Goal: Information Seeking & Learning: Find specific page/section

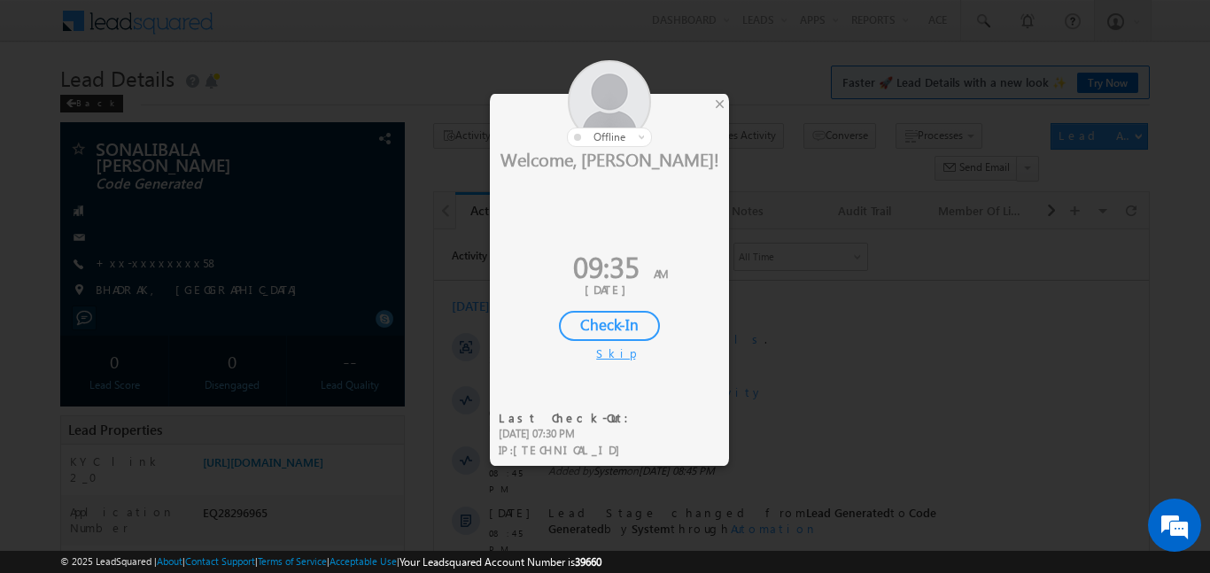
click at [622, 335] on div "Check-In" at bounding box center [609, 326] width 101 height 30
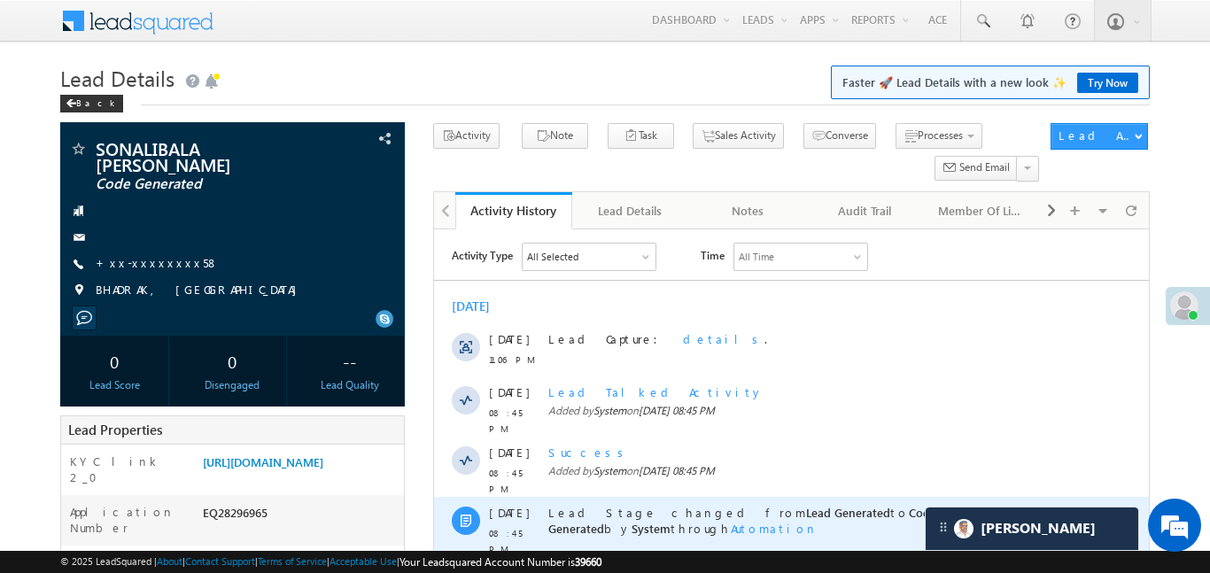
scroll to position [501, 0]
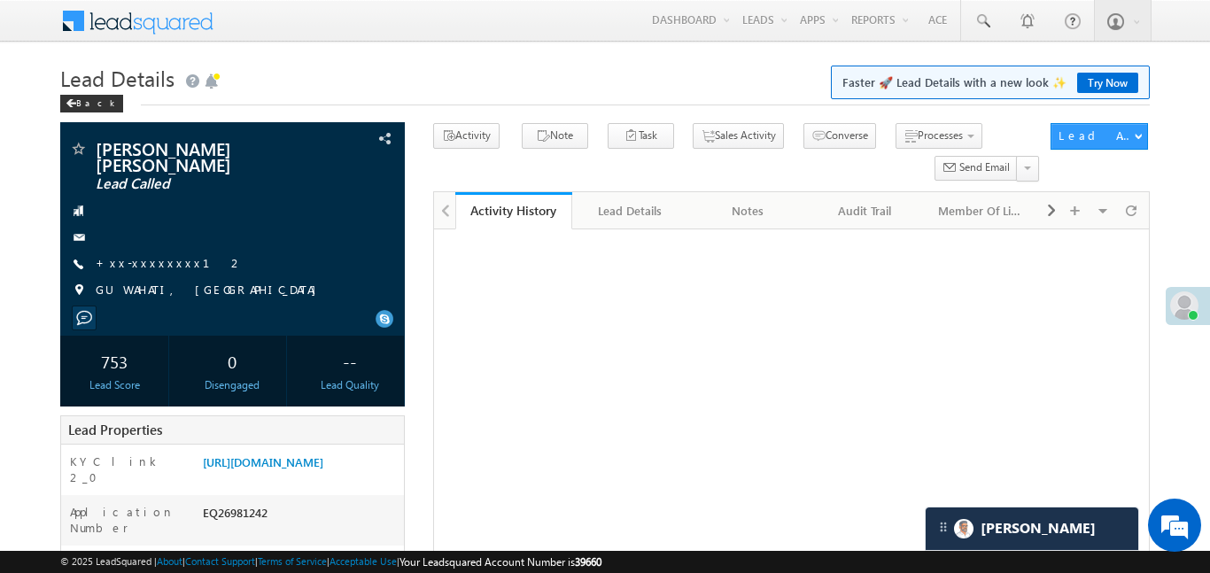
scroll to position [192, 0]
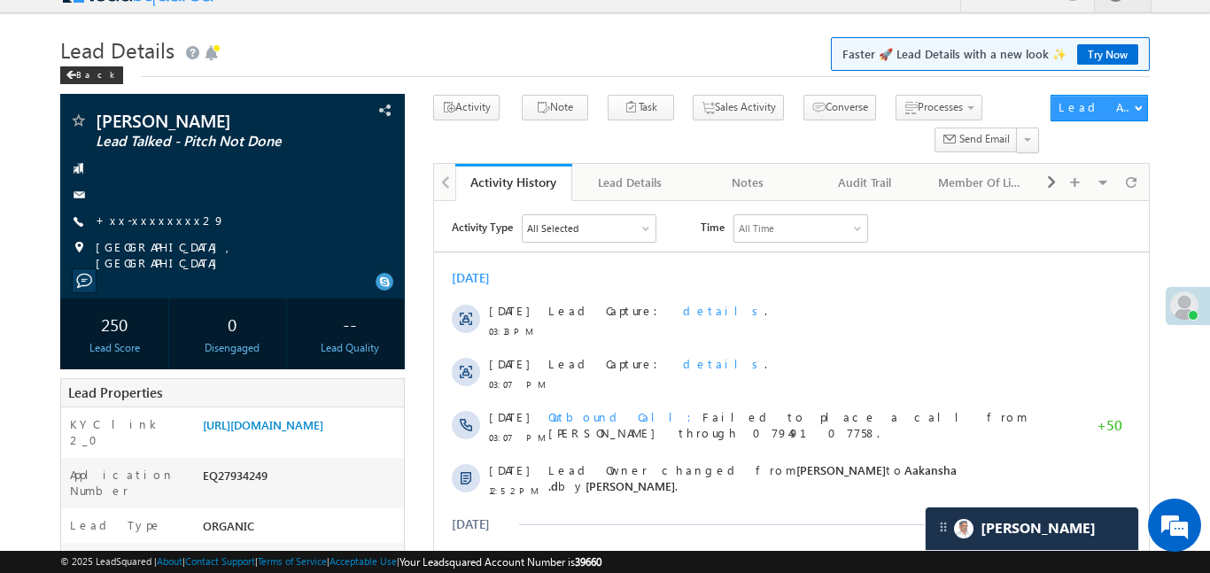
scroll to position [8, 0]
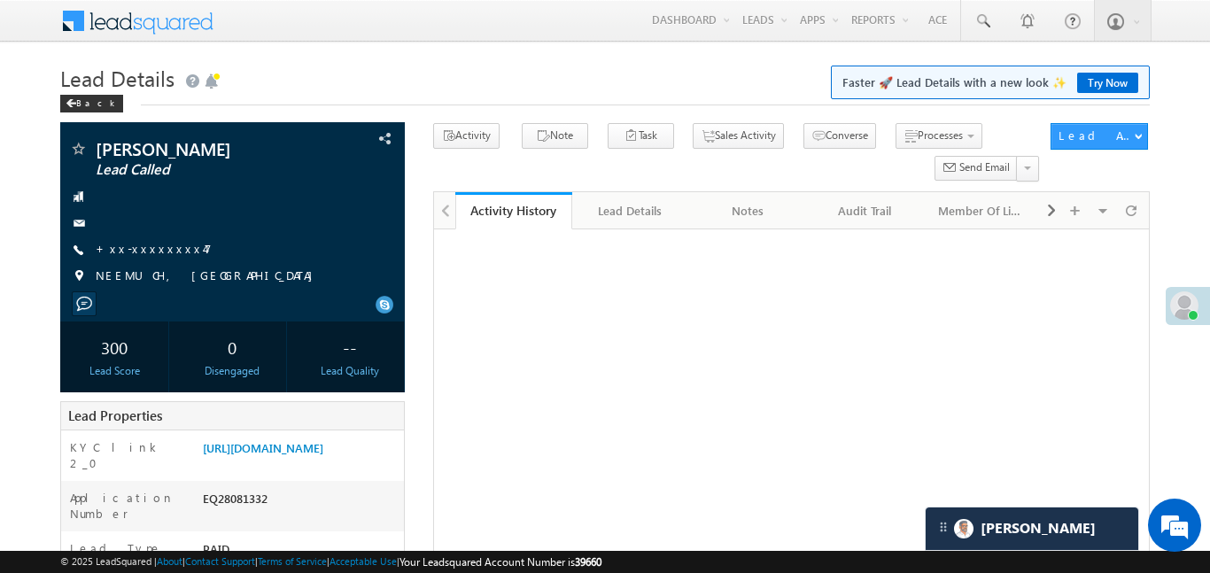
scroll to position [747, 0]
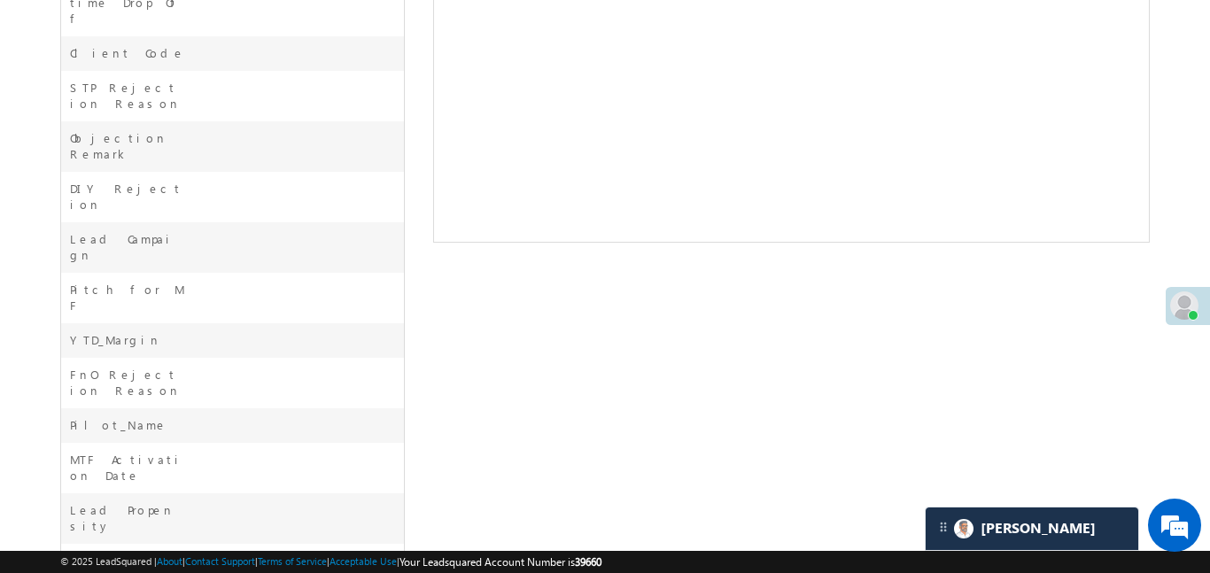
scroll to position [747, 0]
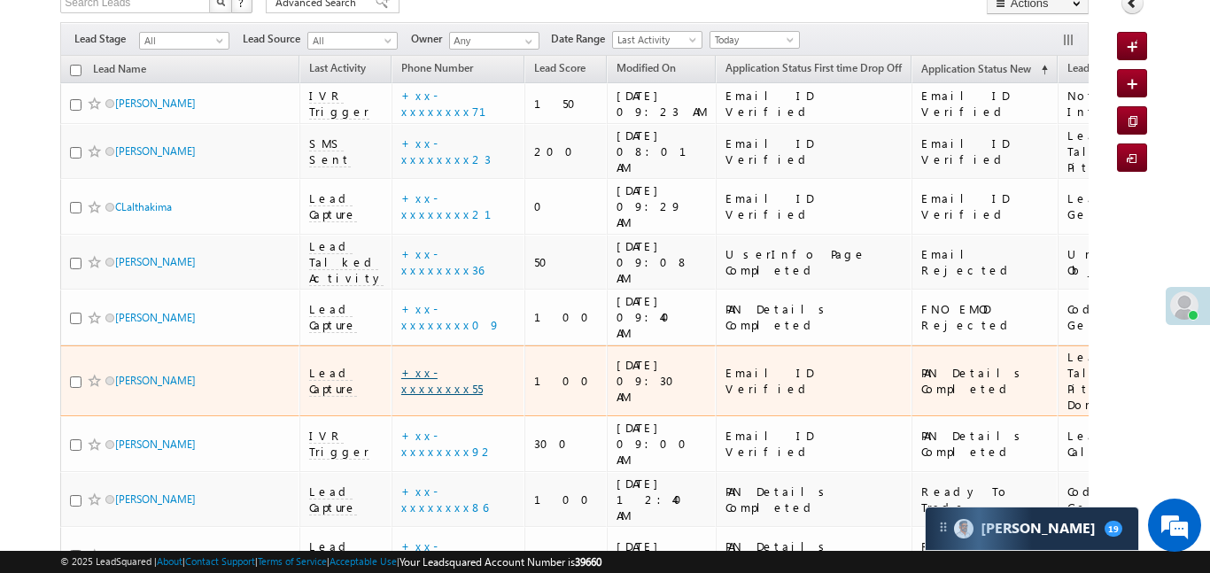
click at [443, 365] on link "+xx-xxxxxxxx55" at bounding box center [441, 380] width 81 height 31
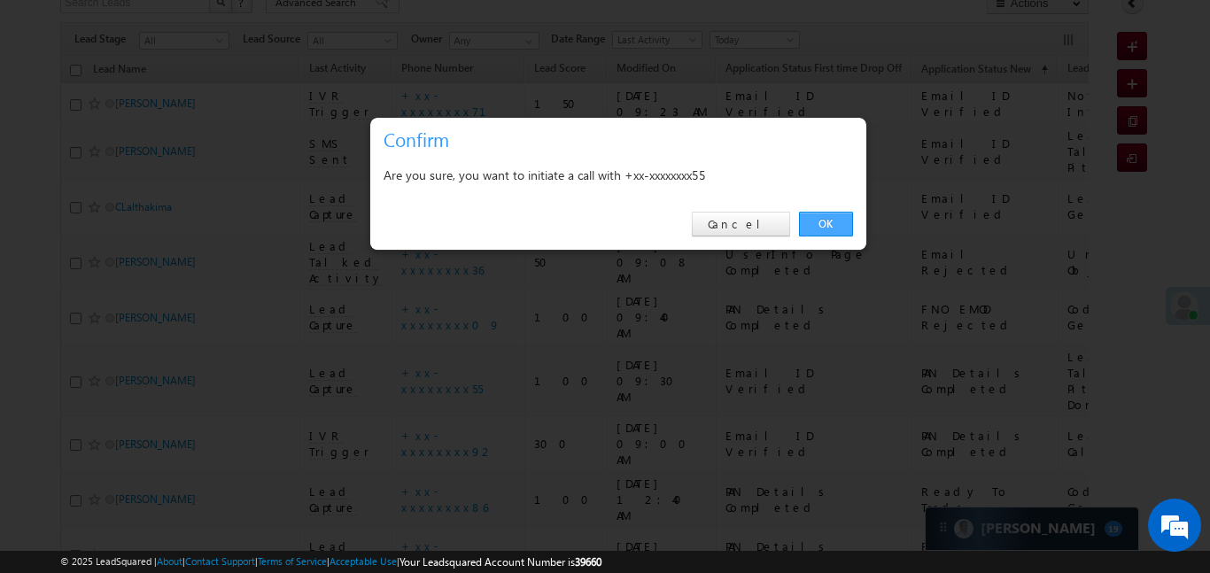
click at [836, 228] on link "OK" at bounding box center [826, 224] width 54 height 25
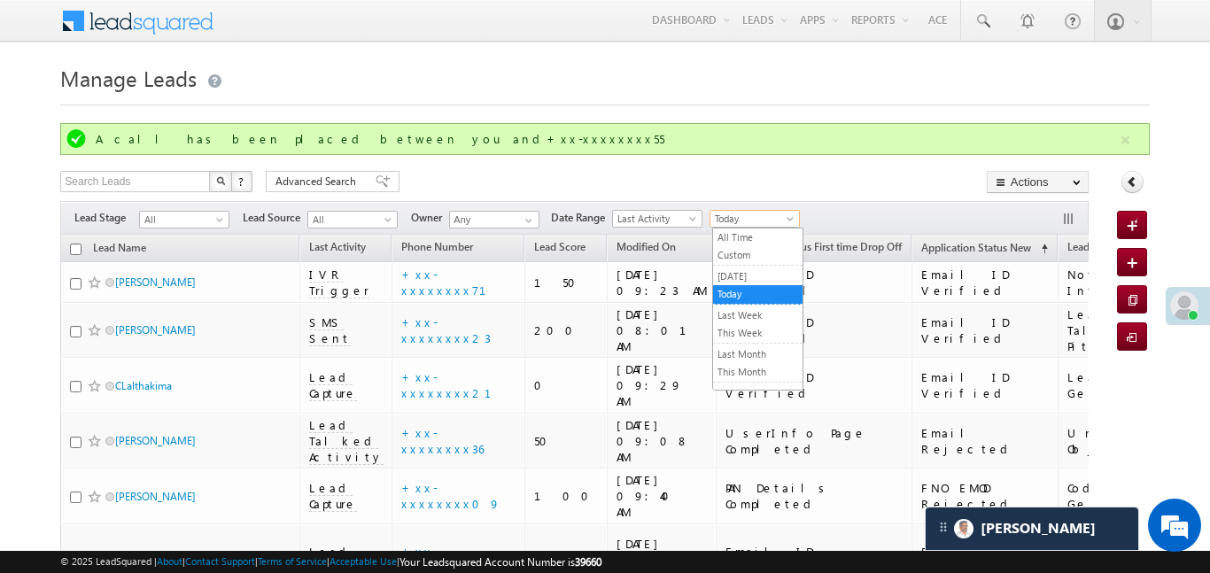
click at [742, 216] on span "Today" at bounding box center [752, 219] width 84 height 16
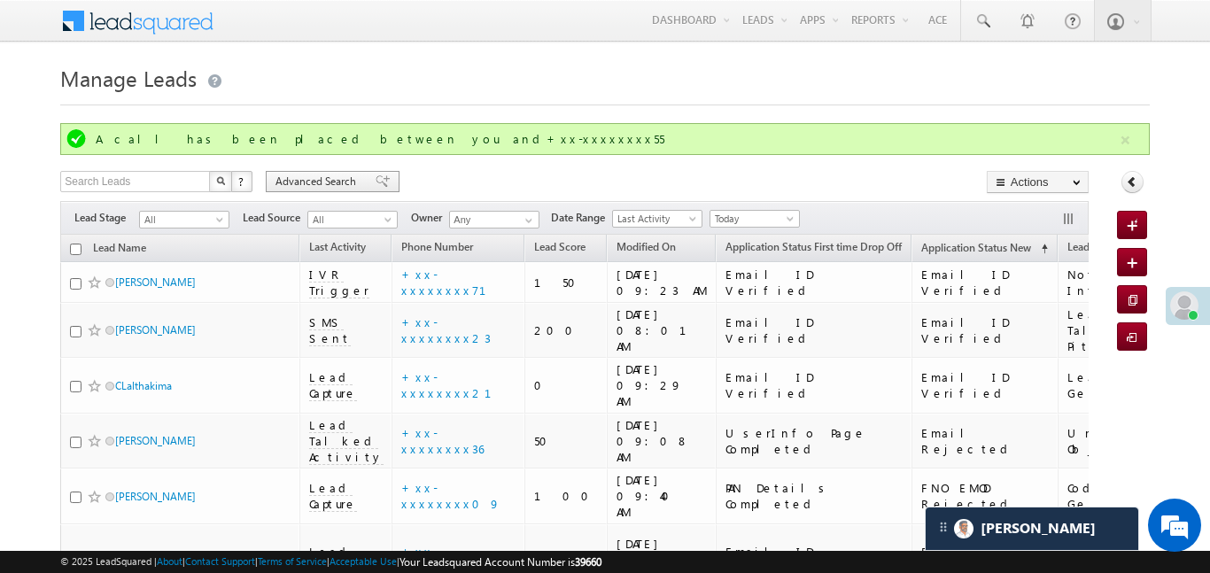
click at [298, 174] on span "Advanced Search" at bounding box center [318, 182] width 86 height 16
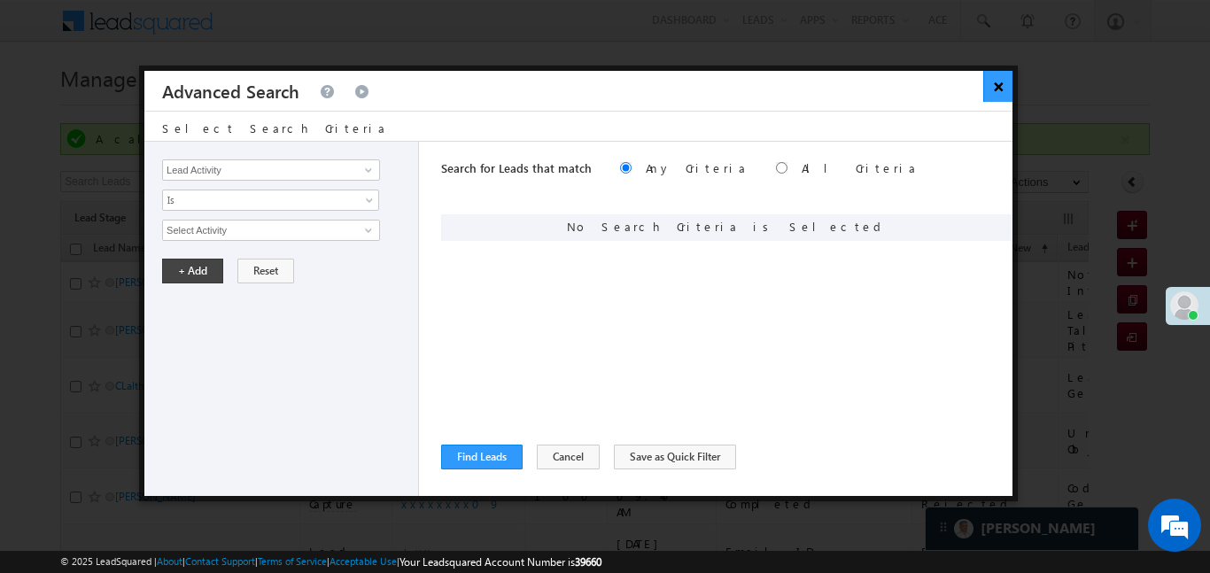
click at [999, 94] on button "×" at bounding box center [997, 86] width 29 height 31
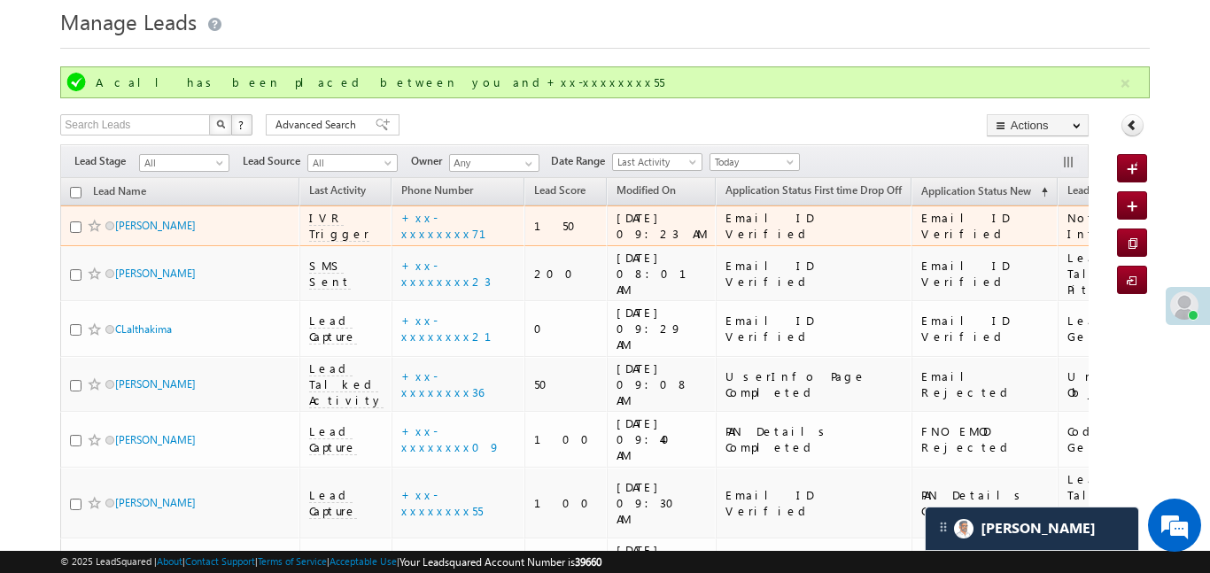
scroll to position [67, 0]
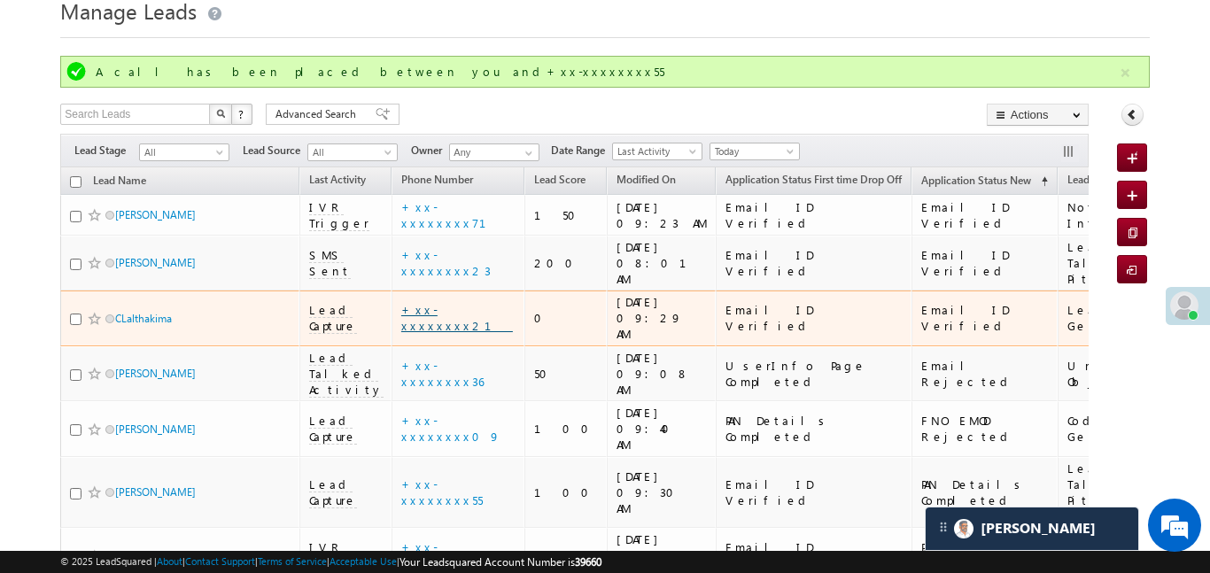
click at [437, 326] on link "+xx-xxxxxxxx21" at bounding box center [457, 317] width 112 height 31
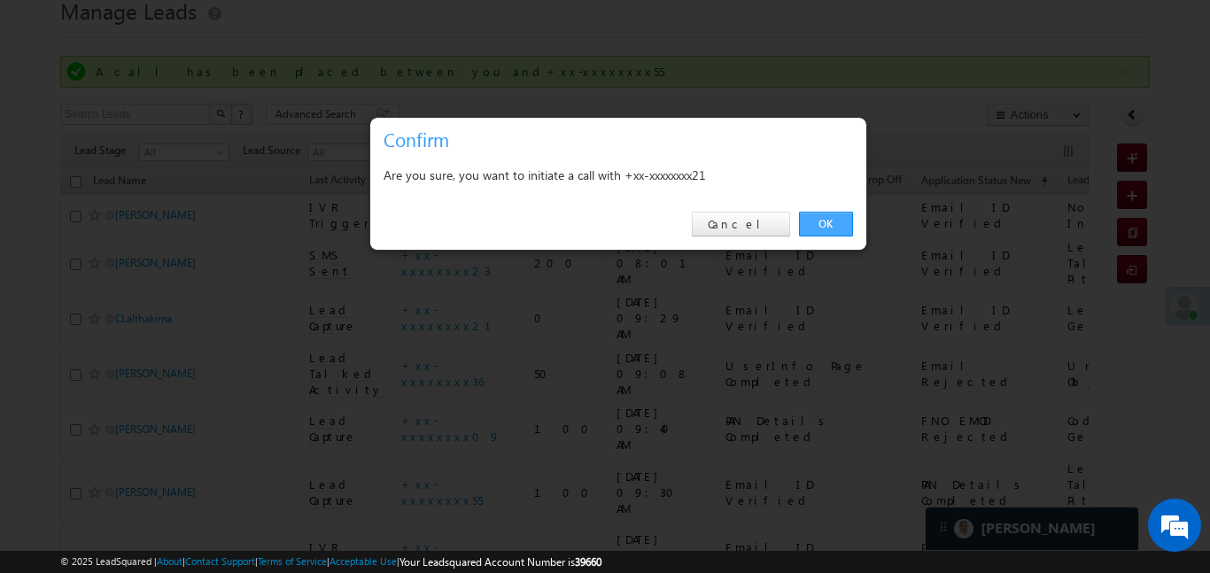
click at [846, 223] on link "OK" at bounding box center [826, 224] width 54 height 25
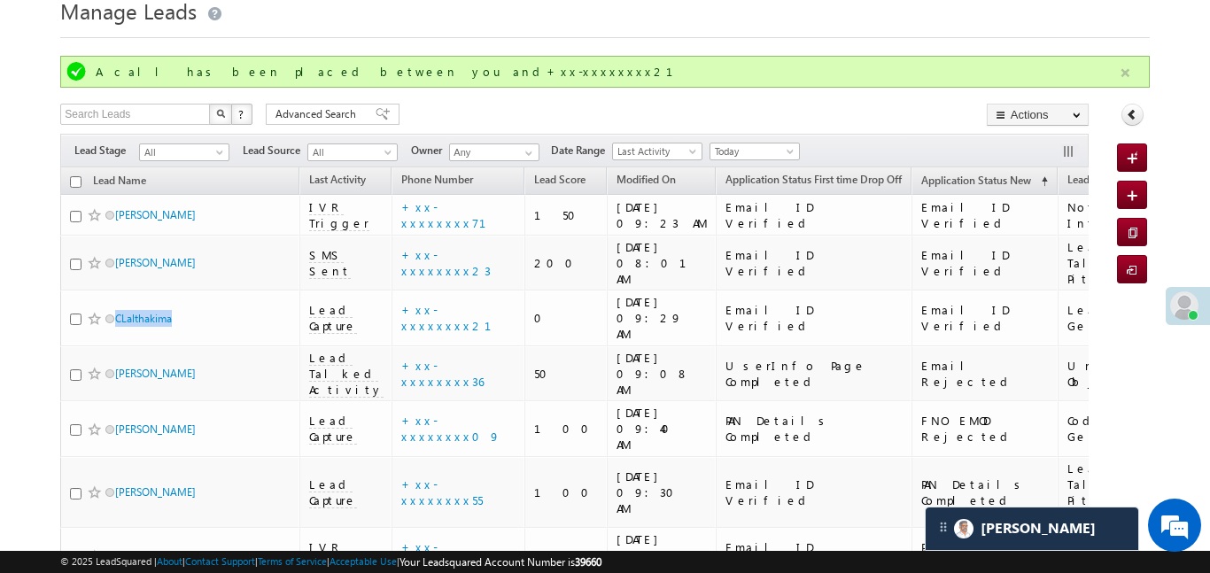
click at [1124, 71] on button "button" at bounding box center [1125, 73] width 22 height 22
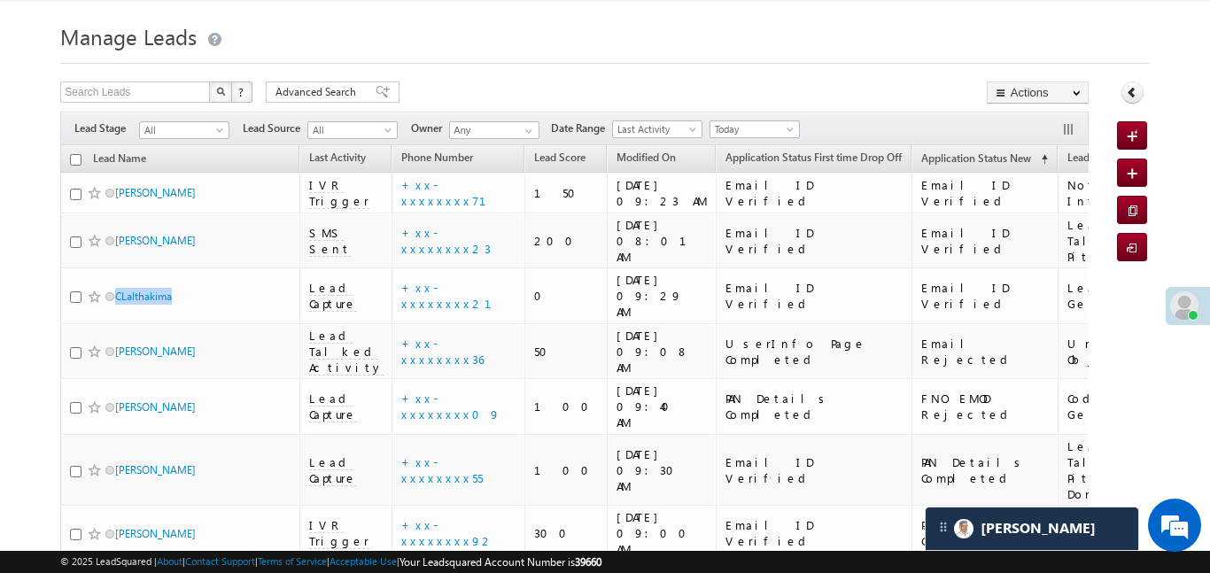
scroll to position [0, 0]
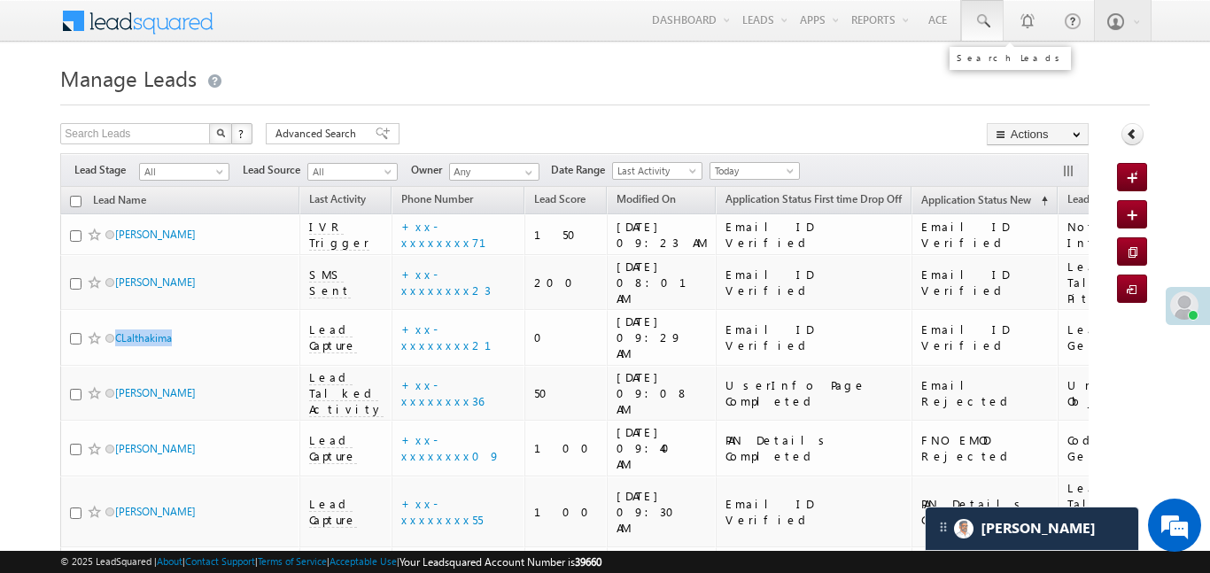
click at [989, 19] on span at bounding box center [982, 21] width 18 height 18
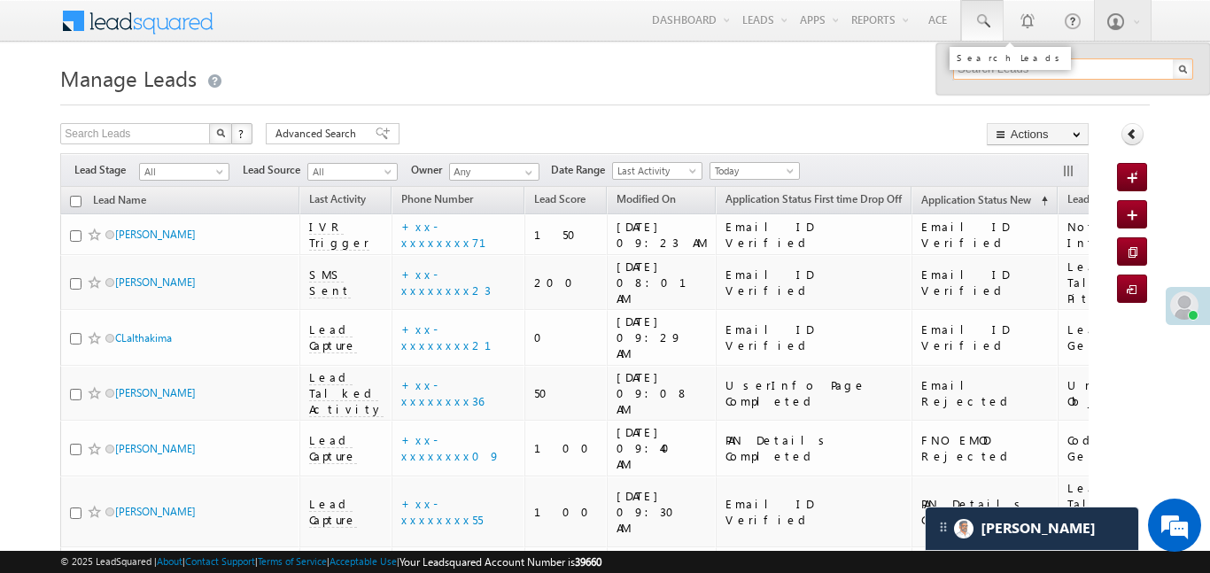
paste input "EQ28301525"
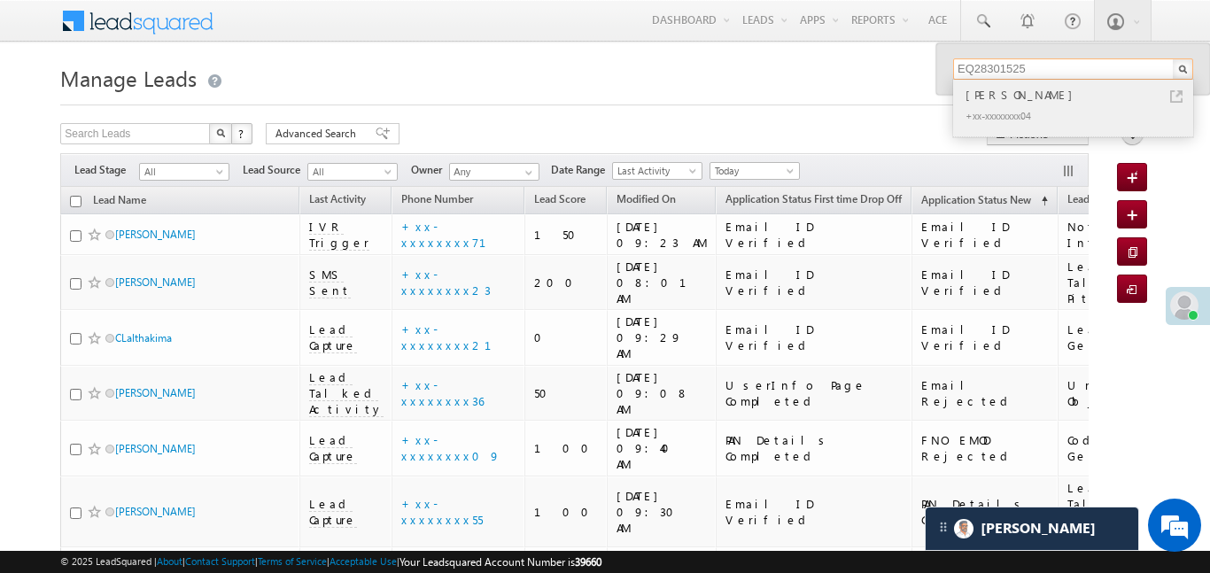
type input "EQ28301525"
click at [1002, 95] on div "Qayoom Malik" at bounding box center [1080, 94] width 237 height 19
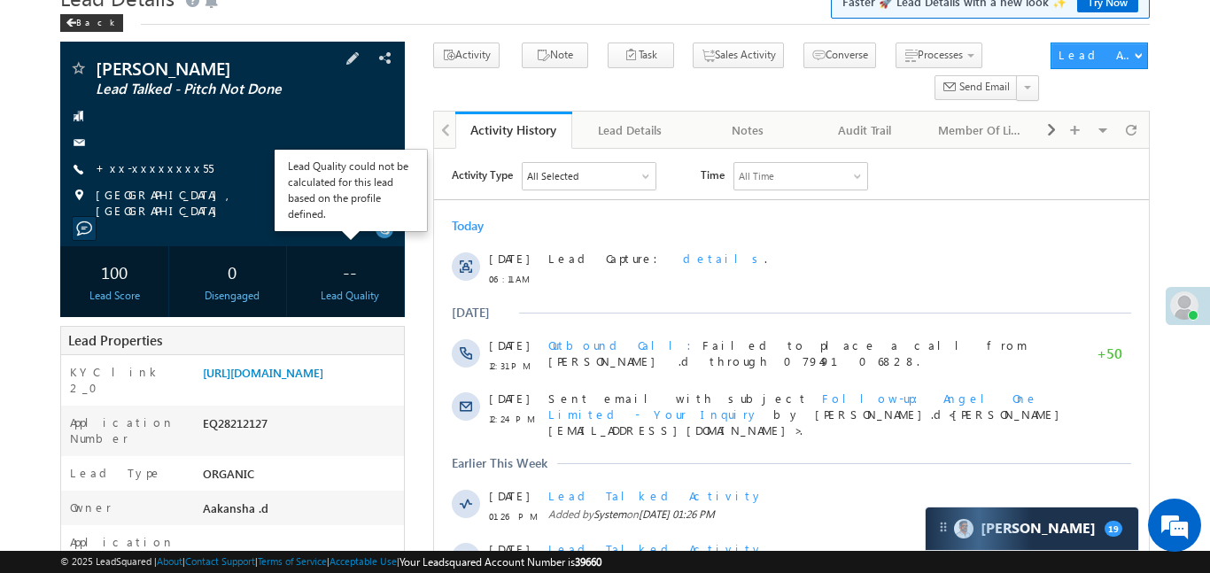
scroll to position [84, 0]
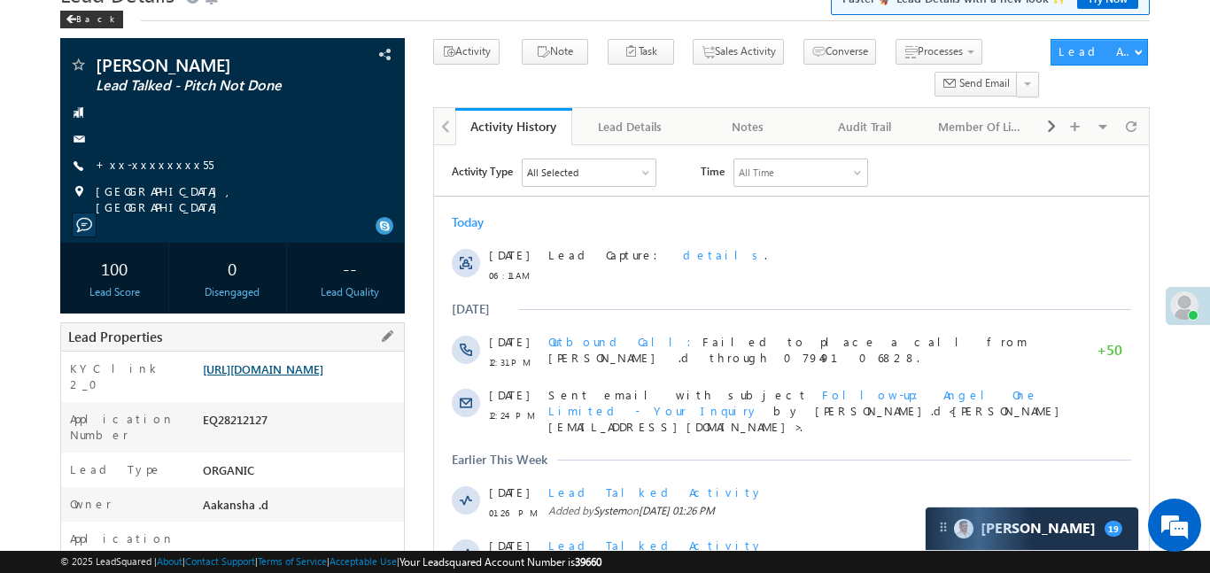
click at [323, 376] on link "https://angelbroking1-pk3em7sa.customui-test.leadsquared.com?leadId=3a5a83b2-c7…" at bounding box center [263, 368] width 120 height 15
click at [148, 168] on link "+xx-xxxxxxxx55" at bounding box center [155, 164] width 118 height 15
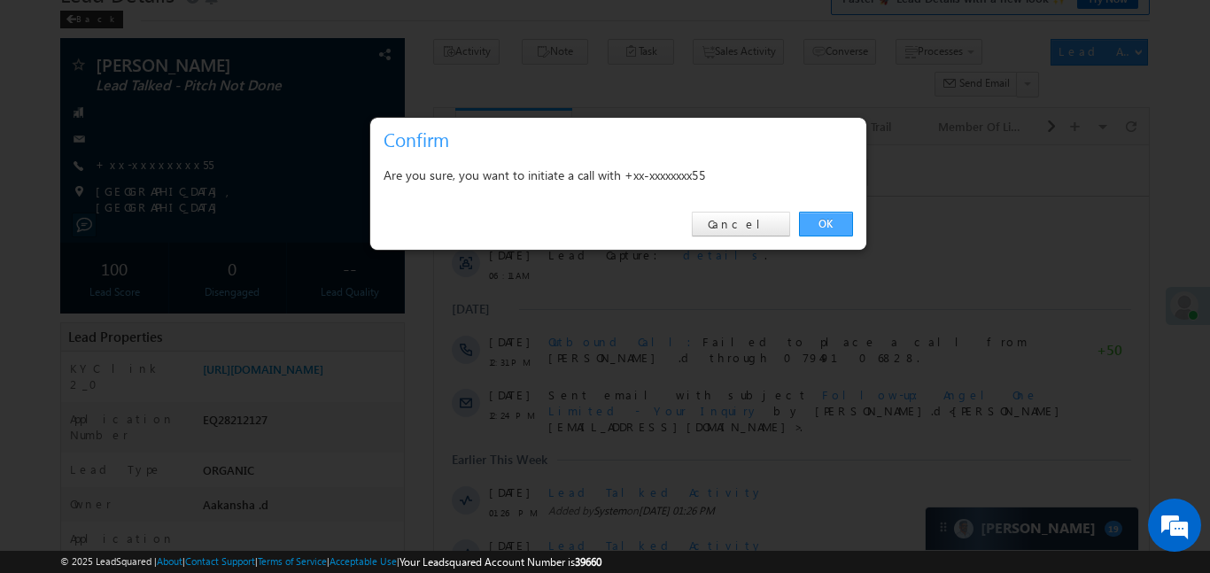
click at [832, 218] on link "OK" at bounding box center [826, 224] width 54 height 25
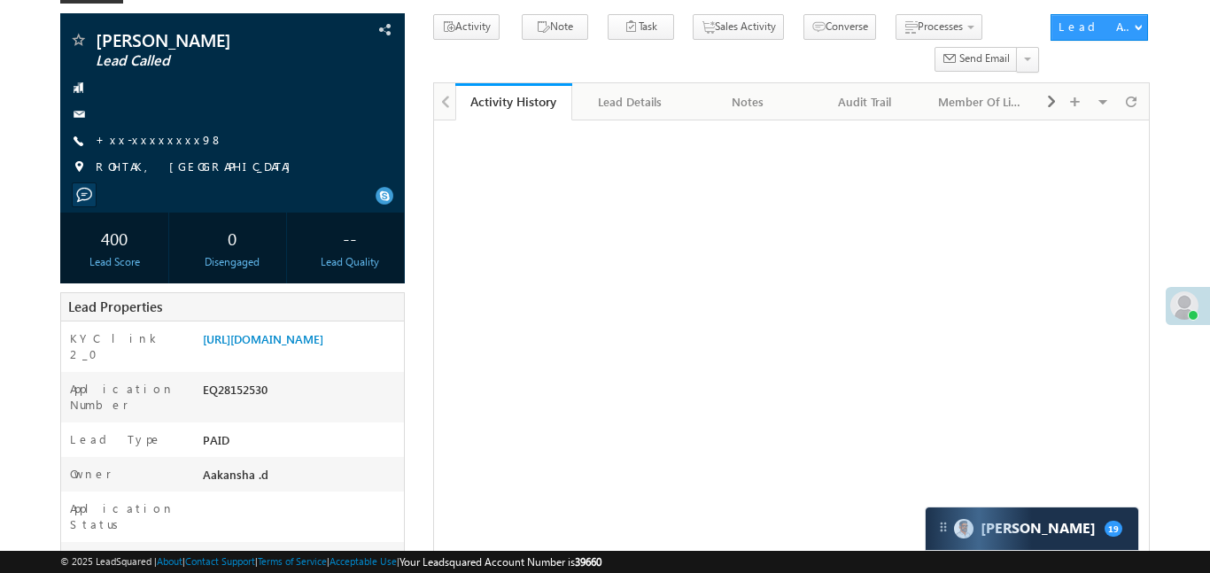
scroll to position [108, 0]
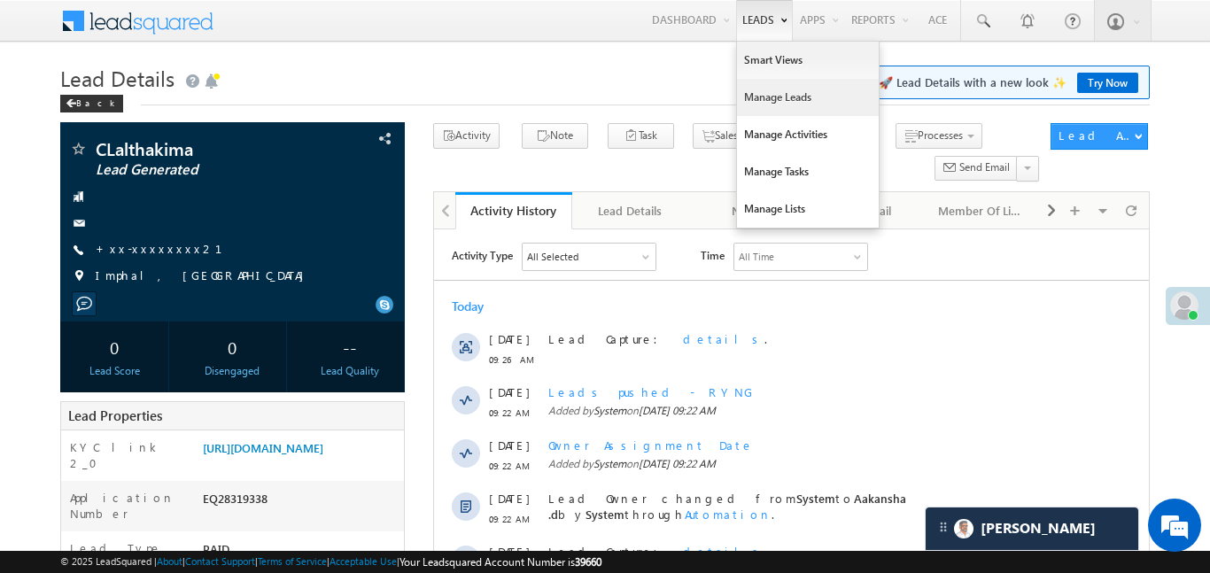
click at [774, 86] on link "Manage Leads" at bounding box center [808, 97] width 142 height 37
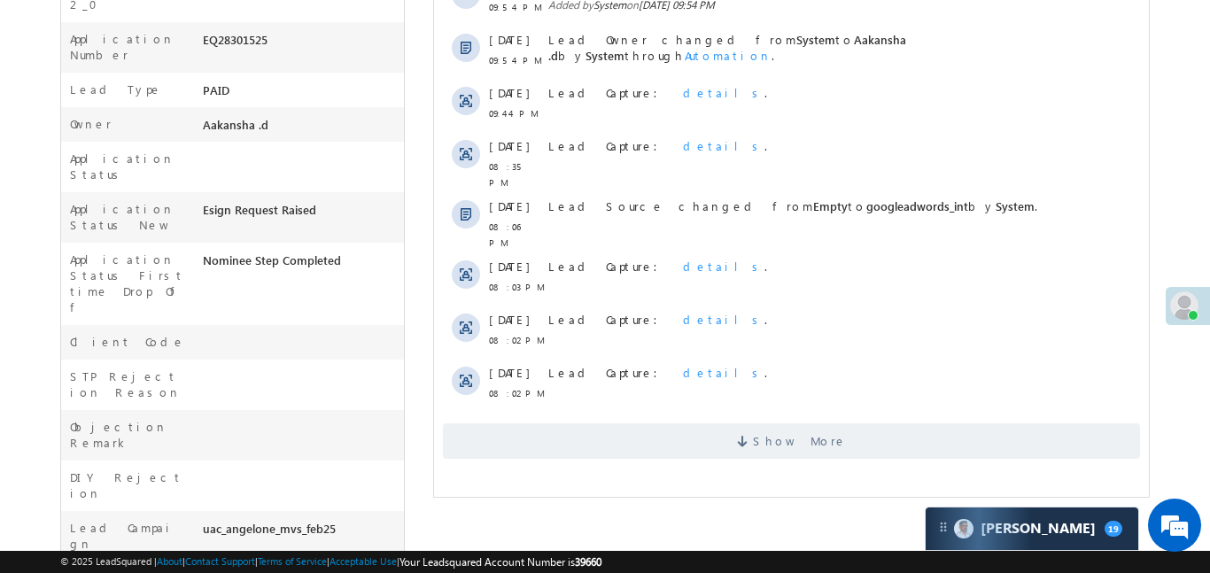
scroll to position [80, 0]
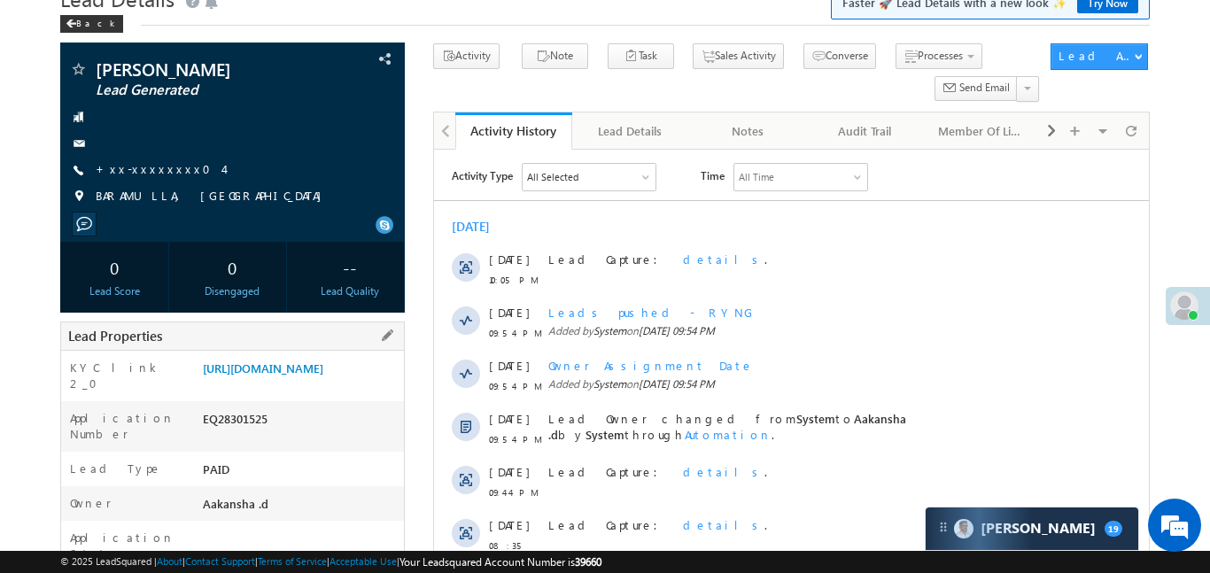
click at [352, 384] on div "[URL][DOMAIN_NAME]" at bounding box center [300, 372] width 205 height 25
click at [323, 375] on link "https://angelbroking1-pk3em7sa.customui-test.leadsquared.com?leadId=65dc8714-18…" at bounding box center [263, 367] width 120 height 15
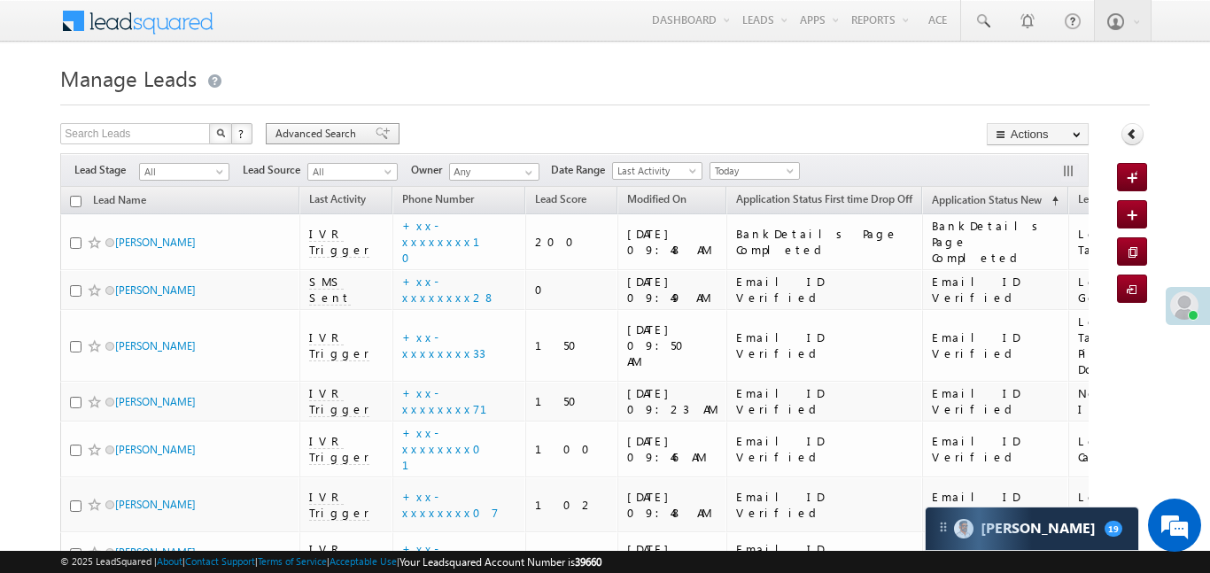
click at [334, 136] on span "Advanced Search" at bounding box center [318, 134] width 86 height 16
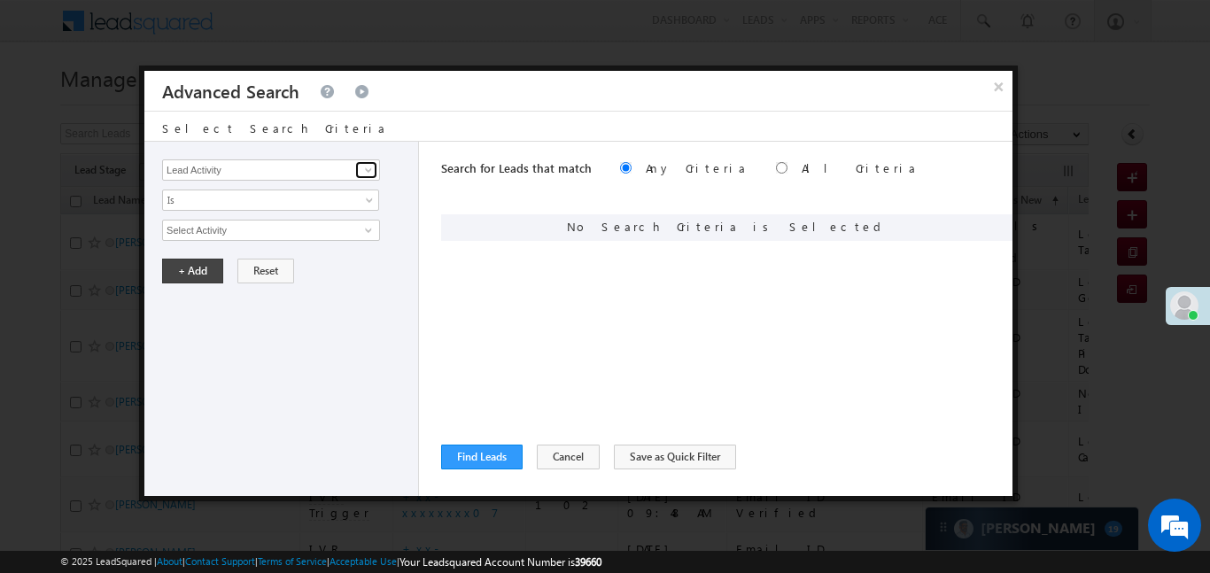
click at [372, 171] on span at bounding box center [368, 170] width 14 height 14
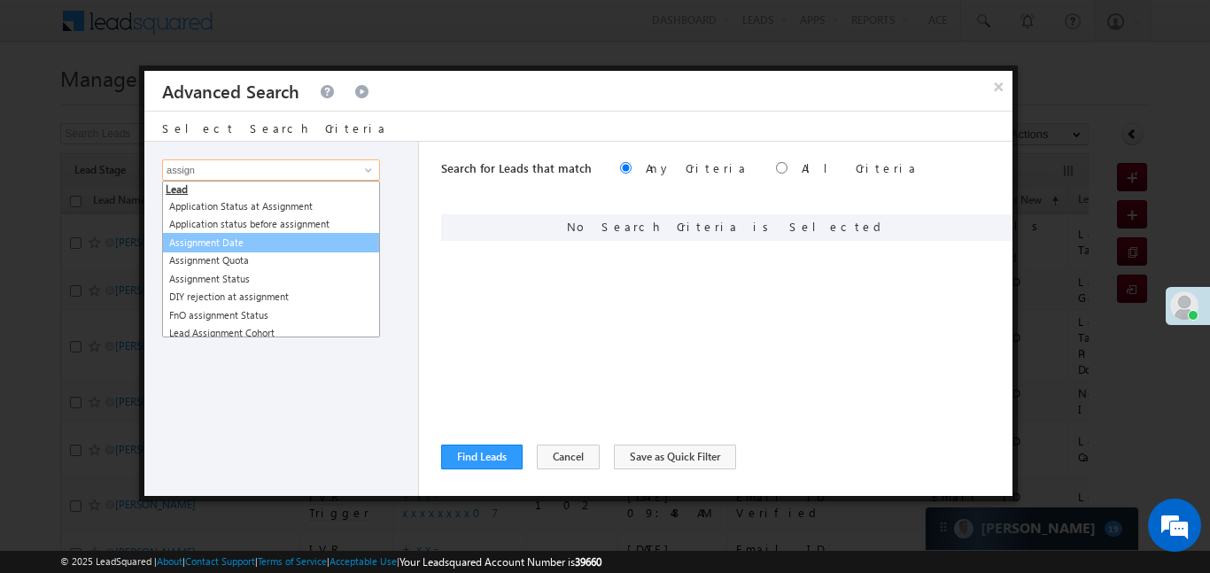
click at [289, 245] on link "Assignment Date" at bounding box center [271, 243] width 218 height 20
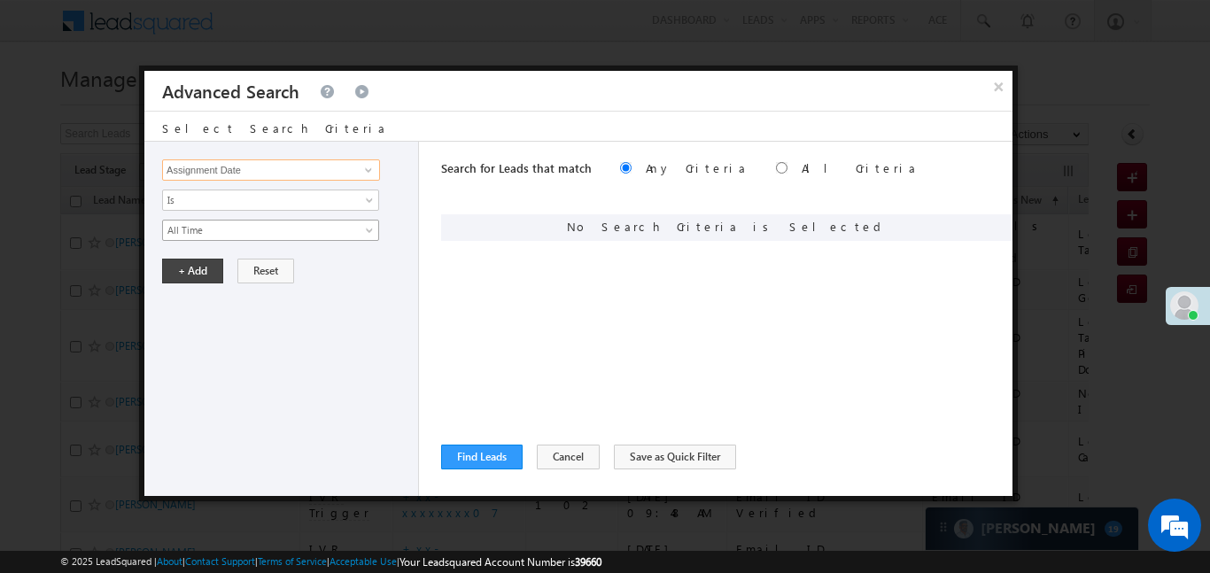
type input "Assignment Date"
click at [234, 236] on span "All Time" at bounding box center [259, 230] width 192 height 16
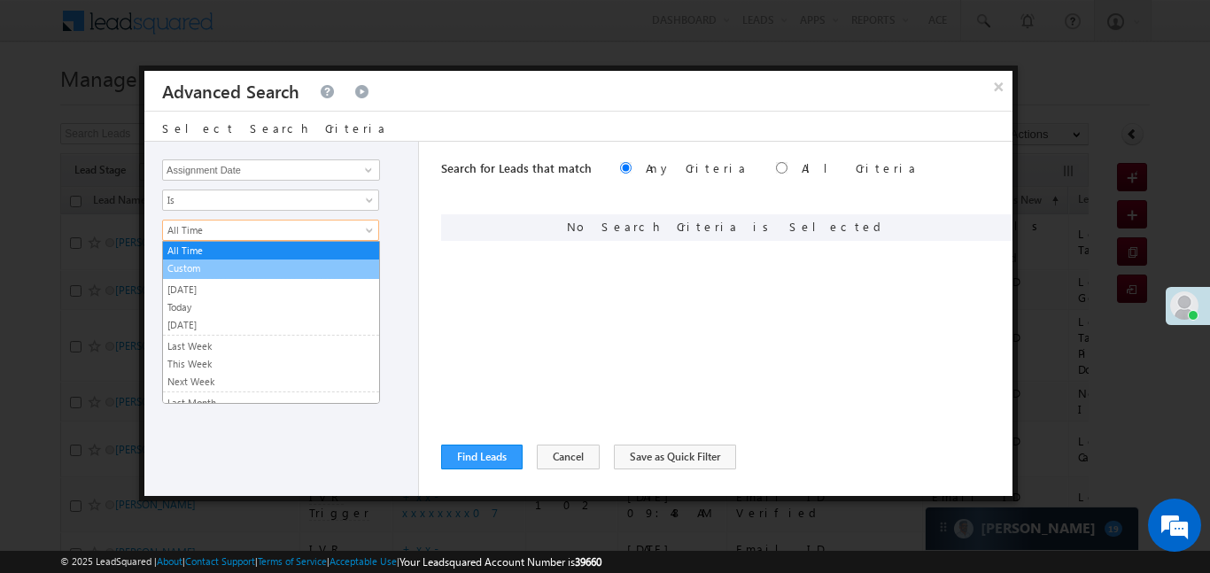
click at [226, 266] on link "Custom" at bounding box center [271, 268] width 216 height 16
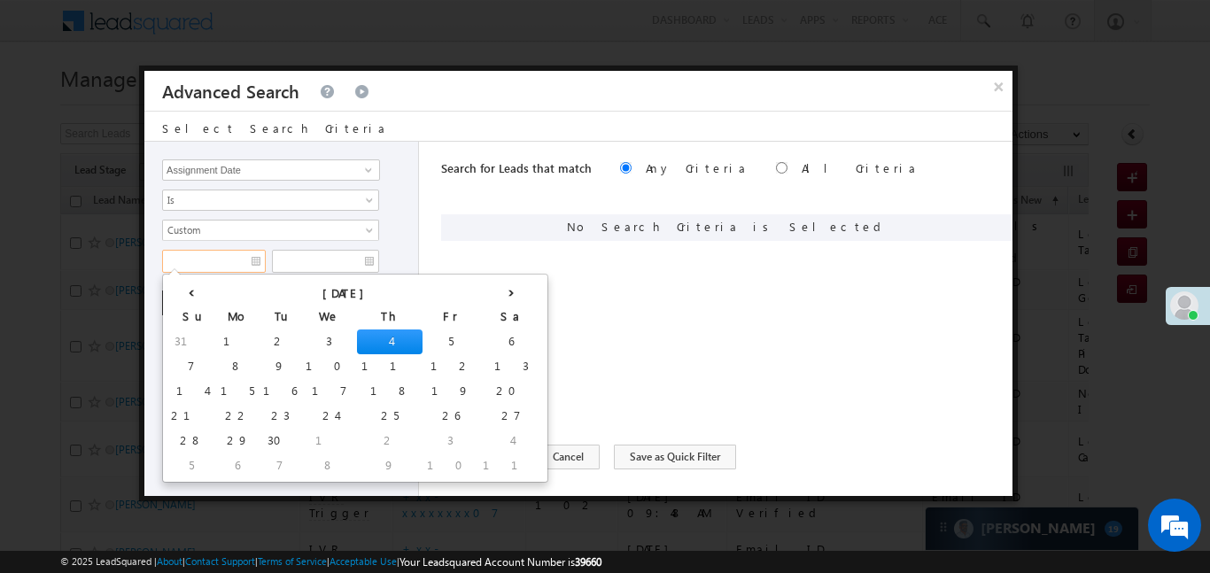
click at [225, 254] on input "text" at bounding box center [214, 261] width 104 height 23
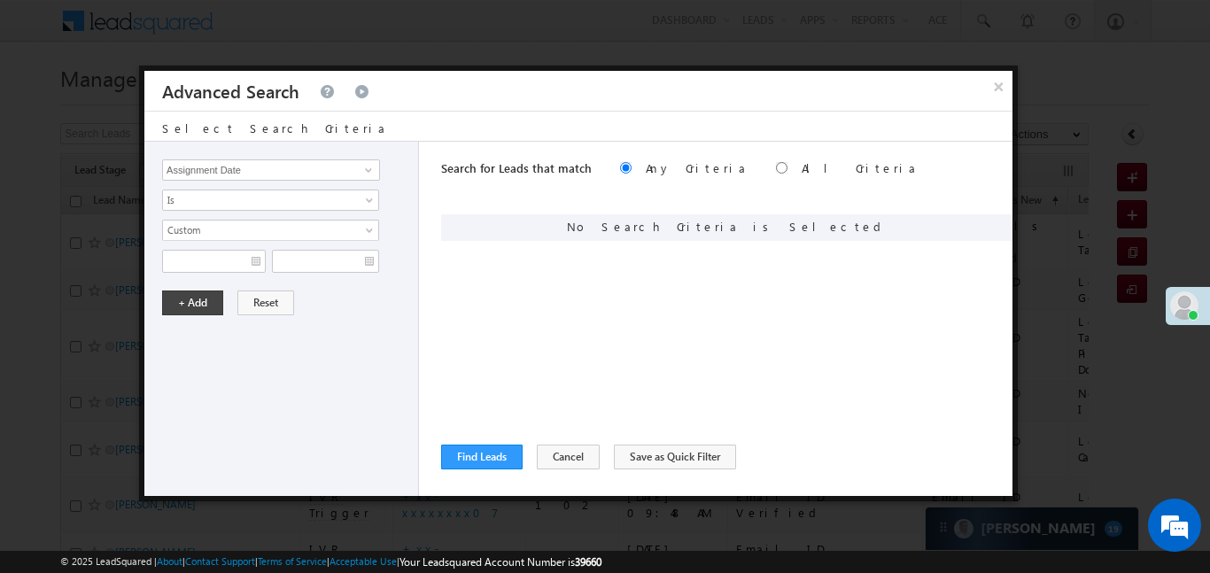
click at [211, 242] on div "All Time Custom Yesterday Today Tomorrow Last Week This Week Next Week Last Mon…" at bounding box center [285, 246] width 247 height 53
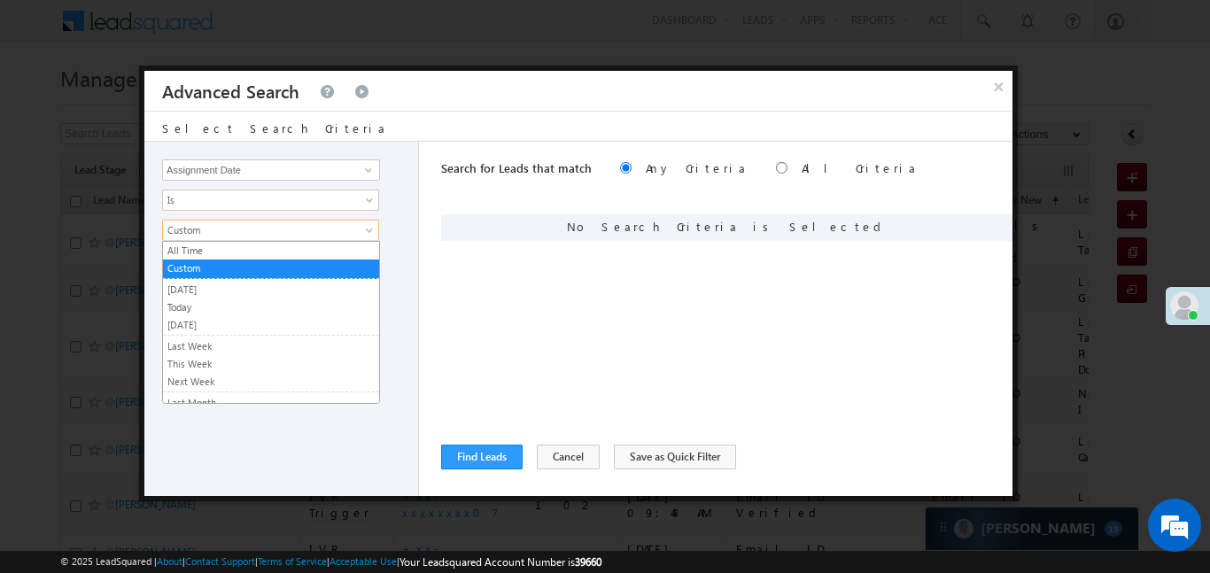
click at [213, 233] on span "Custom" at bounding box center [259, 230] width 192 height 16
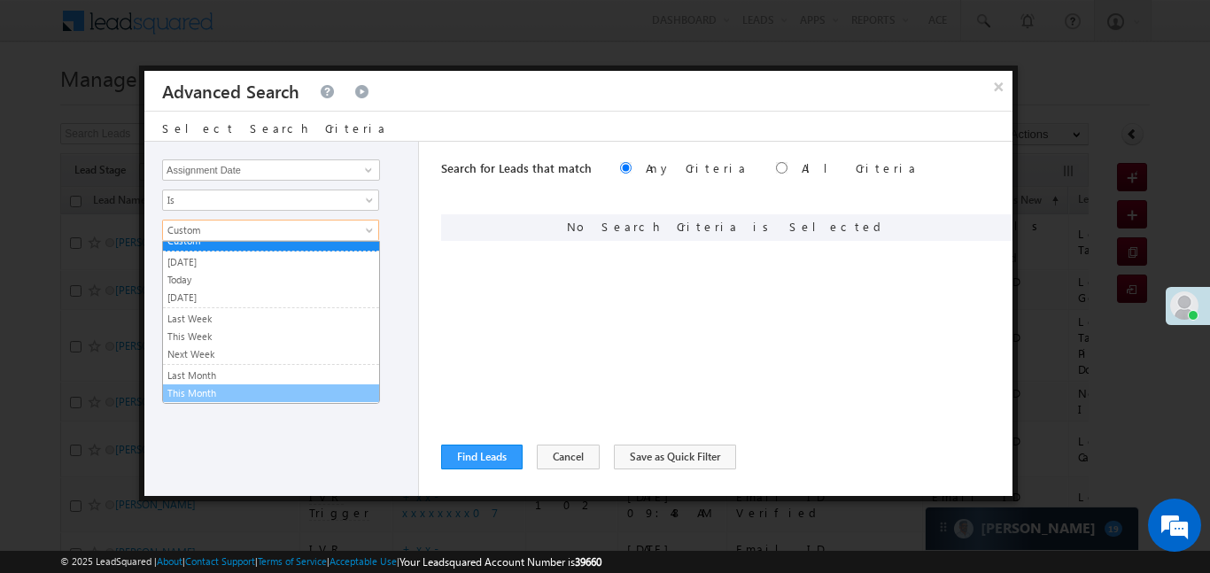
scroll to position [36, 0]
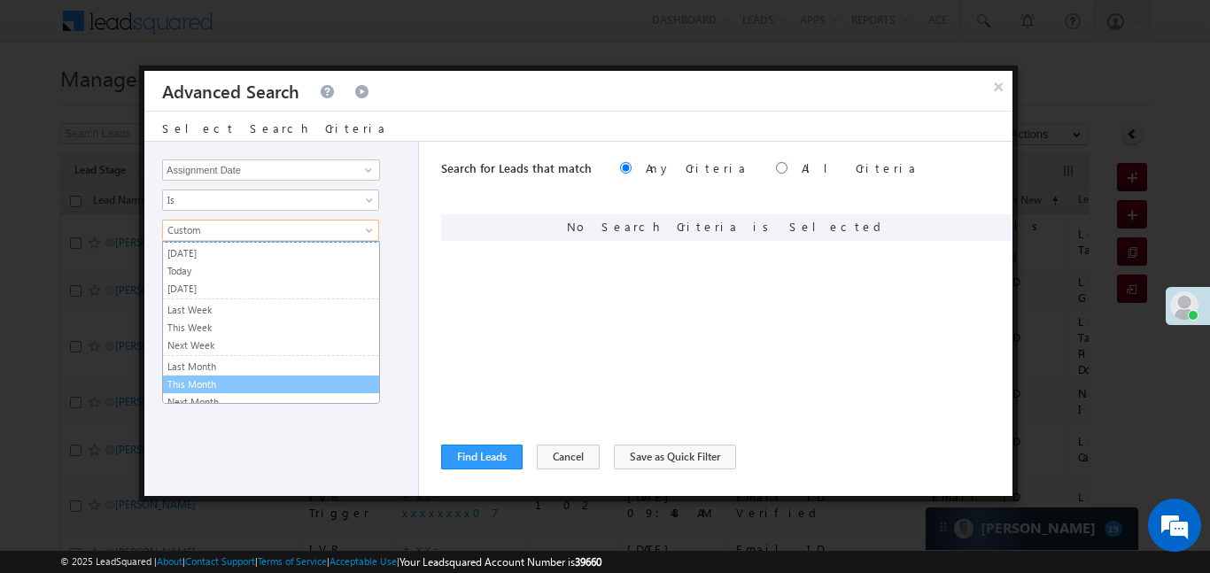
click at [238, 379] on link "This Month" at bounding box center [271, 384] width 216 height 16
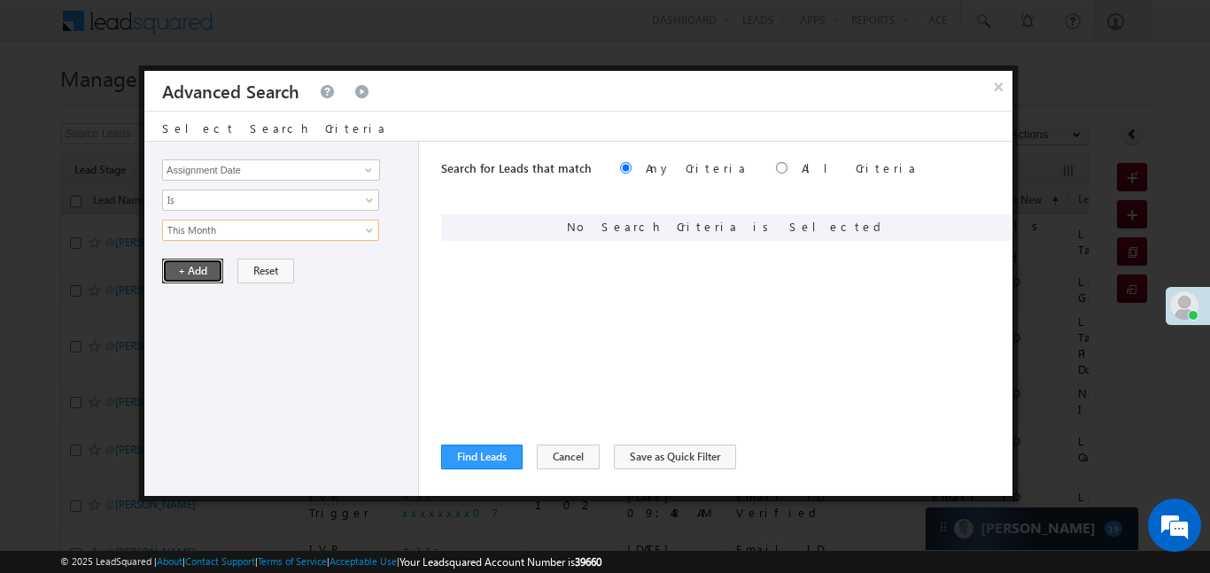
click at [211, 268] on button "+ Add" at bounding box center [192, 271] width 61 height 25
click at [776, 164] on input "radio" at bounding box center [782, 168] width 12 height 12
radio input "true"
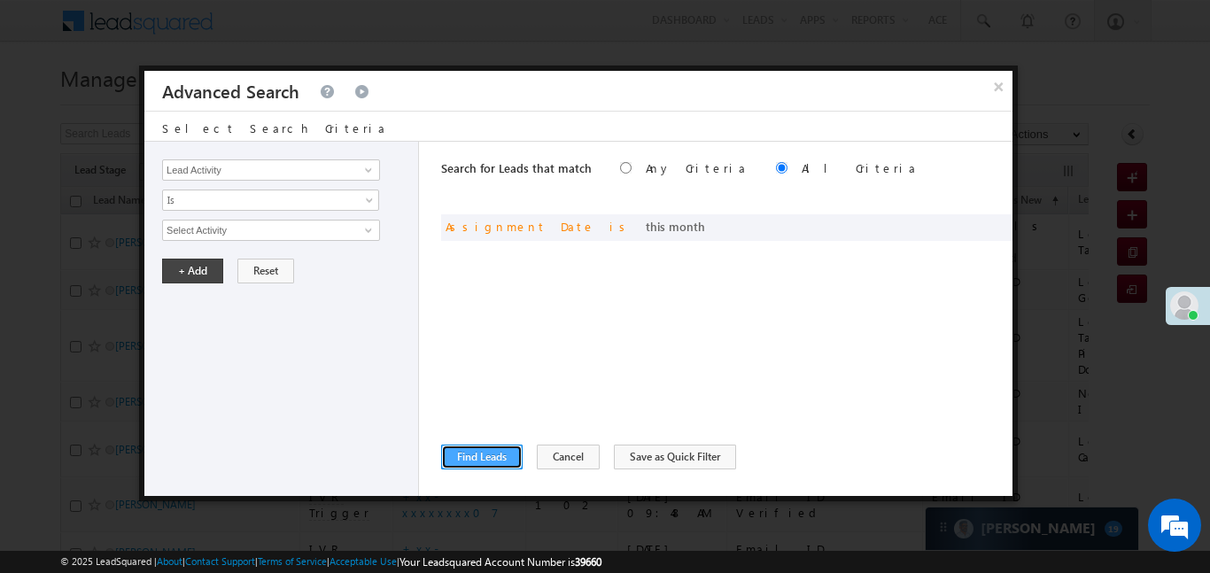
click at [477, 453] on button "Find Leads" at bounding box center [481, 457] width 81 height 25
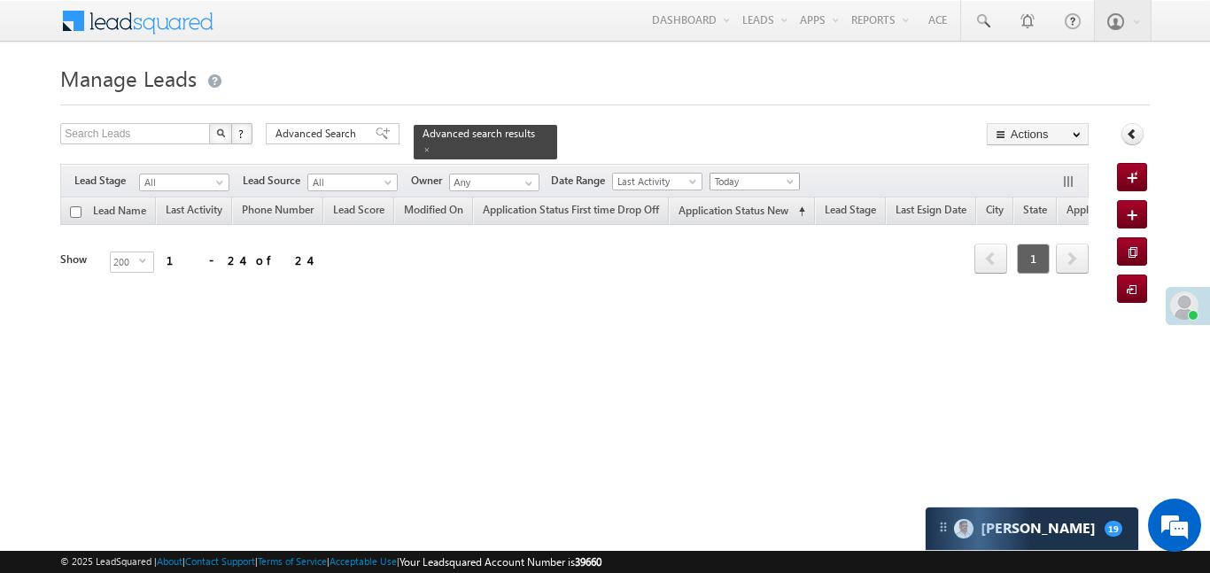
click at [778, 174] on span "Today" at bounding box center [752, 182] width 84 height 16
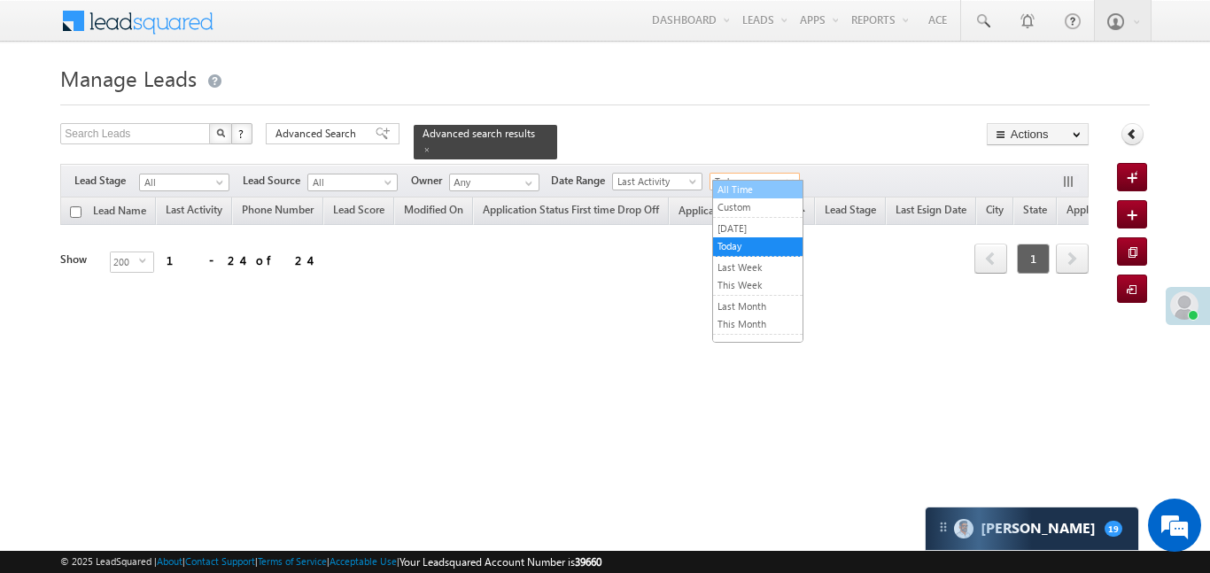
click at [755, 196] on link "All Time" at bounding box center [757, 190] width 89 height 16
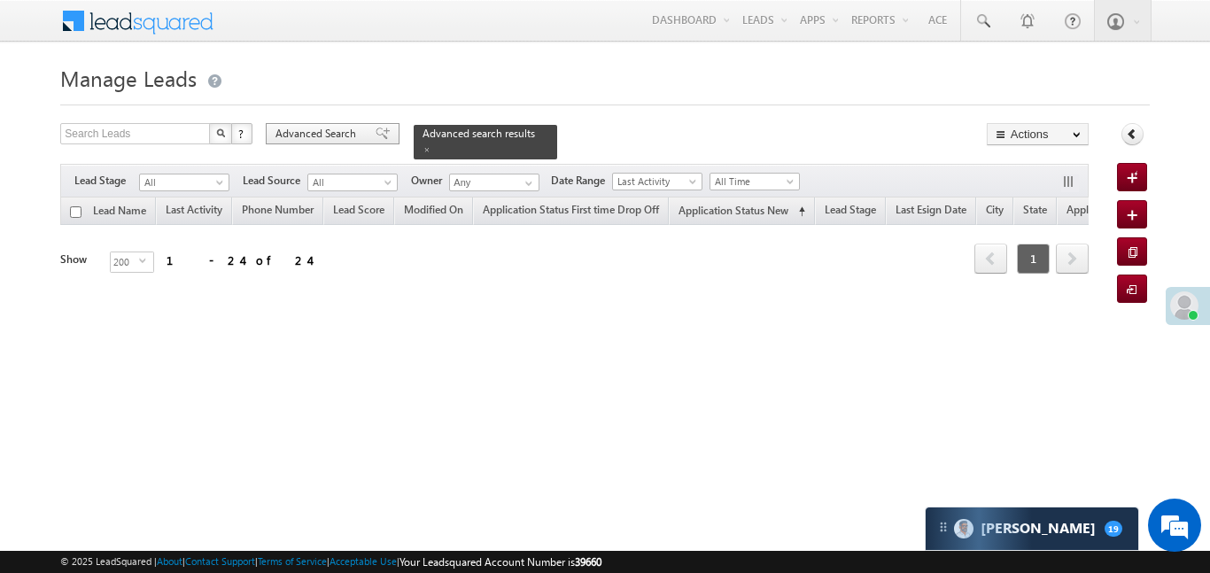
click at [375, 134] on span at bounding box center [382, 134] width 14 height 12
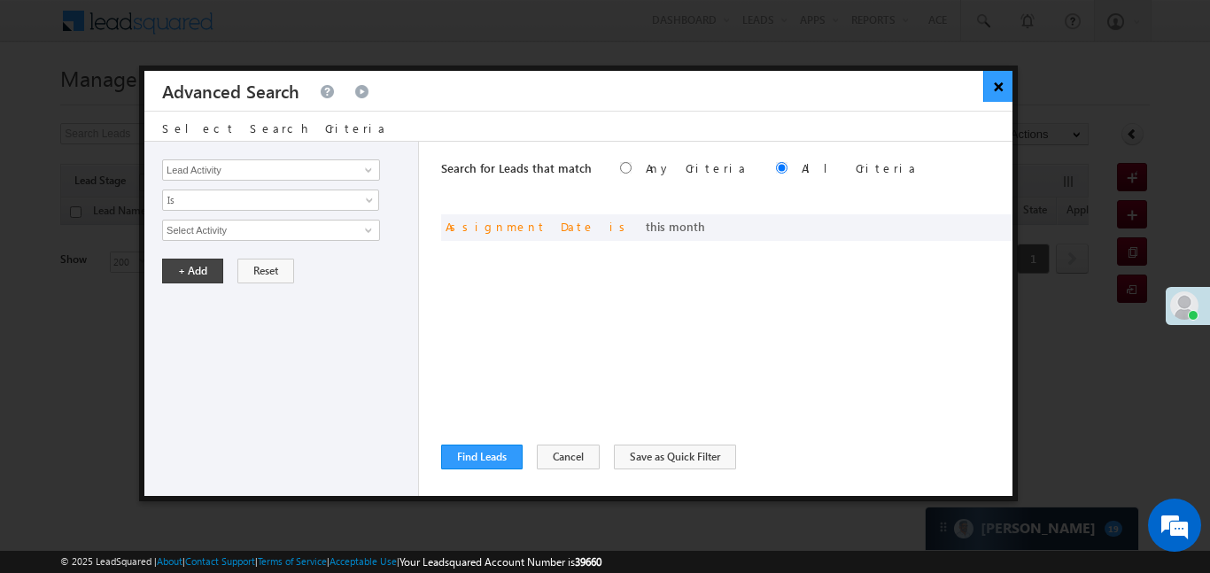
click at [1004, 91] on button "×" at bounding box center [997, 86] width 29 height 31
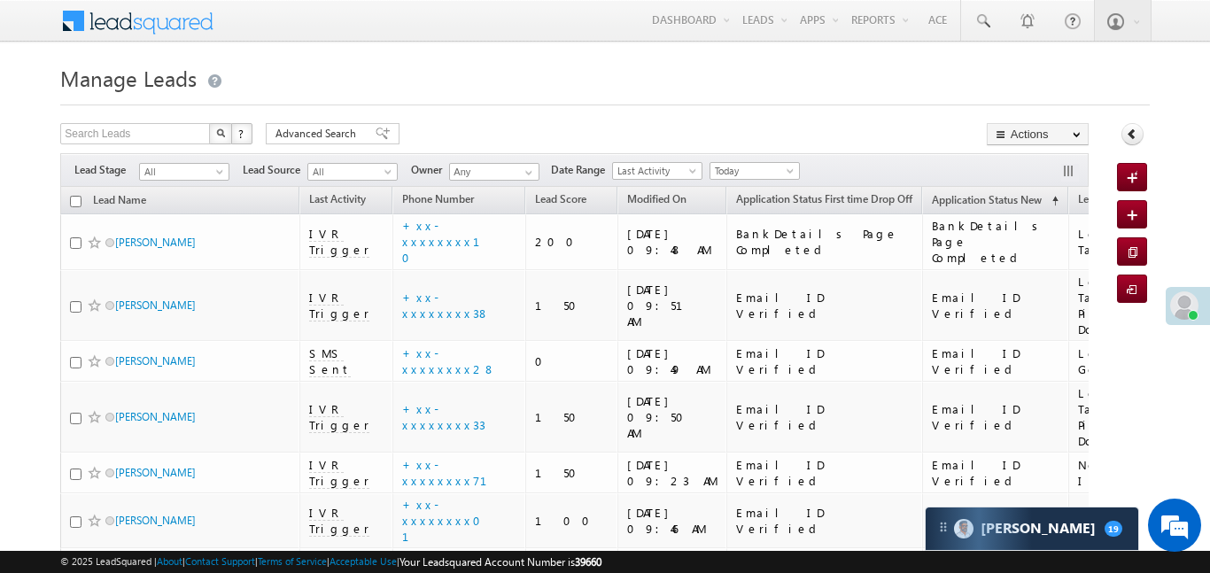
click at [355, 135] on span "Advanced Search" at bounding box center [318, 134] width 86 height 16
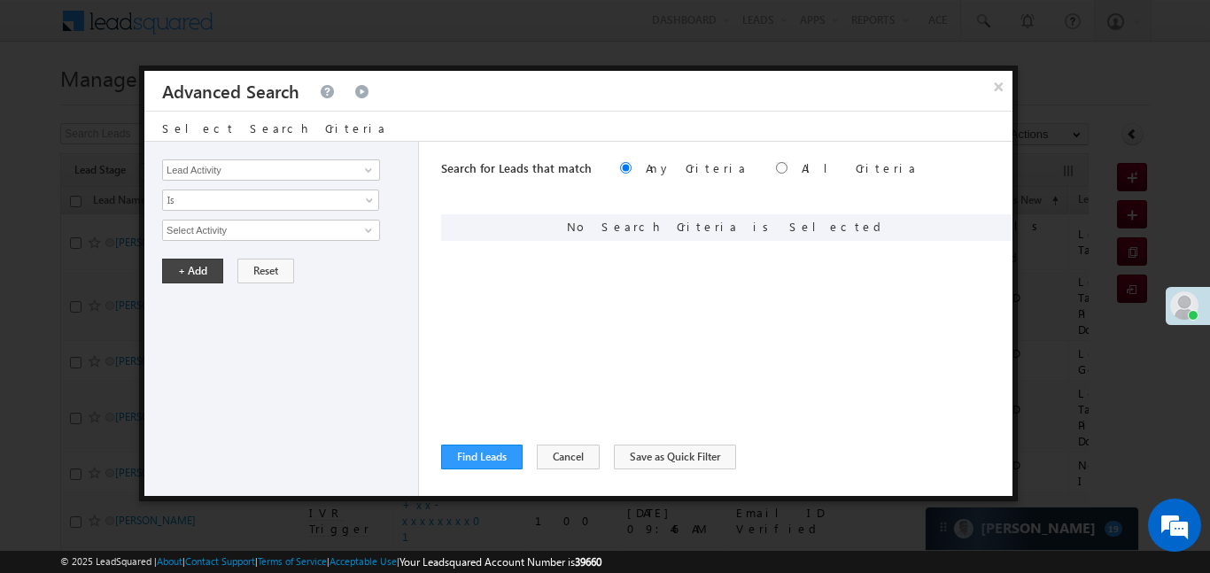
click at [302, 181] on div "Lead Activity Task Sales Group Prospect Id WA Last Message Timestamp 4th Day Di…" at bounding box center [281, 319] width 275 height 354
click at [307, 162] on input "Lead Activity" at bounding box center [271, 169] width 218 height 21
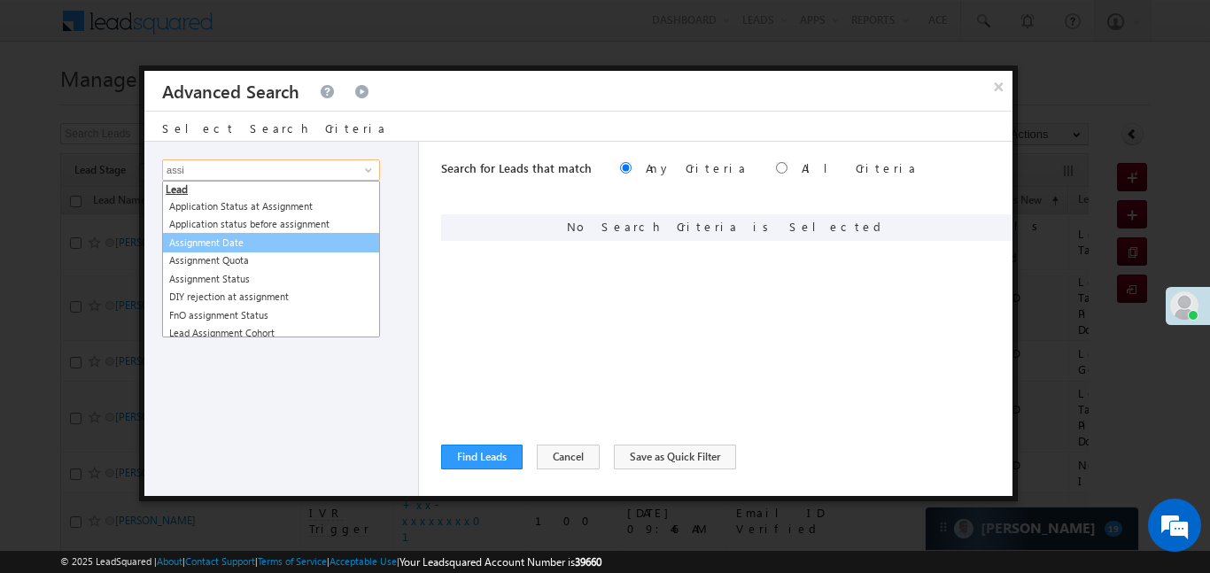
click at [228, 246] on link "Assignment Date" at bounding box center [271, 243] width 218 height 20
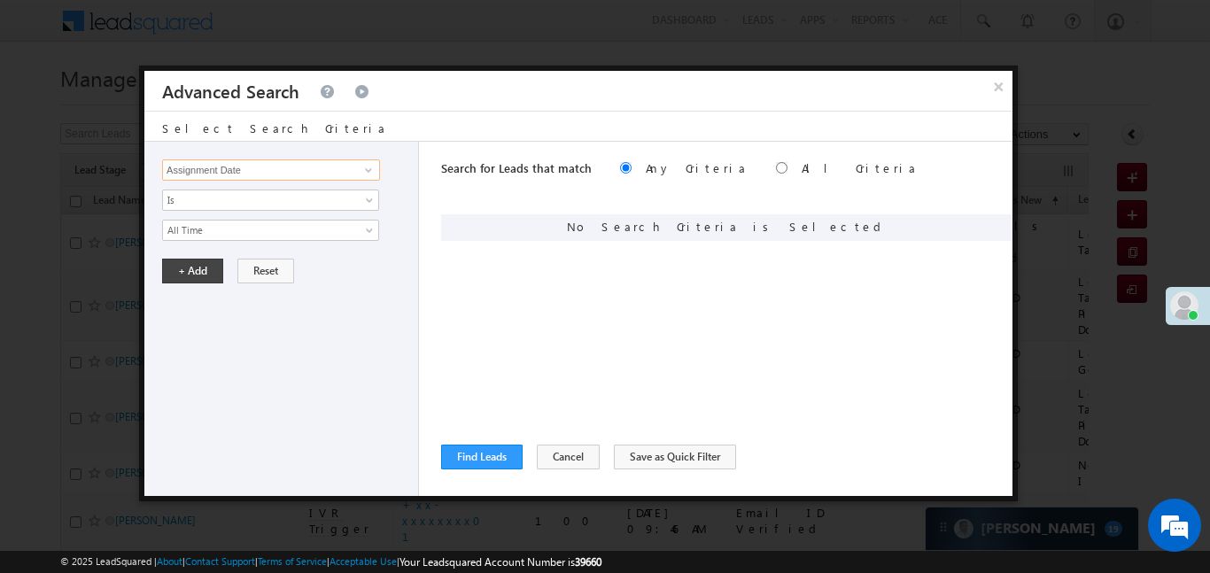
type input "Assignment Date"
click at [213, 212] on div "Lead Activity Task Sales Group Prospect Id WA Last Message Timestamp 4th Day Di…" at bounding box center [281, 319] width 275 height 354
click at [206, 236] on span "All Time" at bounding box center [259, 230] width 192 height 16
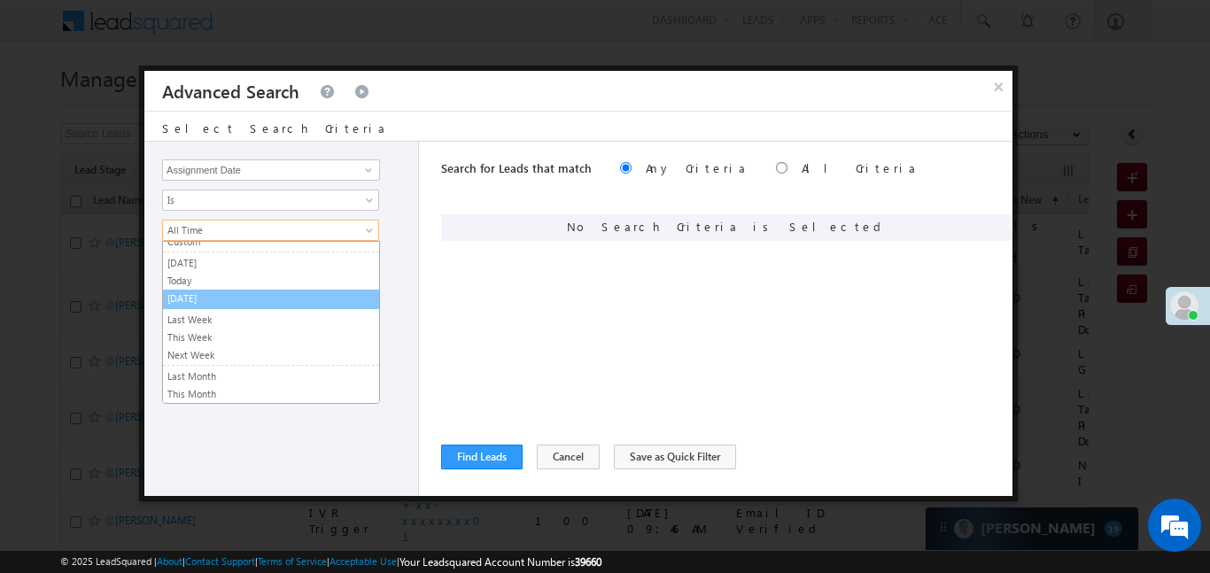
scroll to position [27, 0]
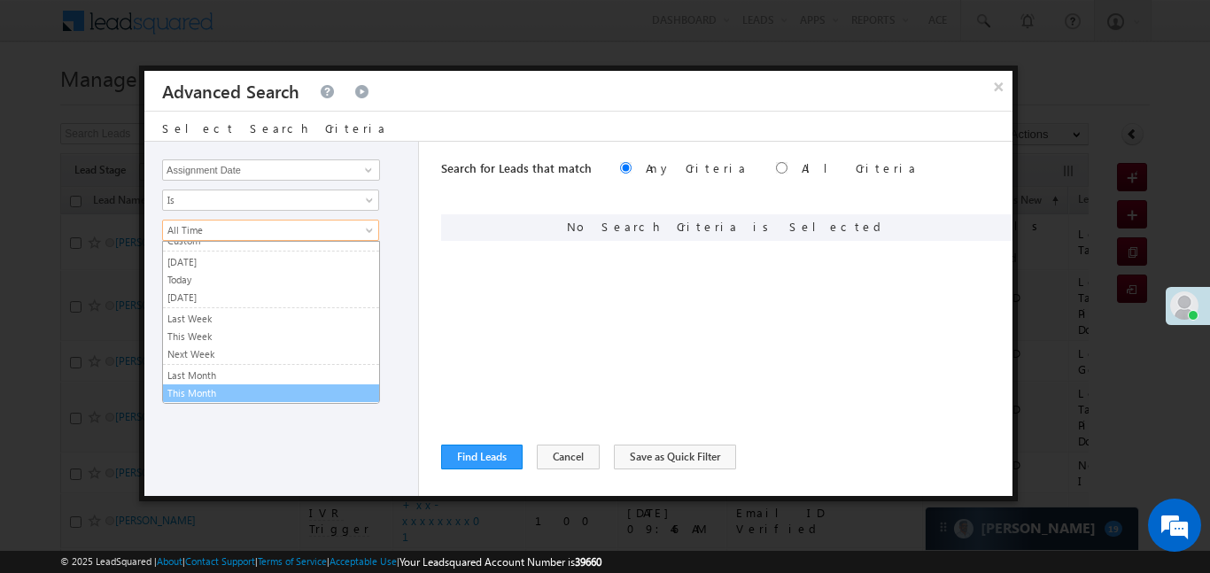
click at [215, 394] on link "This Month" at bounding box center [271, 393] width 216 height 16
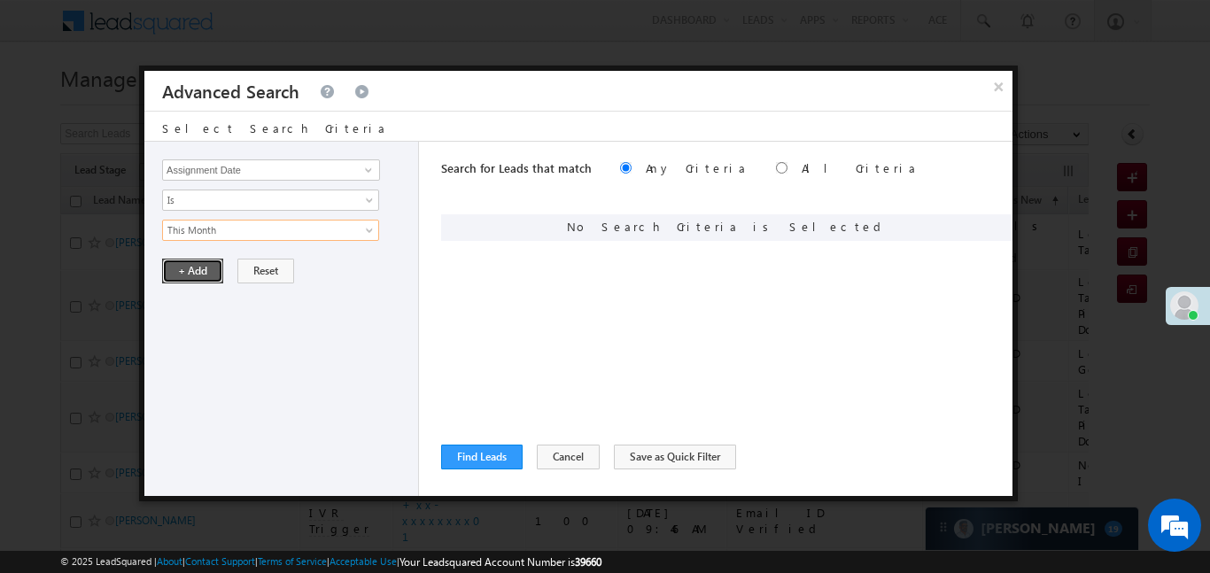
click at [175, 260] on button "+ Add" at bounding box center [192, 271] width 61 height 25
click at [776, 168] on input "radio" at bounding box center [782, 168] width 12 height 12
radio input "true"
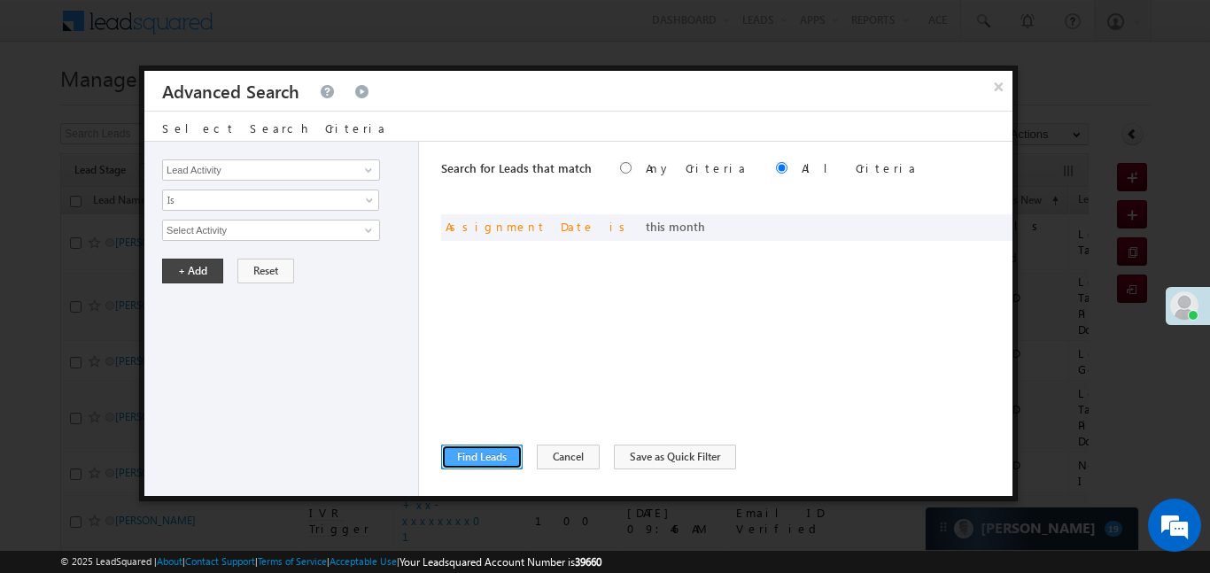
click at [500, 457] on button "Find Leads" at bounding box center [481, 457] width 81 height 25
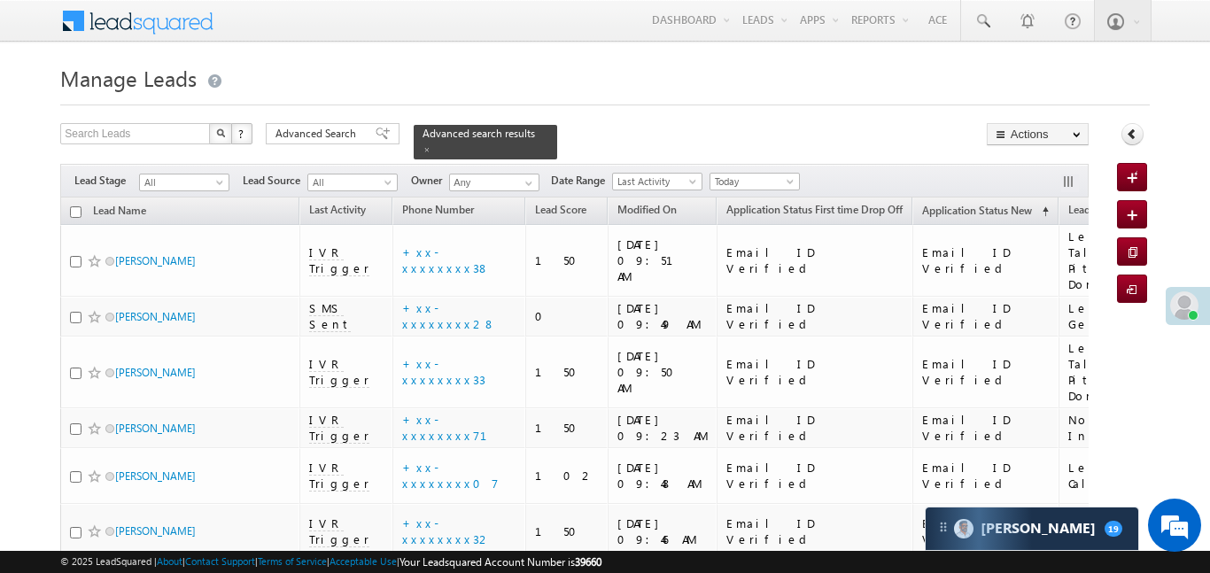
click at [768, 164] on div "Filters Lead Stage All All Lead Source All All Owner Any Any Date Range Go 04/0…" at bounding box center [573, 181] width 1027 height 34
click at [761, 174] on span "Today" at bounding box center [752, 182] width 84 height 16
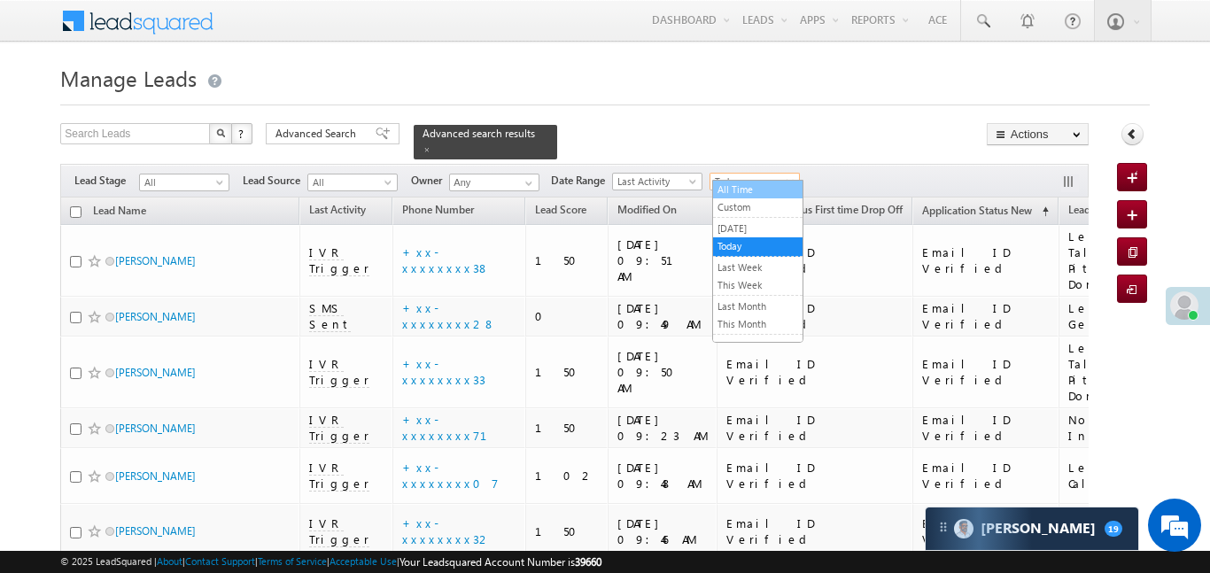
click at [761, 190] on link "All Time" at bounding box center [757, 190] width 89 height 16
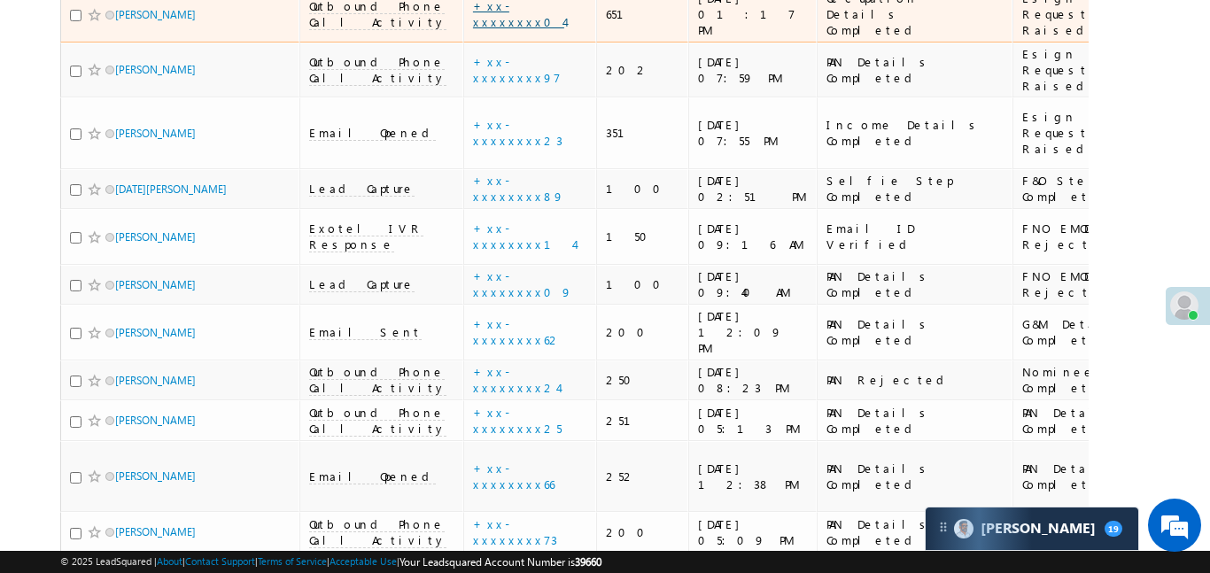
scroll to position [5105, 0]
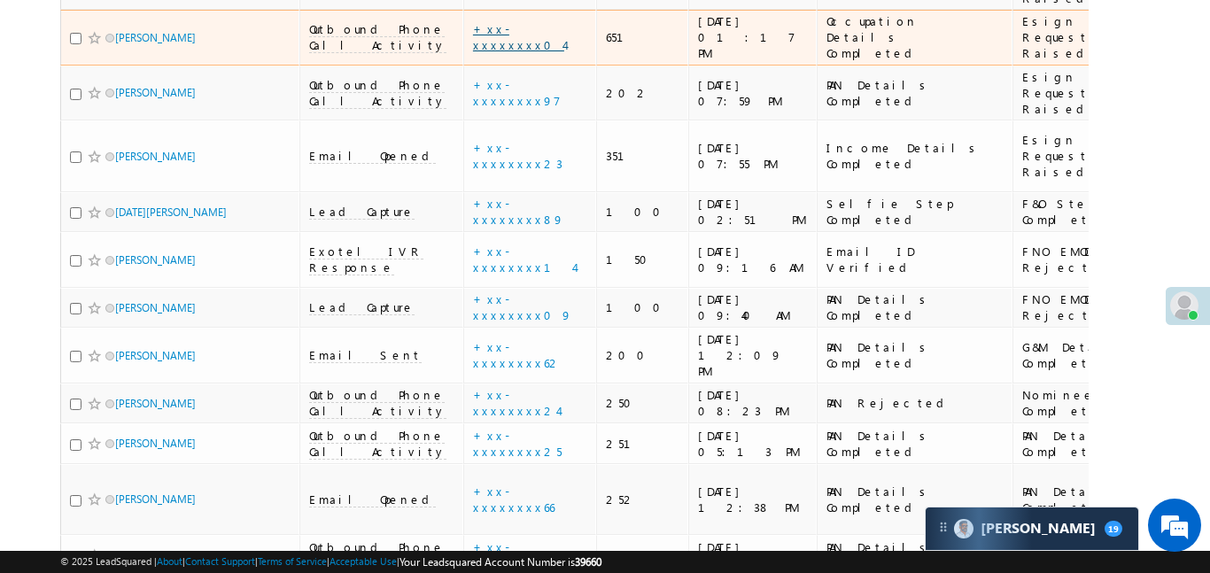
click at [473, 52] on link "+xx-xxxxxxxx04" at bounding box center [518, 36] width 91 height 31
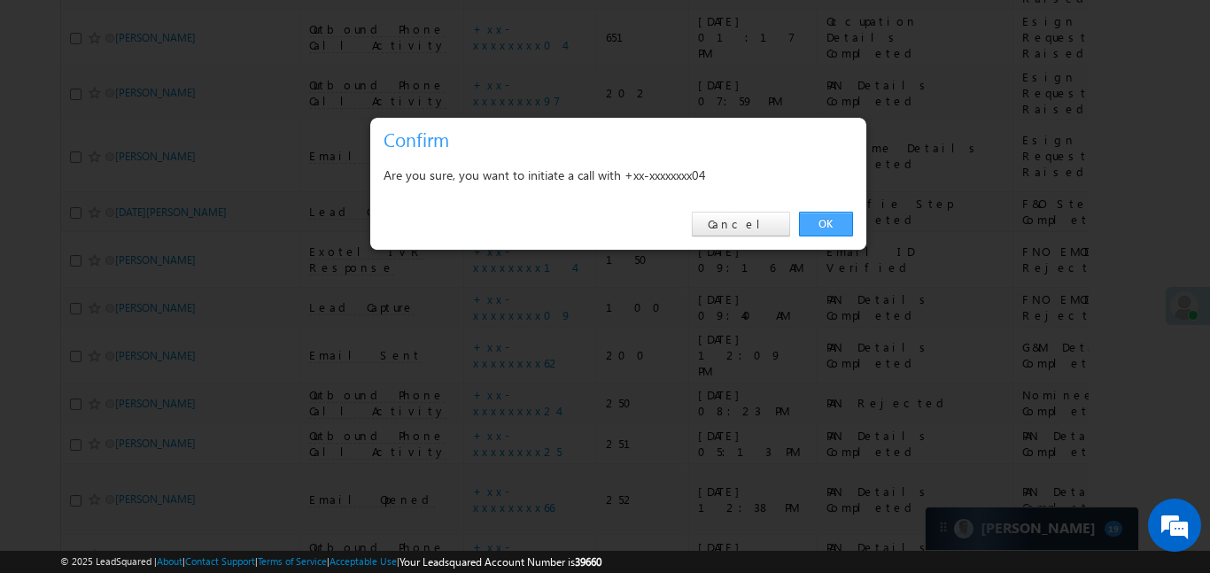
click at [811, 223] on link "OK" at bounding box center [826, 224] width 54 height 25
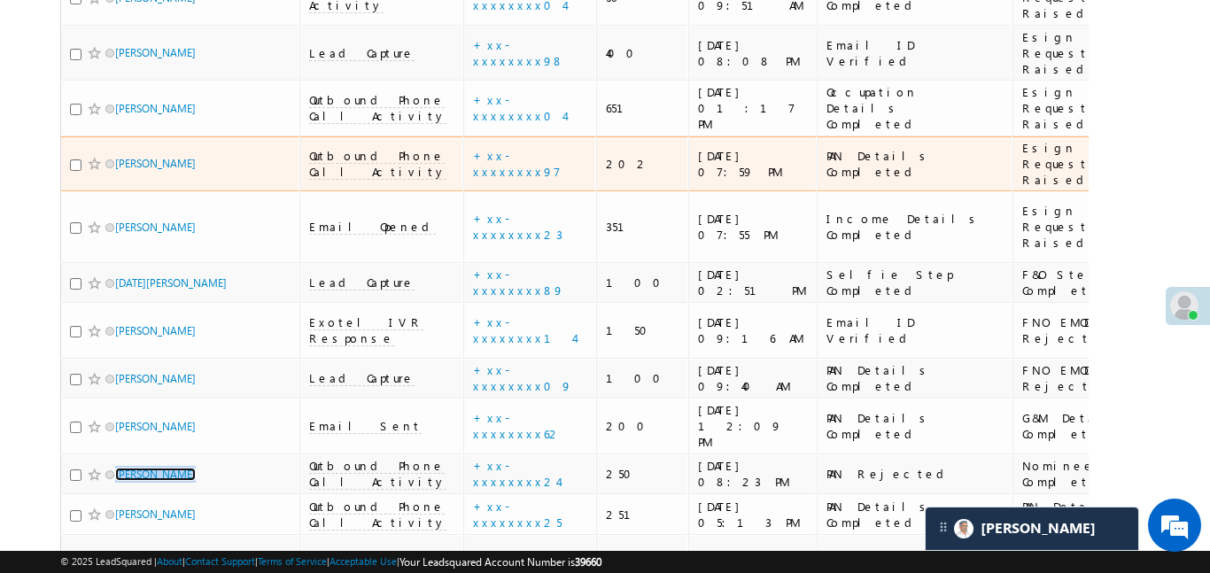
scroll to position [5081, 0]
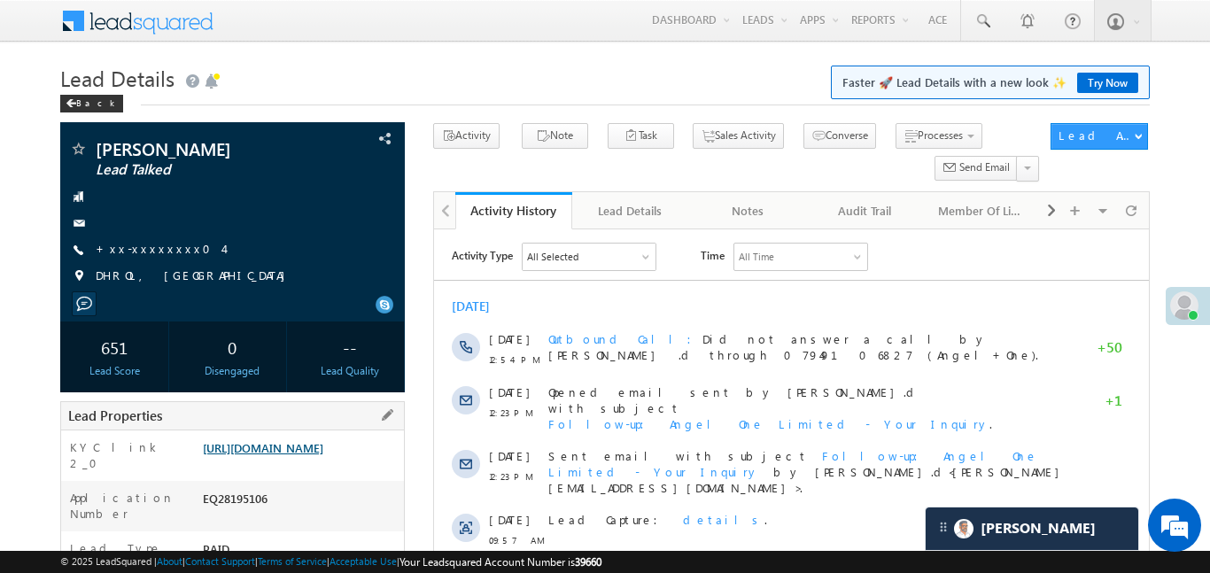
click at [323, 455] on link "[URL][DOMAIN_NAME]" at bounding box center [263, 447] width 120 height 15
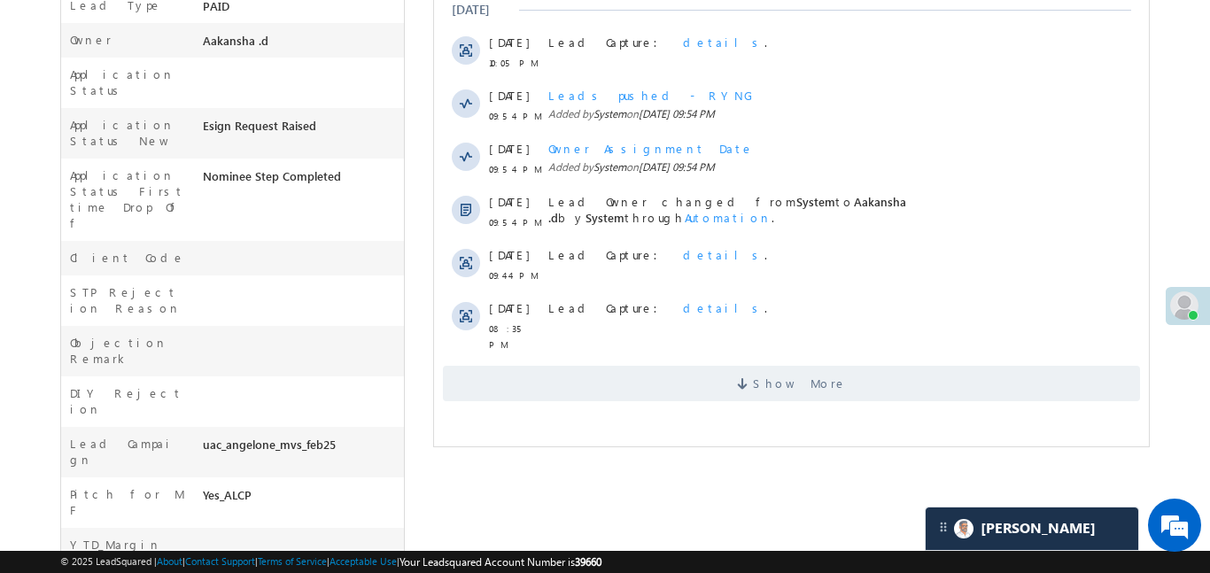
scroll to position [562, 0]
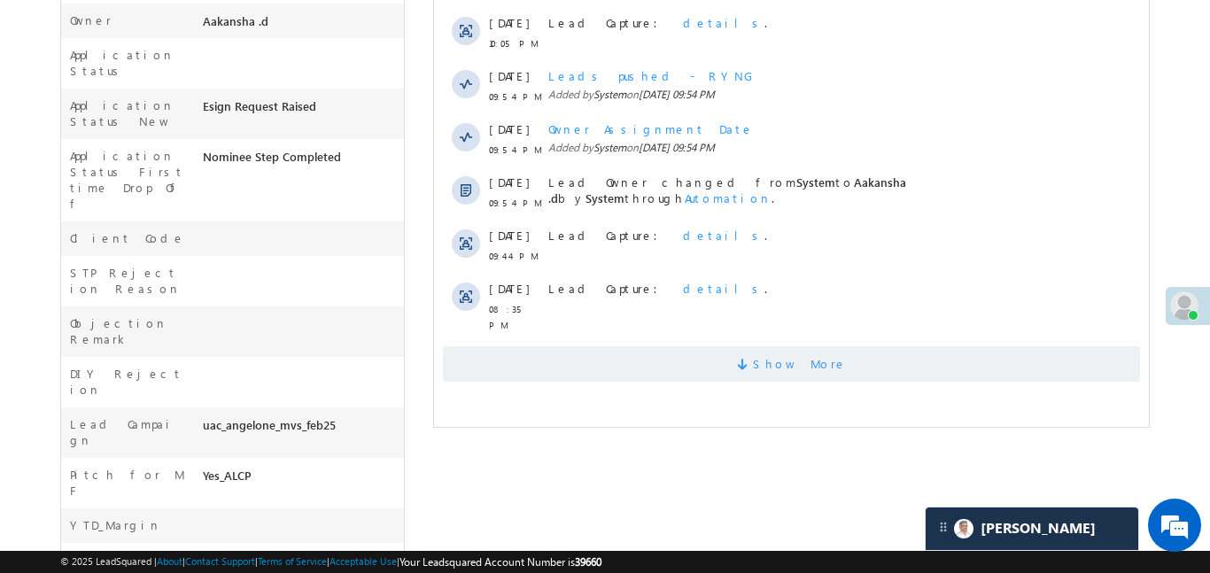
click at [748, 357] on span "Show More" at bounding box center [790, 363] width 697 height 35
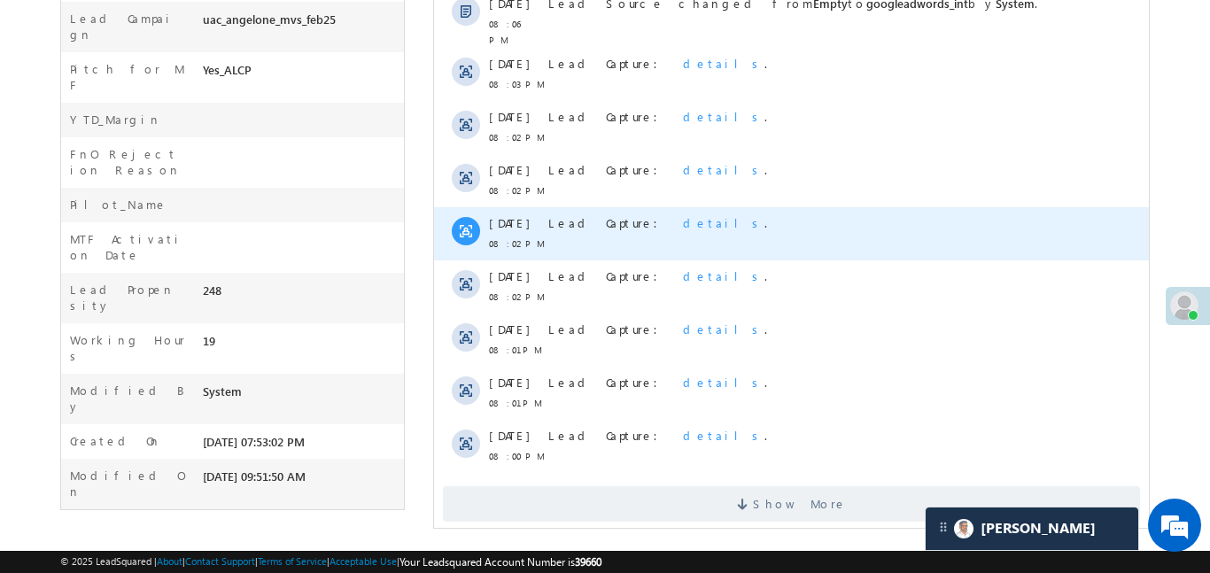
scroll to position [970, 0]
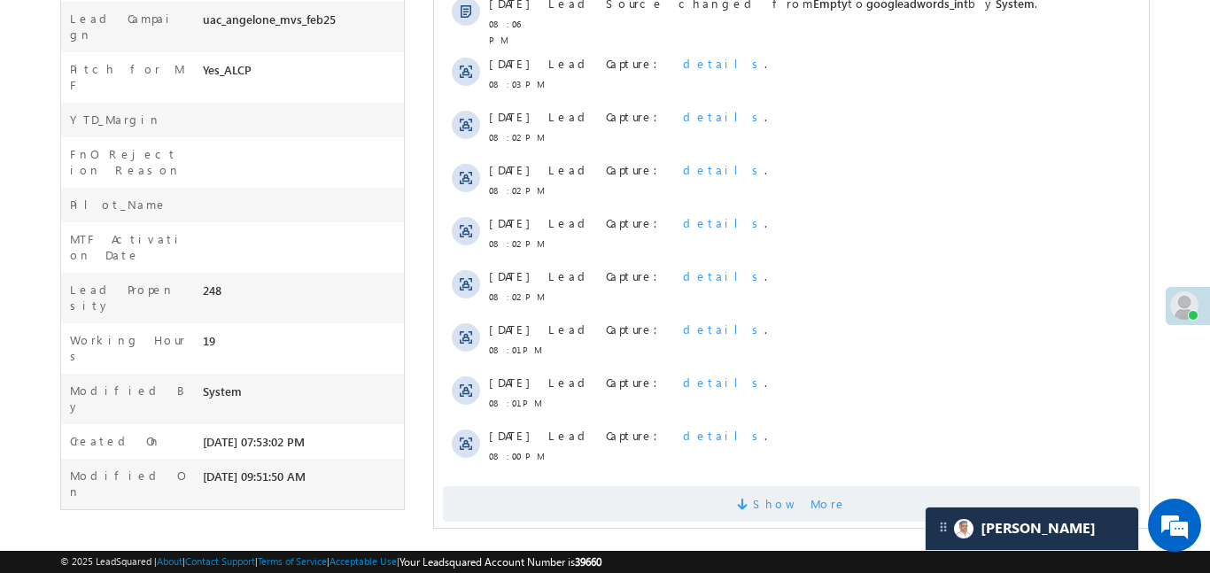
click at [721, 486] on span "Show More" at bounding box center [790, 503] width 697 height 35
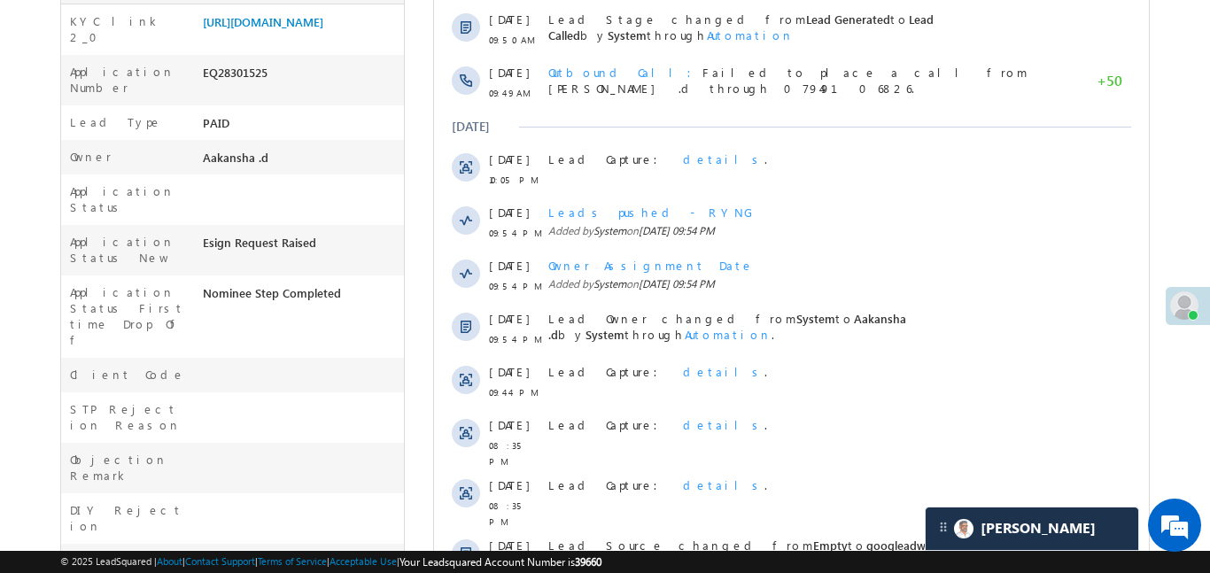
scroll to position [0, 0]
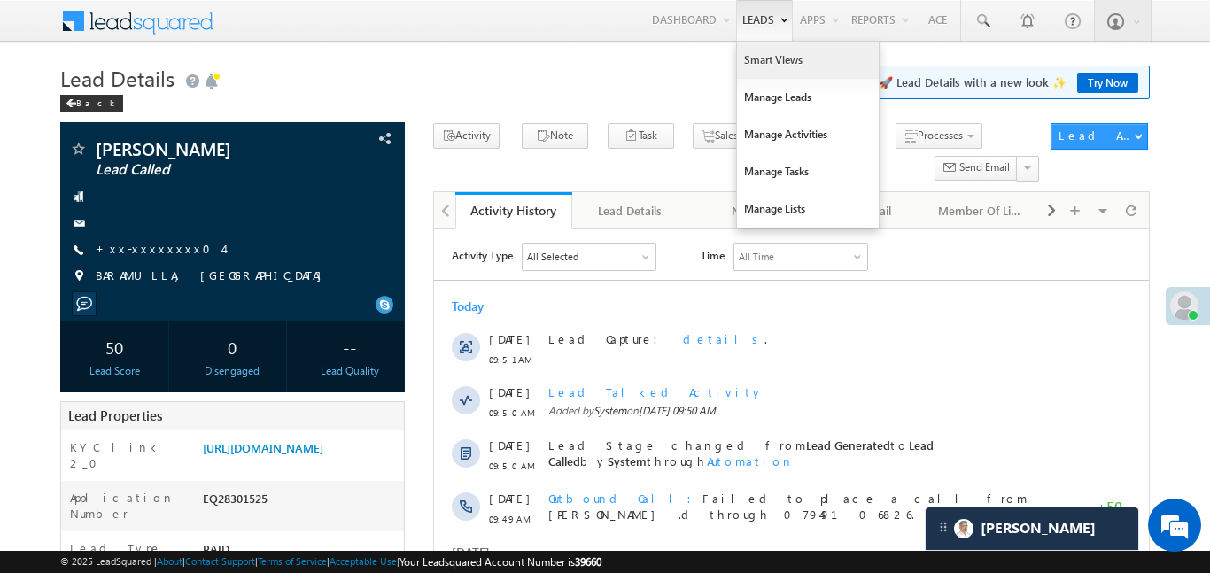
click at [775, 72] on link "Smart Views" at bounding box center [808, 60] width 142 height 37
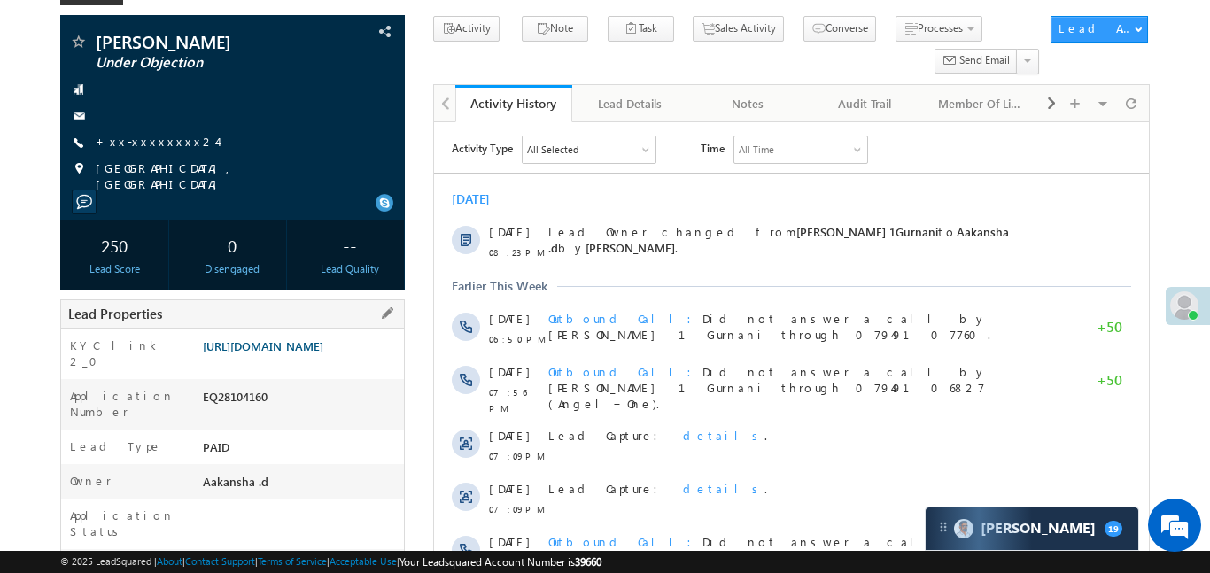
click at [321, 353] on link "https://angelbroking1-pk3em7sa.customui-test.leadsquared.com?leadId=87e12efc-c5…" at bounding box center [263, 345] width 120 height 15
click at [141, 143] on link "+xx-xxxxxxxx24" at bounding box center [156, 141] width 121 height 15
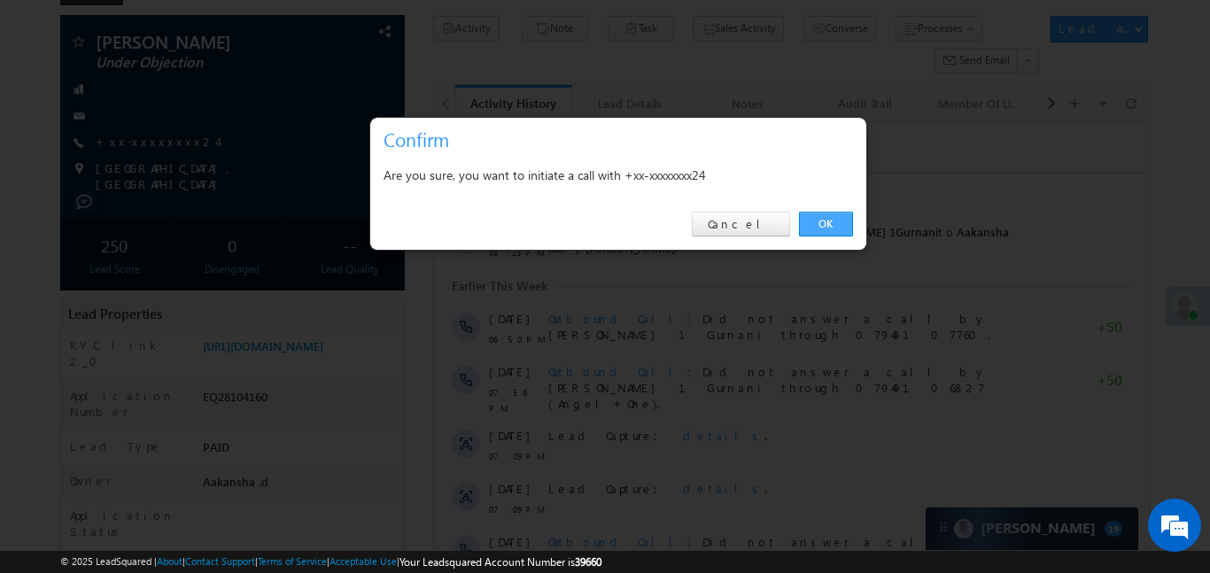
click at [817, 223] on link "OK" at bounding box center [826, 224] width 54 height 25
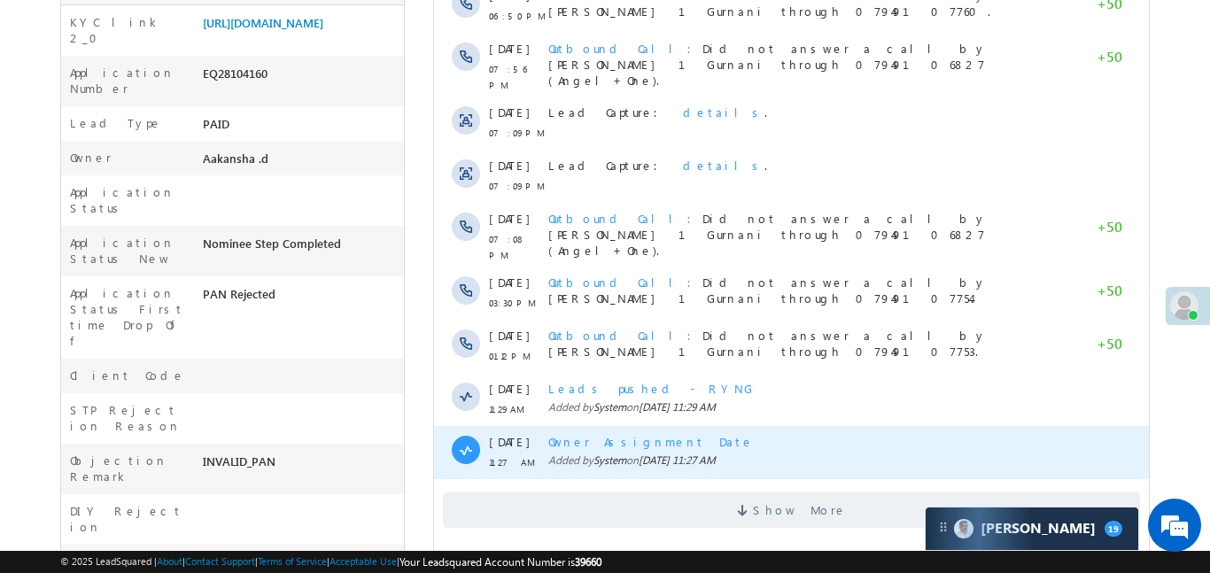
scroll to position [611, 0]
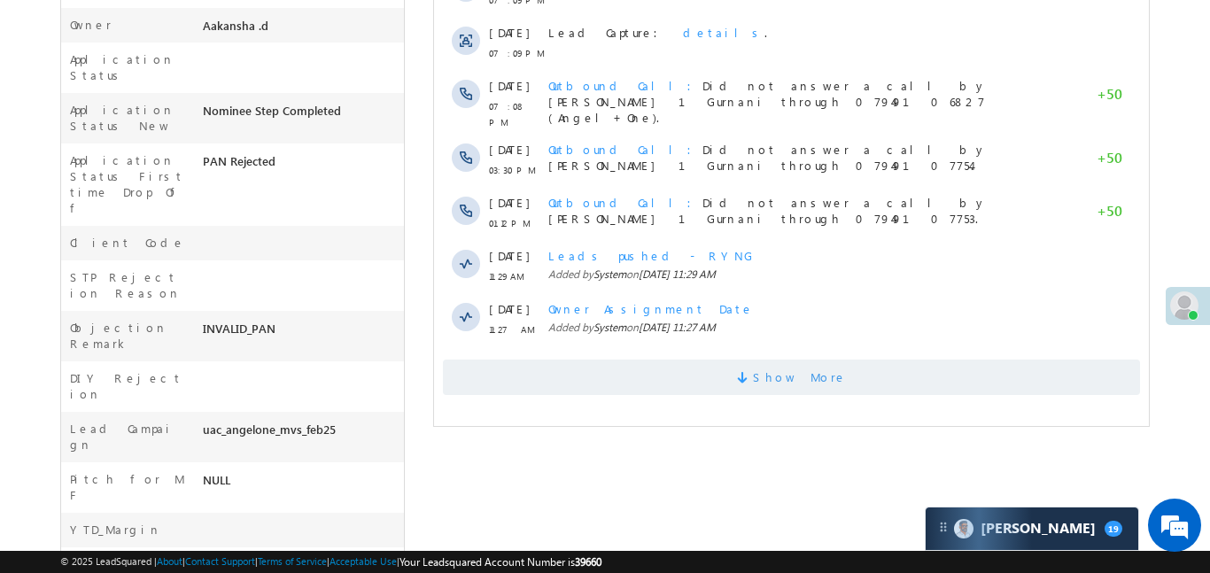
click at [650, 360] on span "Show More" at bounding box center [790, 377] width 697 height 35
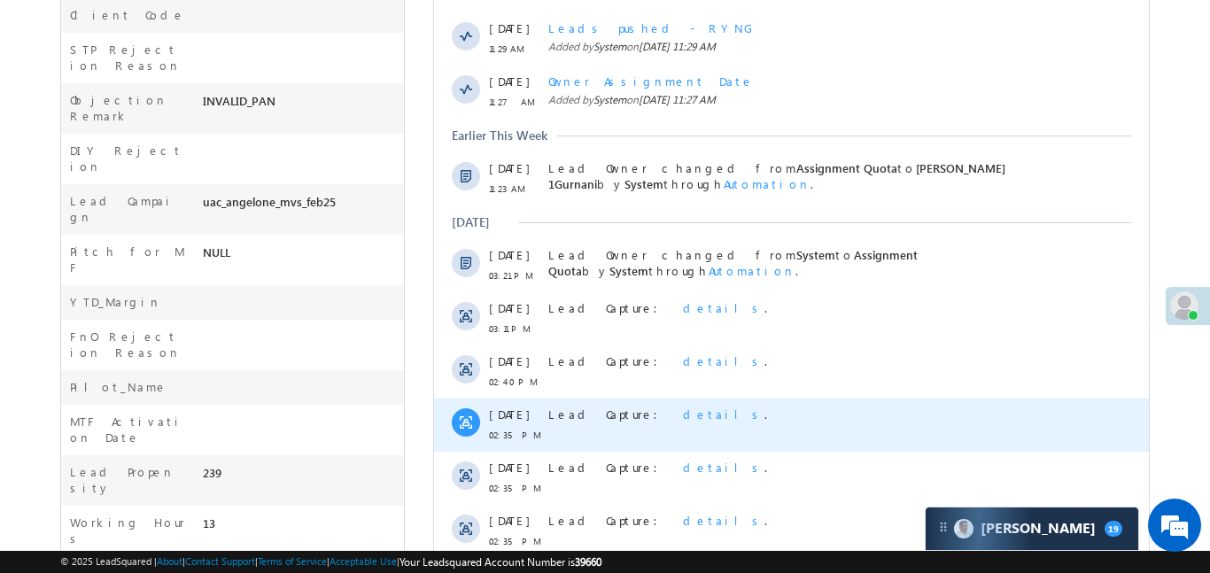
scroll to position [1051, 0]
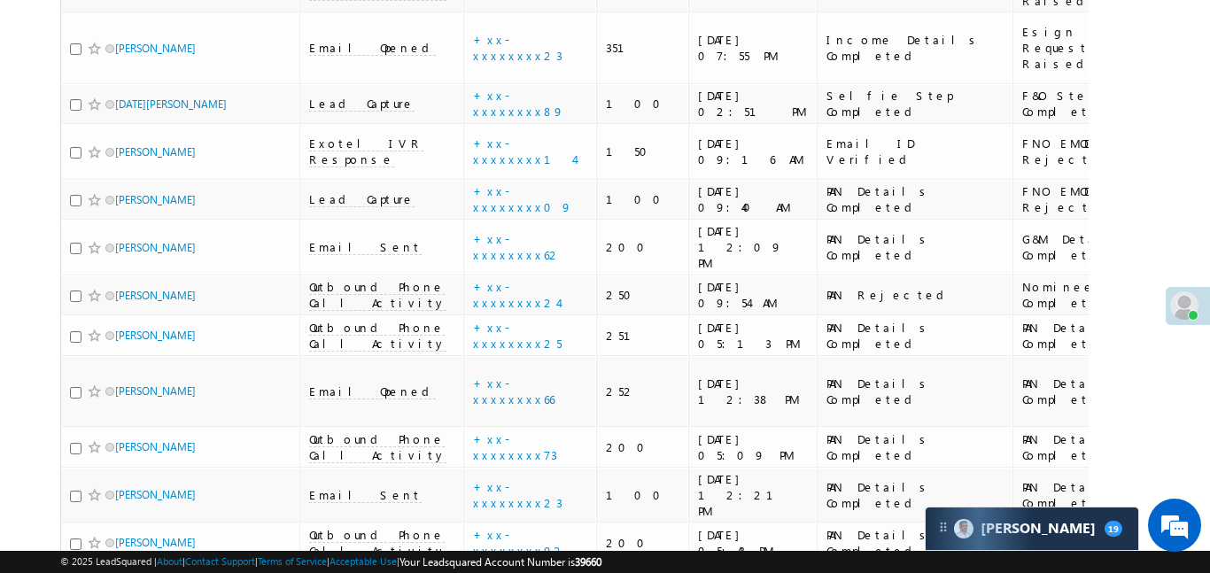
scroll to position [5181, 0]
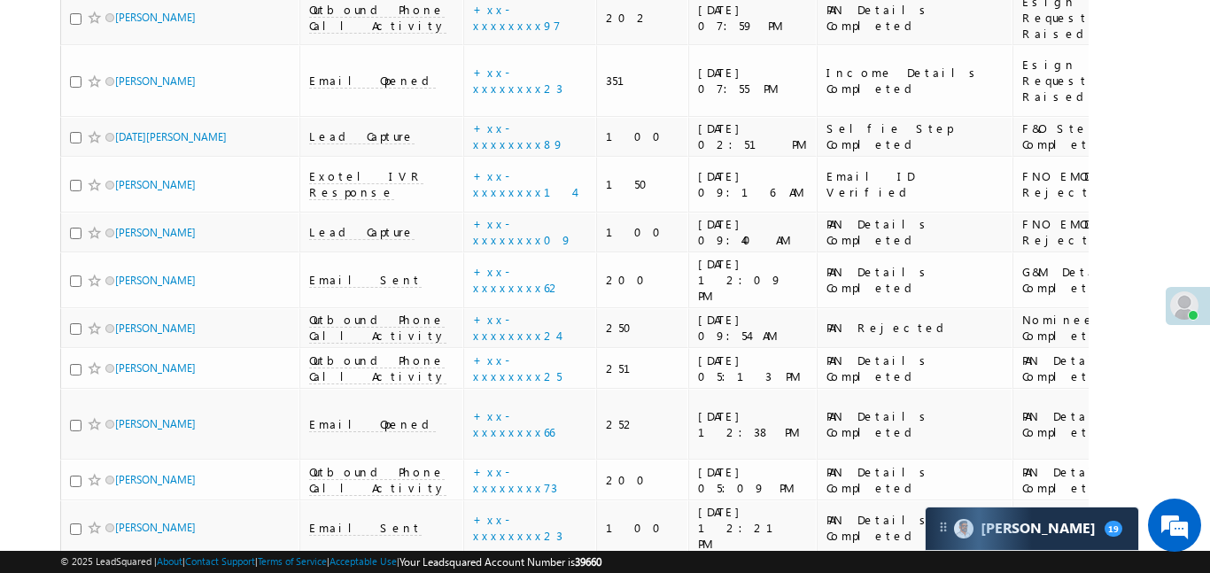
click at [449, 112] on link "details" at bounding box center [464, 110] width 30 height 13
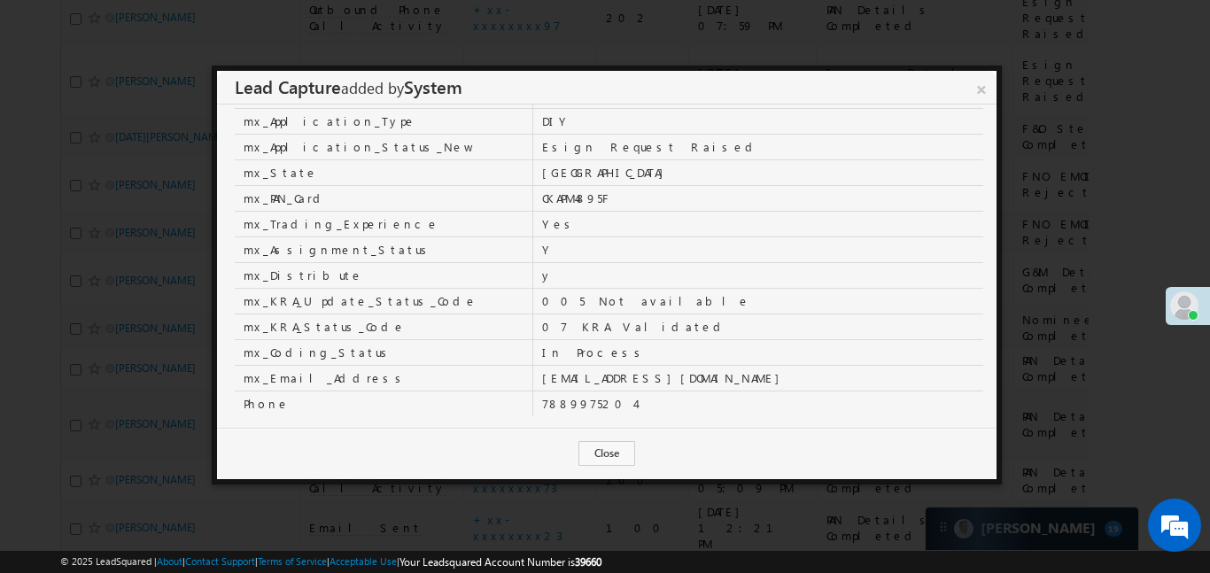
scroll to position [666, 0]
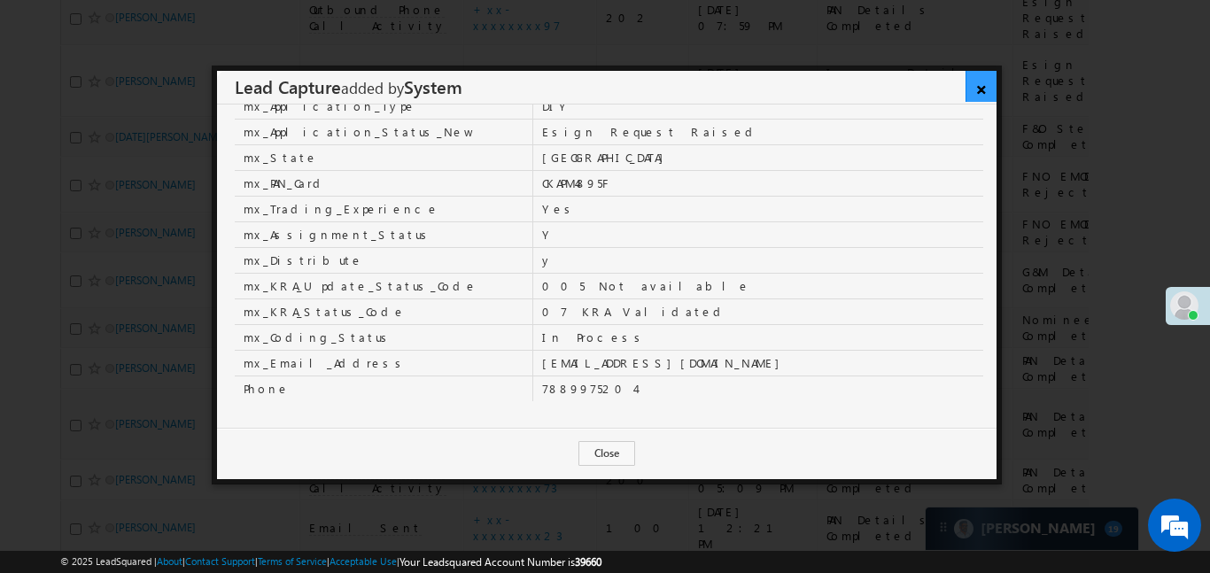
click at [979, 82] on link "×" at bounding box center [980, 86] width 31 height 31
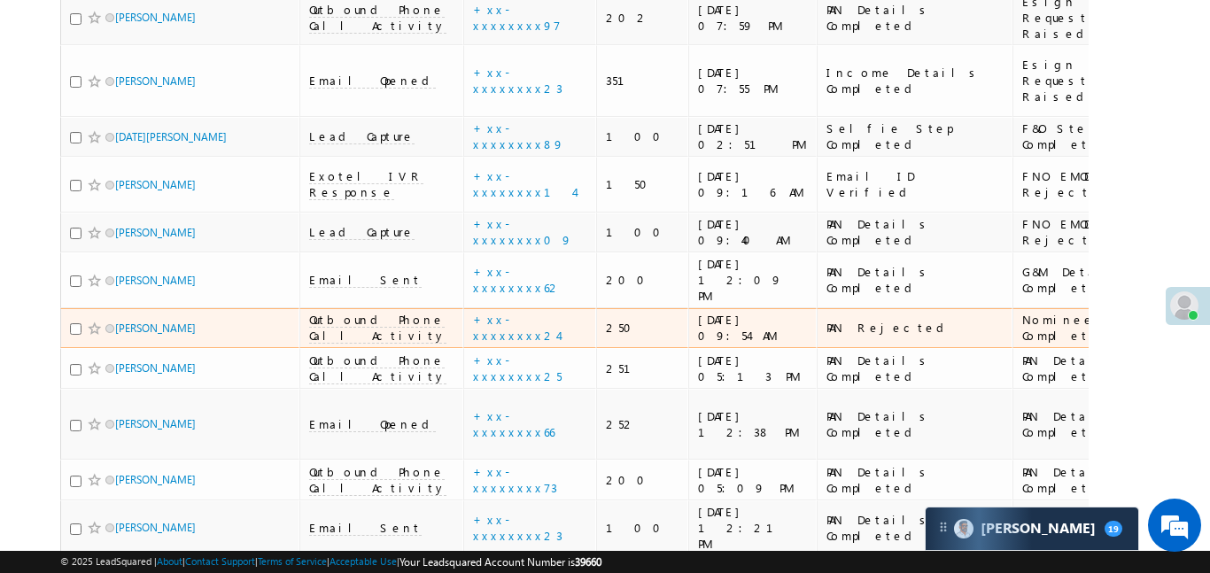
scroll to position [5153, 0]
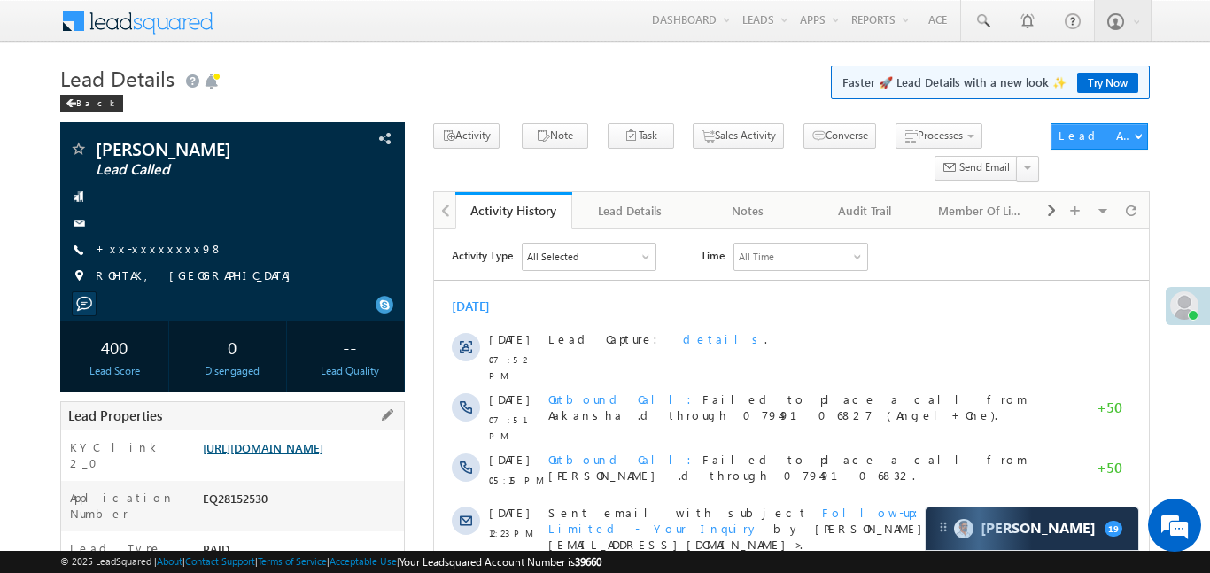
click at [323, 451] on link "[URL][DOMAIN_NAME]" at bounding box center [263, 447] width 120 height 15
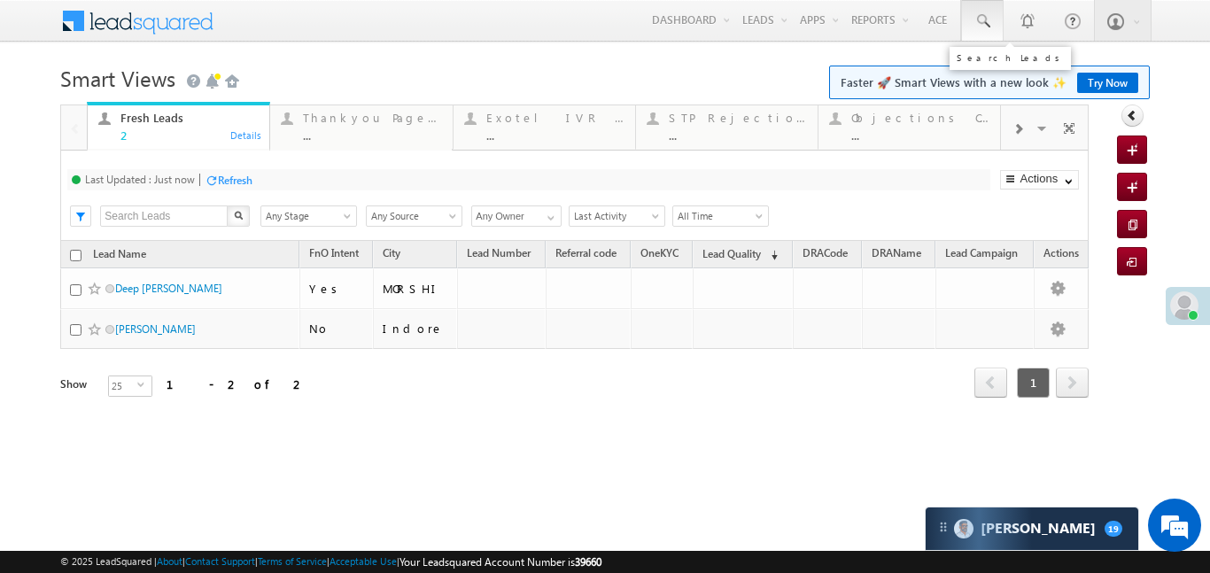
click at [985, 13] on span at bounding box center [982, 21] width 18 height 18
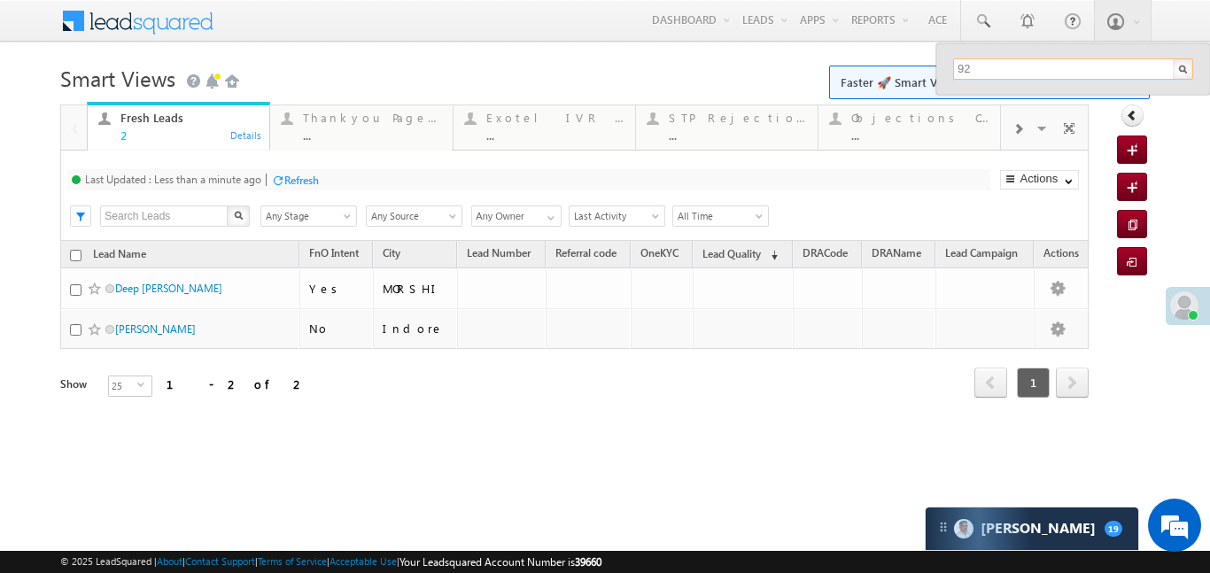
type input "9"
type input "6387630346"
click at [590, 47] on body "Menu [PERSON_NAME] .d Aakan sha.D @ange lbrok ing.c om" at bounding box center [605, 251] width 1210 height 502
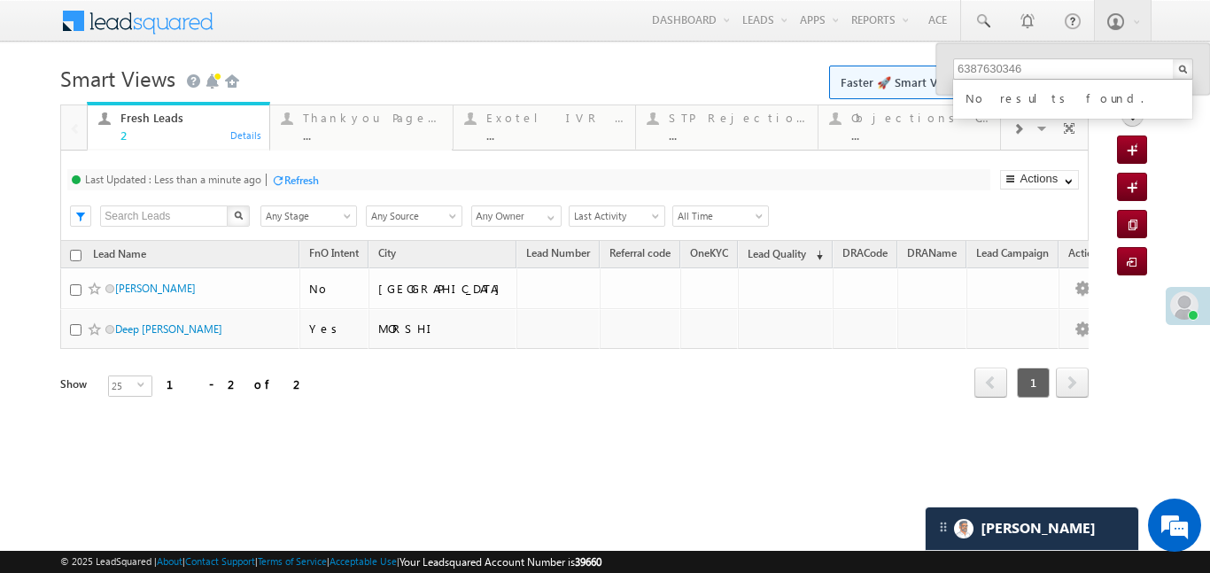
click at [571, 57] on body "Menu [PERSON_NAME] .d Aakan sha.D @ange lbrok ing.c om" at bounding box center [605, 251] width 1210 height 502
drag, startPoint x: 1046, startPoint y: 69, endPoint x: 829, endPoint y: 69, distance: 217.0
click at [829, 69] on body "Menu [PERSON_NAME] .d Aakan sha.D @ange lbrok ing.c om" at bounding box center [605, 251] width 1210 height 502
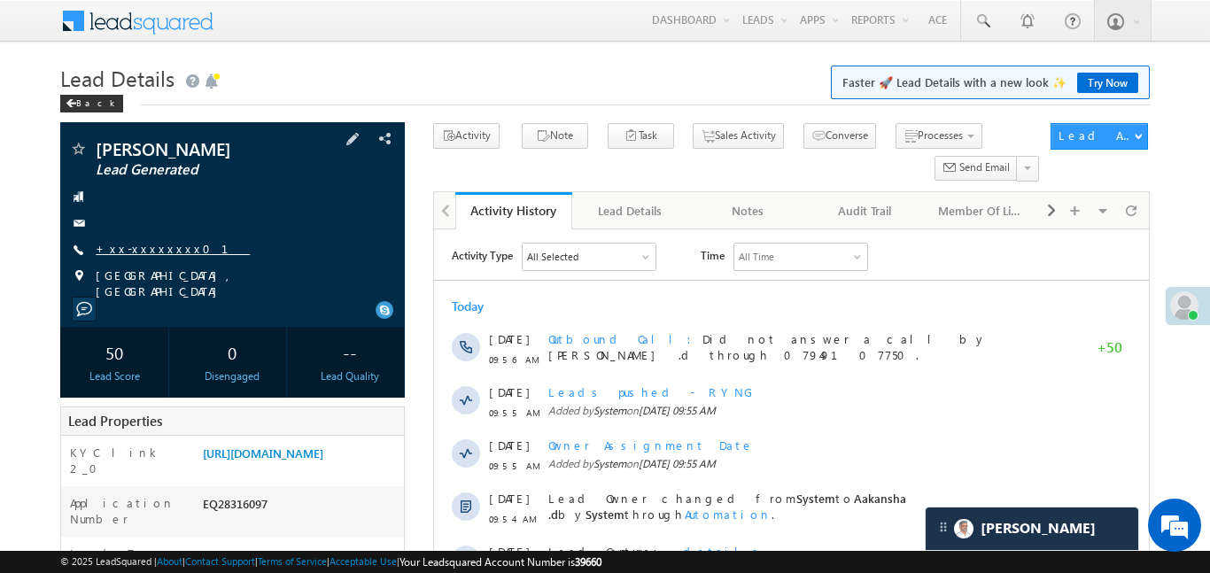
click at [147, 246] on link "+xx-xxxxxxxx01" at bounding box center [173, 248] width 154 height 15
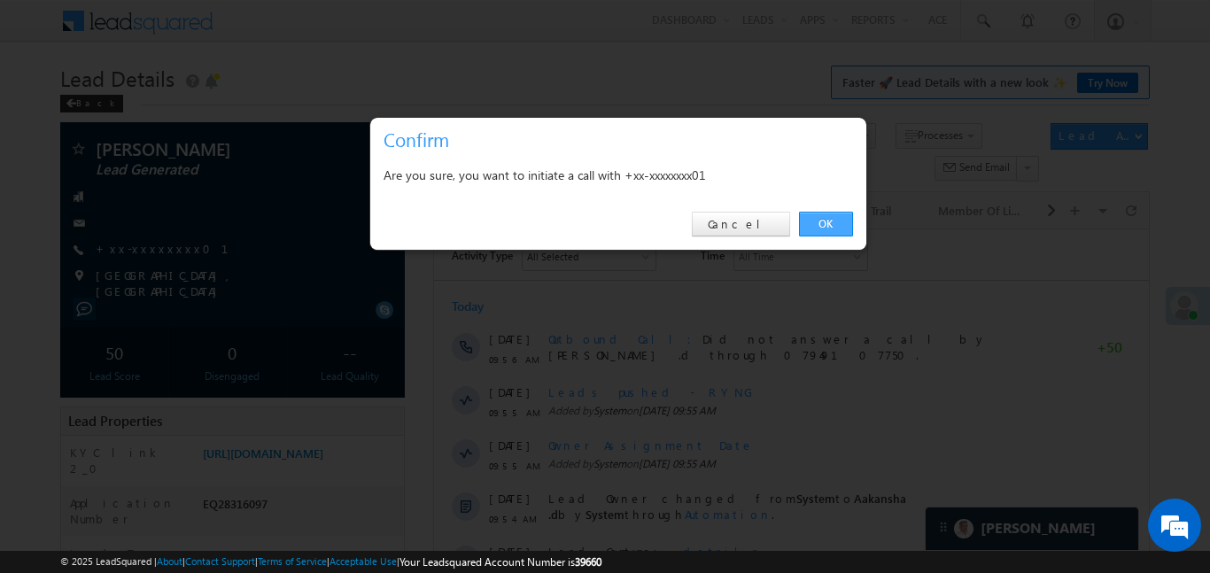
click at [828, 214] on link "OK" at bounding box center [826, 224] width 54 height 25
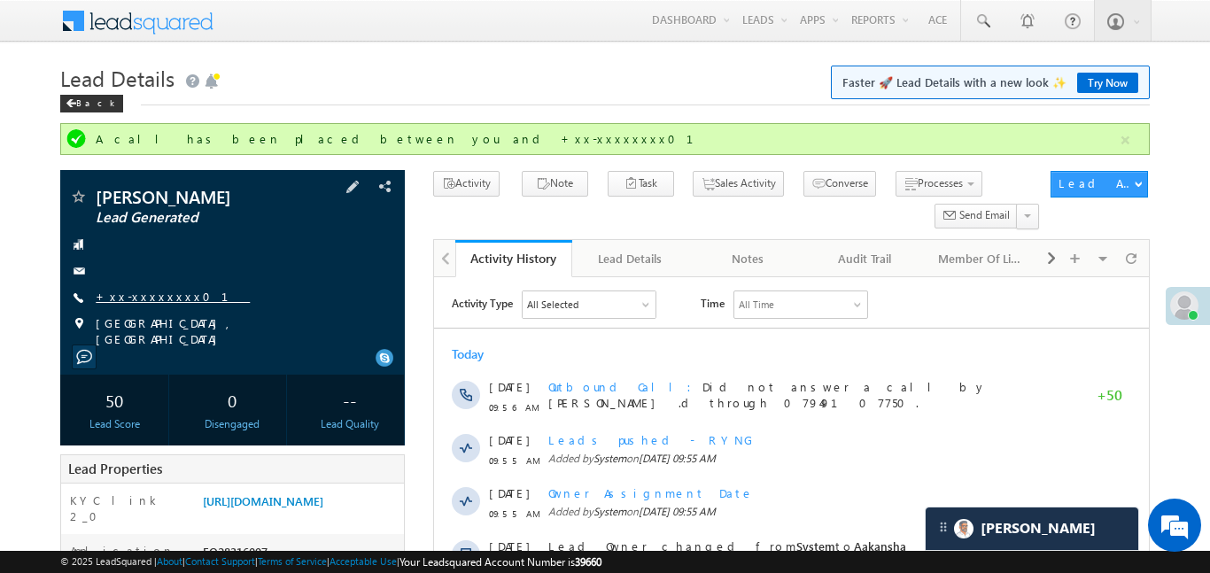
click at [161, 295] on link "+xx-xxxxxxxx01" at bounding box center [173, 296] width 154 height 15
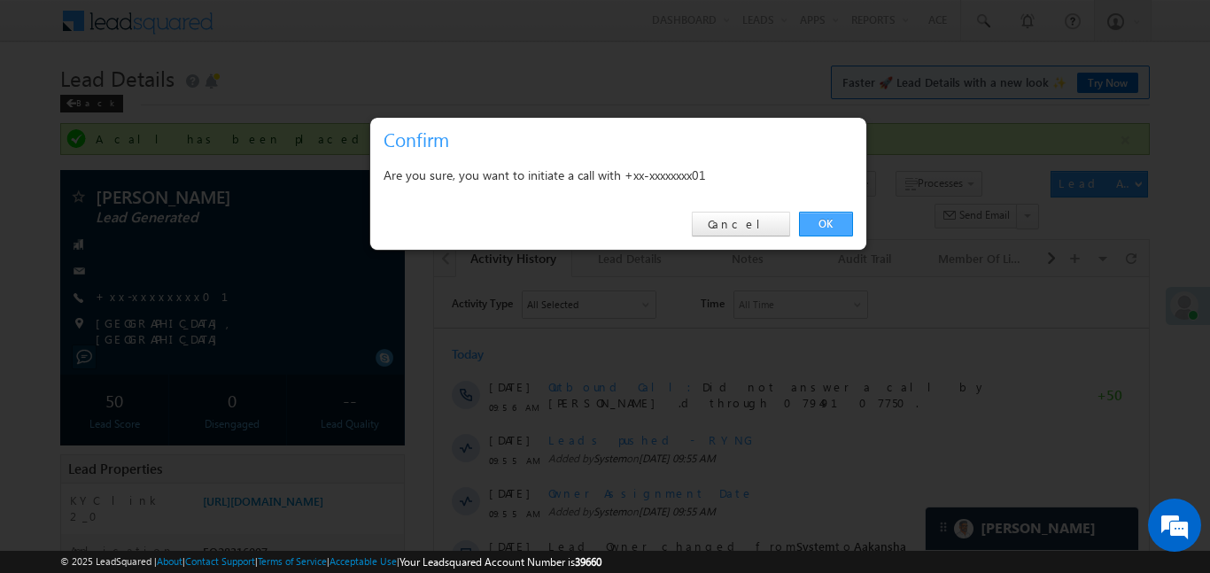
click at [844, 229] on link "OK" at bounding box center [826, 224] width 54 height 25
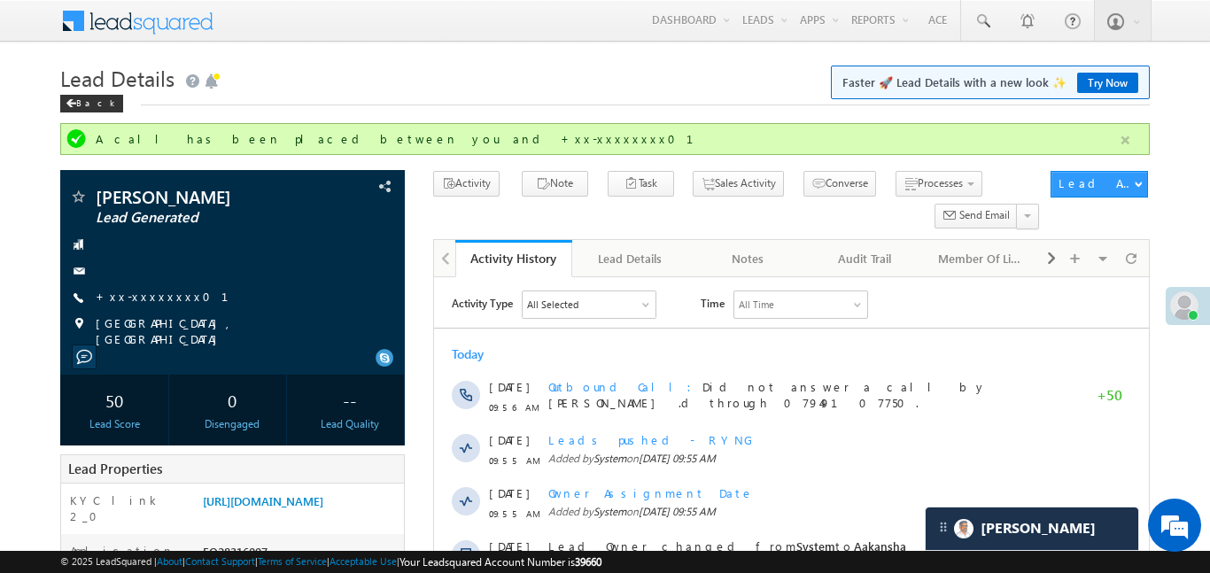
click at [1121, 145] on button "button" at bounding box center [1125, 140] width 22 height 22
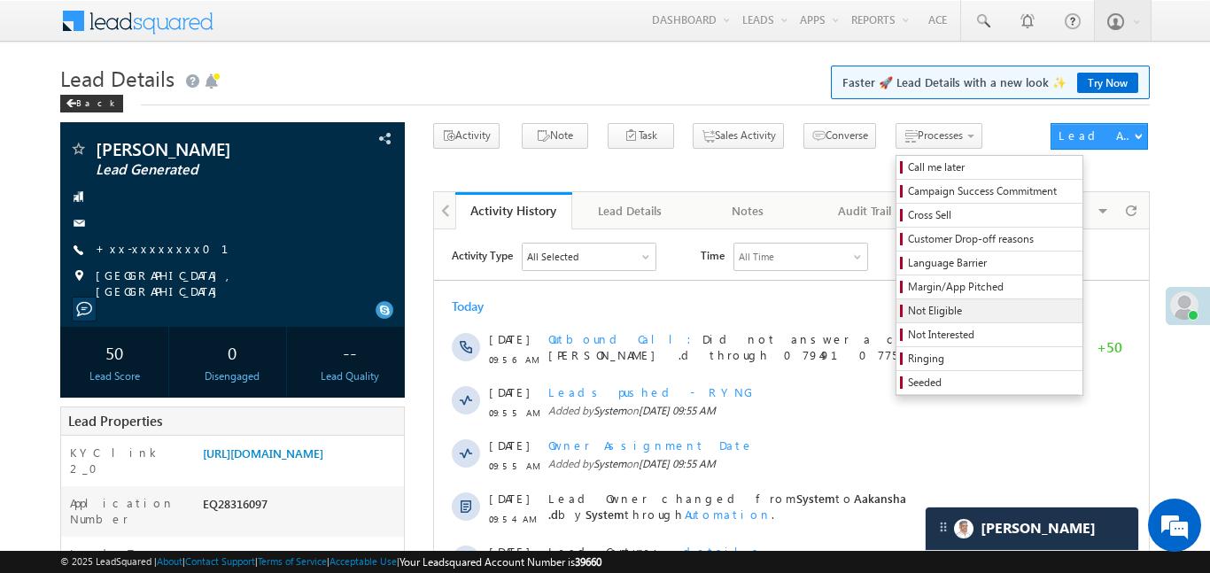
click at [913, 303] on span "Not Eligible" at bounding box center [992, 311] width 168 height 16
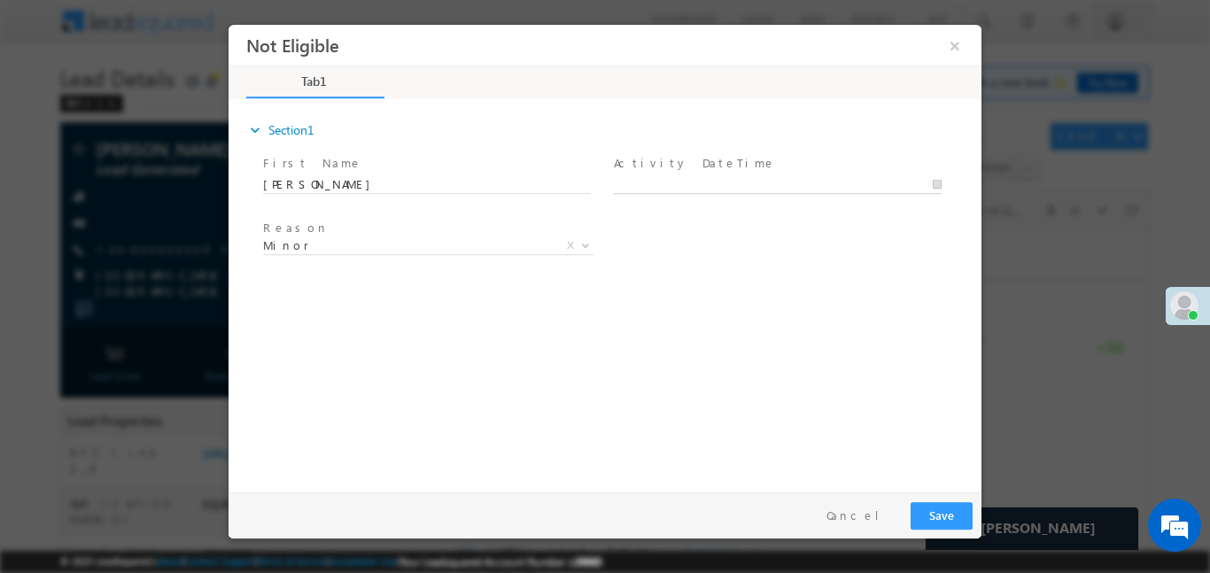
type input "04/09/25 9:58 AM"
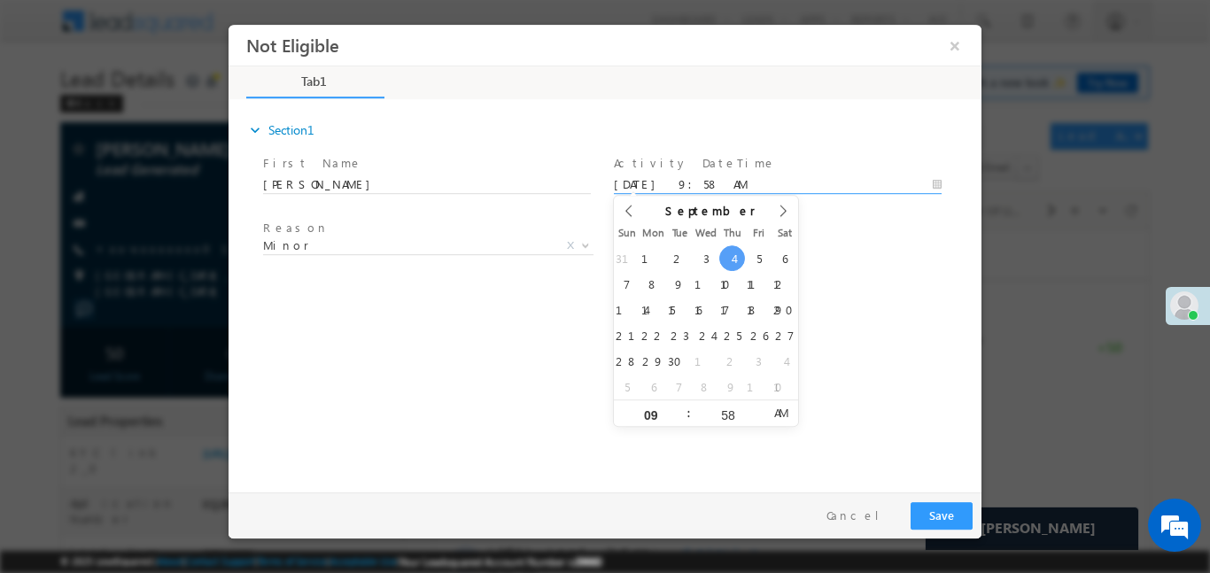
click at [706, 185] on input "04/09/25 9:58 AM" at bounding box center [778, 184] width 328 height 18
click at [960, 515] on button "Save" at bounding box center [941, 514] width 62 height 27
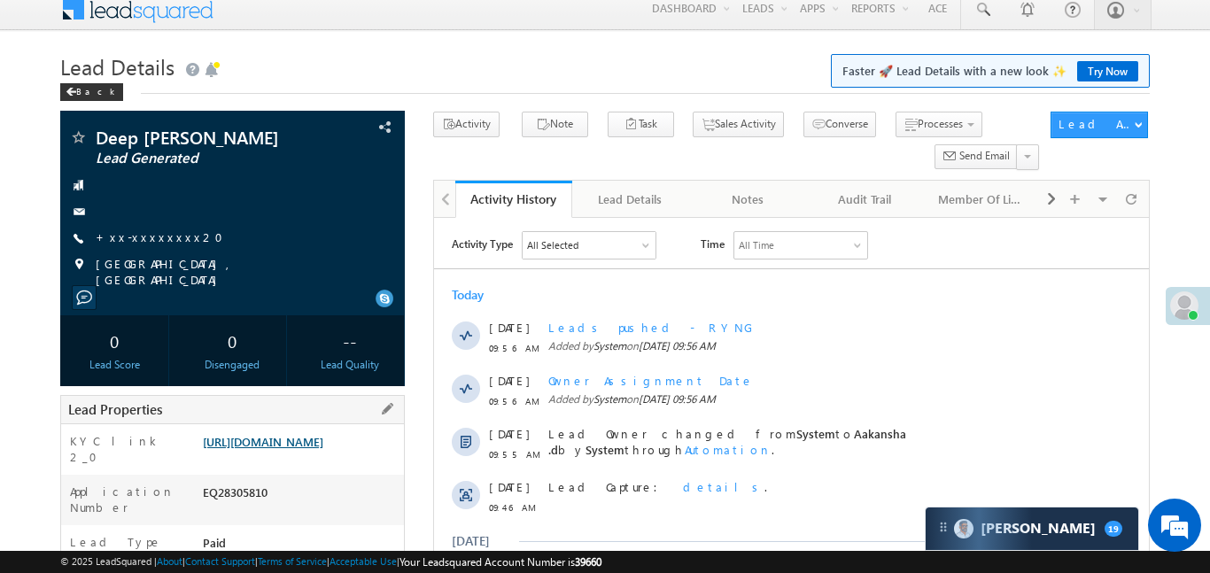
click at [294, 449] on link "[URL][DOMAIN_NAME]" at bounding box center [263, 441] width 120 height 15
click at [303, 436] on link "[URL][DOMAIN_NAME]" at bounding box center [263, 441] width 120 height 15
click at [323, 443] on link "https://angelbroking1-pk3em7sa.customui-test.leadsquared.com?leadId=bd2dedf6-29…" at bounding box center [263, 441] width 120 height 15
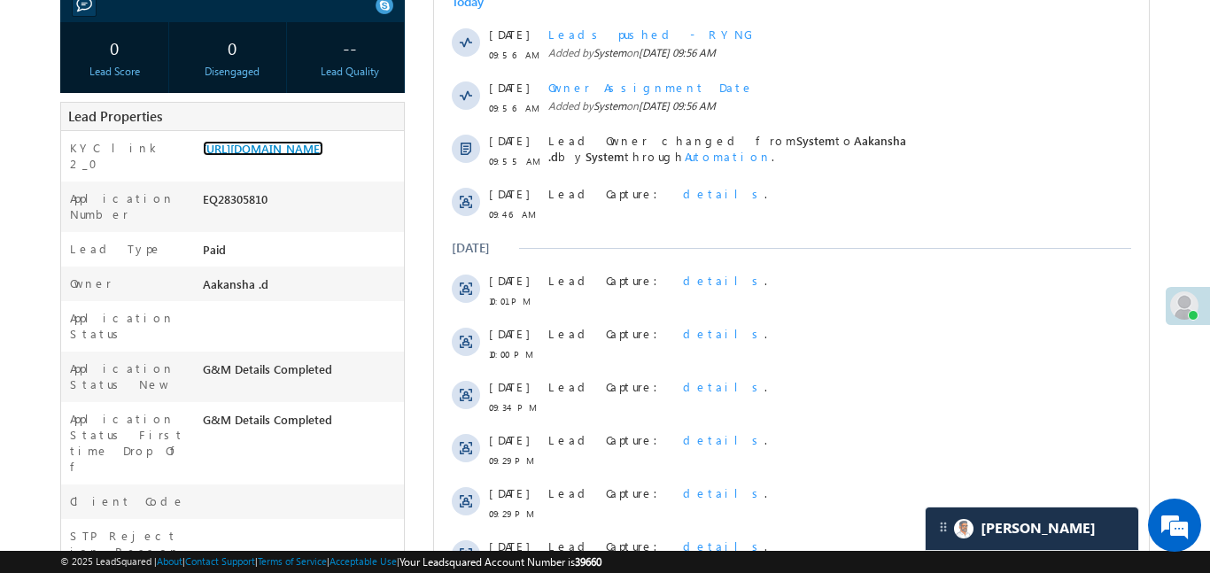
scroll to position [24, 0]
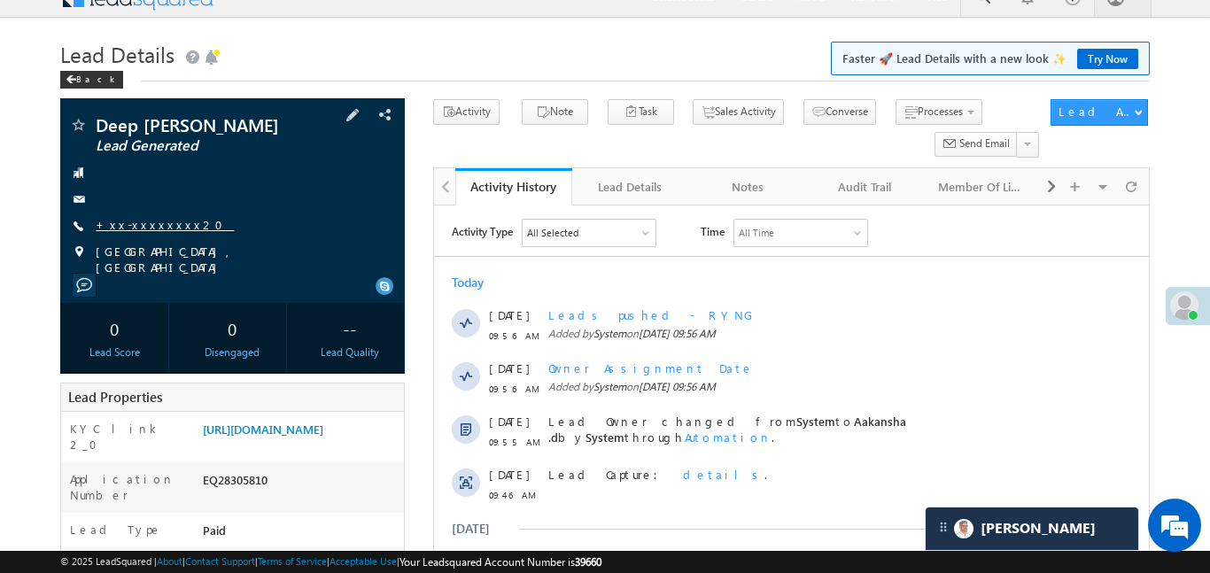
click at [144, 217] on link "+xx-xxxxxxxx20" at bounding box center [165, 224] width 138 height 15
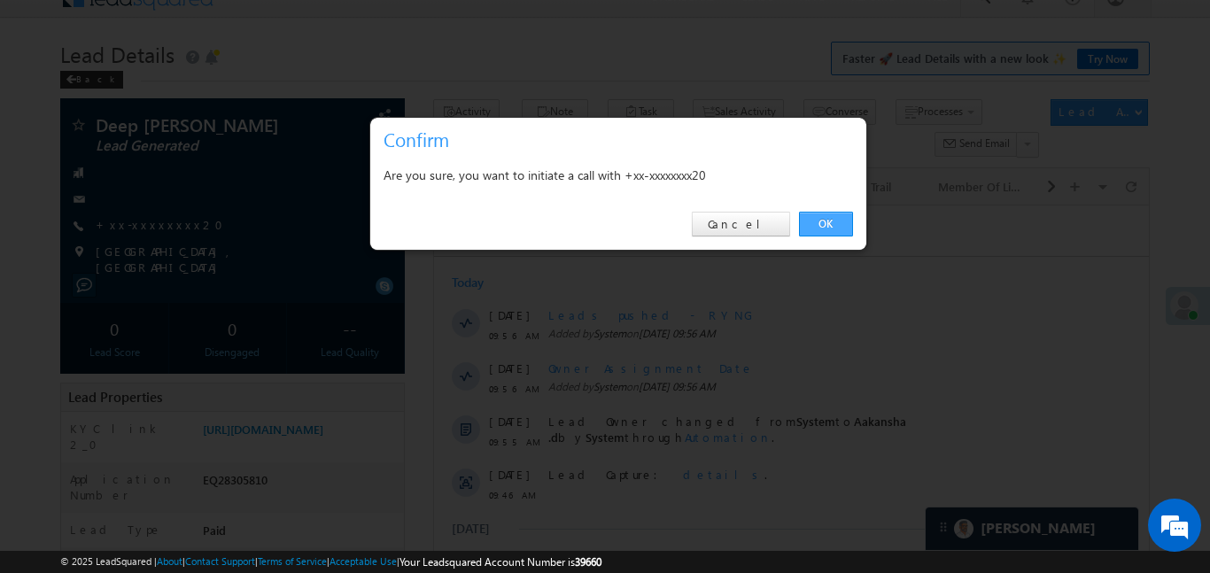
click at [831, 229] on link "OK" at bounding box center [826, 224] width 54 height 25
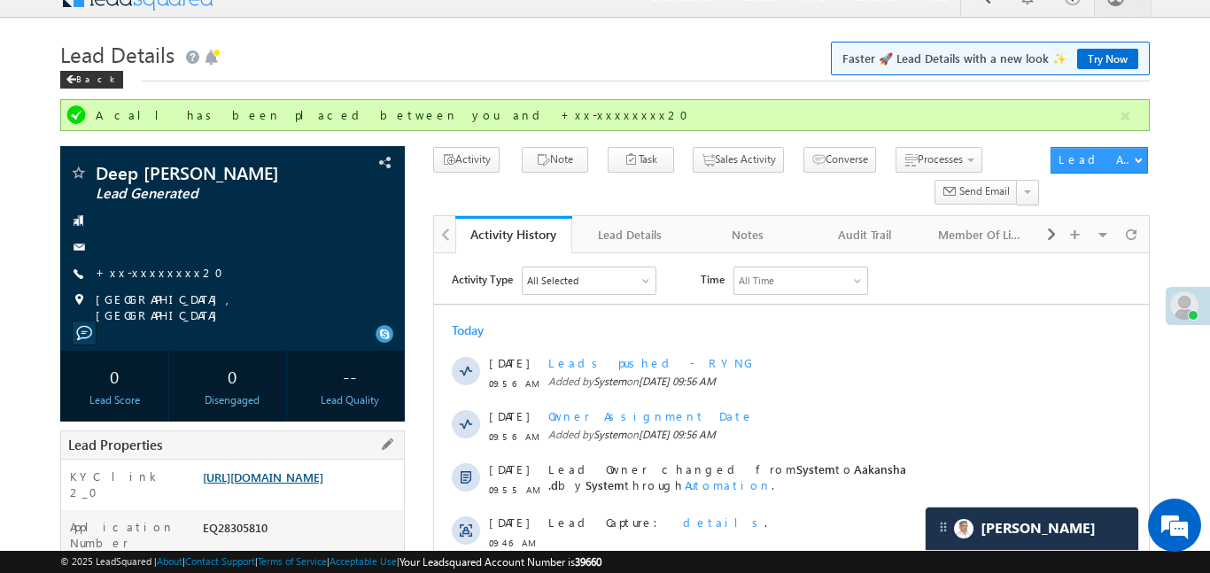
click at [284, 474] on link "https://angelbroking1-pk3em7sa.customui-test.leadsquared.com?leadId=bd2dedf6-29…" at bounding box center [263, 476] width 120 height 15
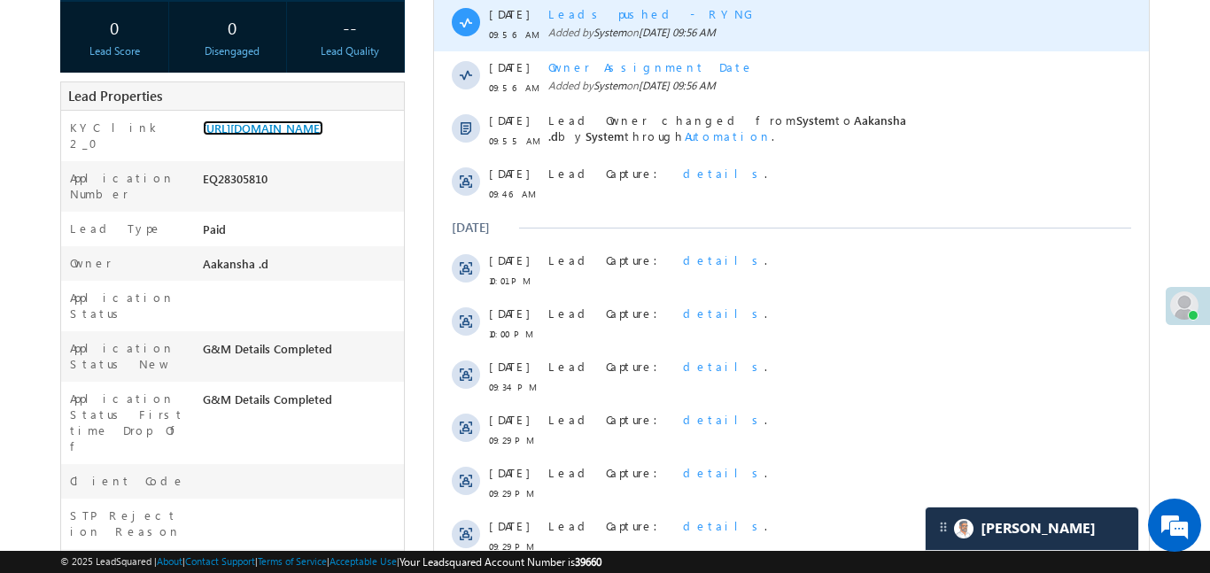
scroll to position [642, 0]
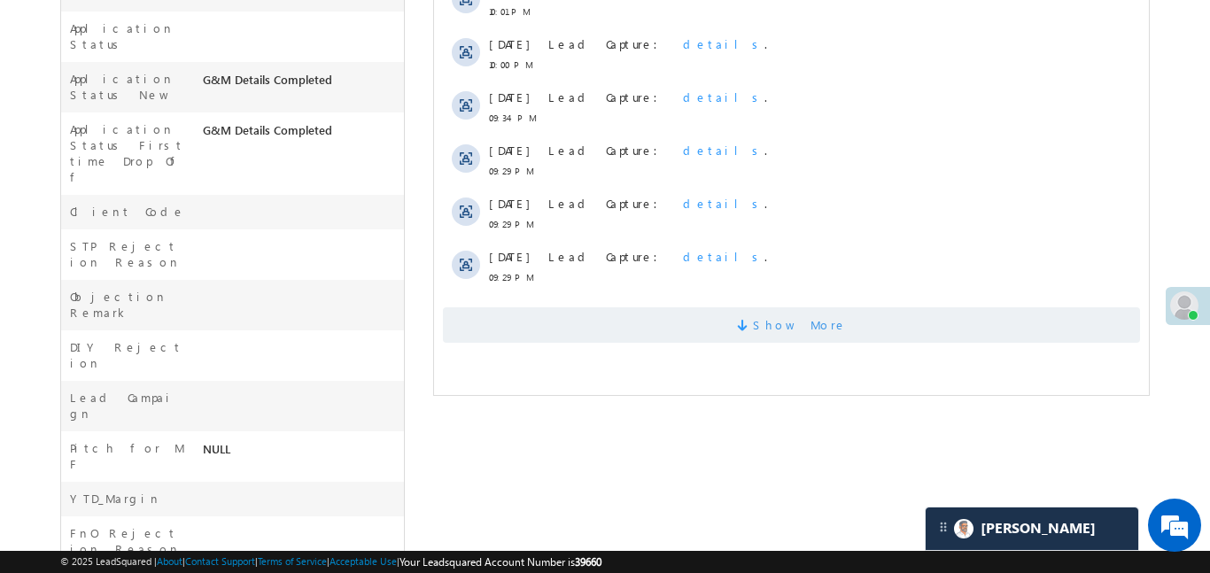
click at [752, 324] on span at bounding box center [744, 328] width 16 height 17
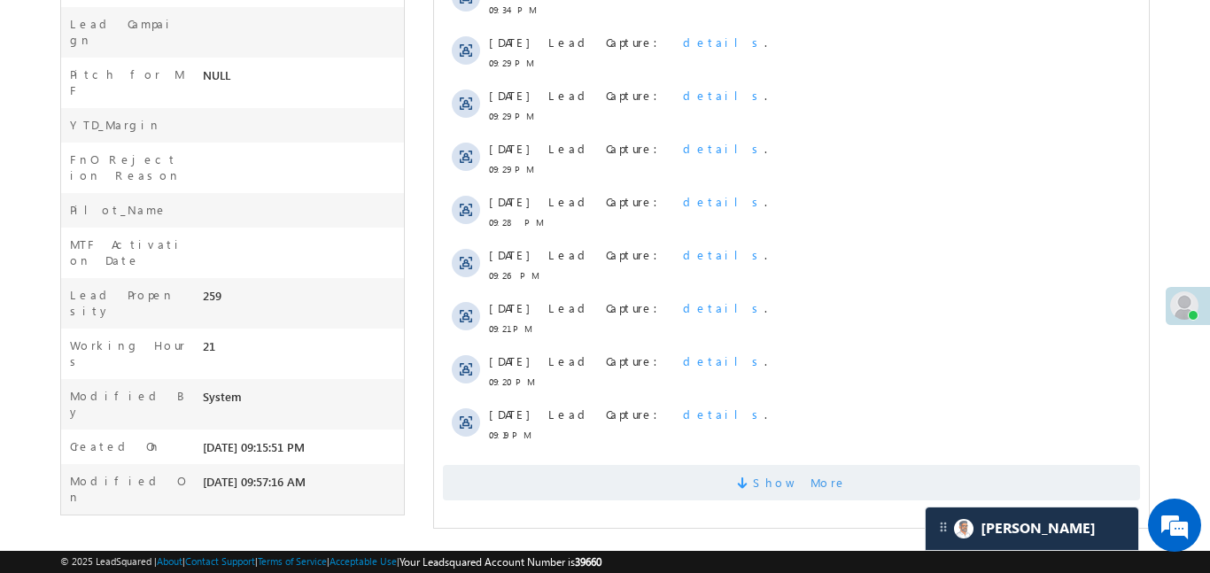
scroll to position [1018, 0]
click at [752, 493] on span at bounding box center [744, 485] width 16 height 17
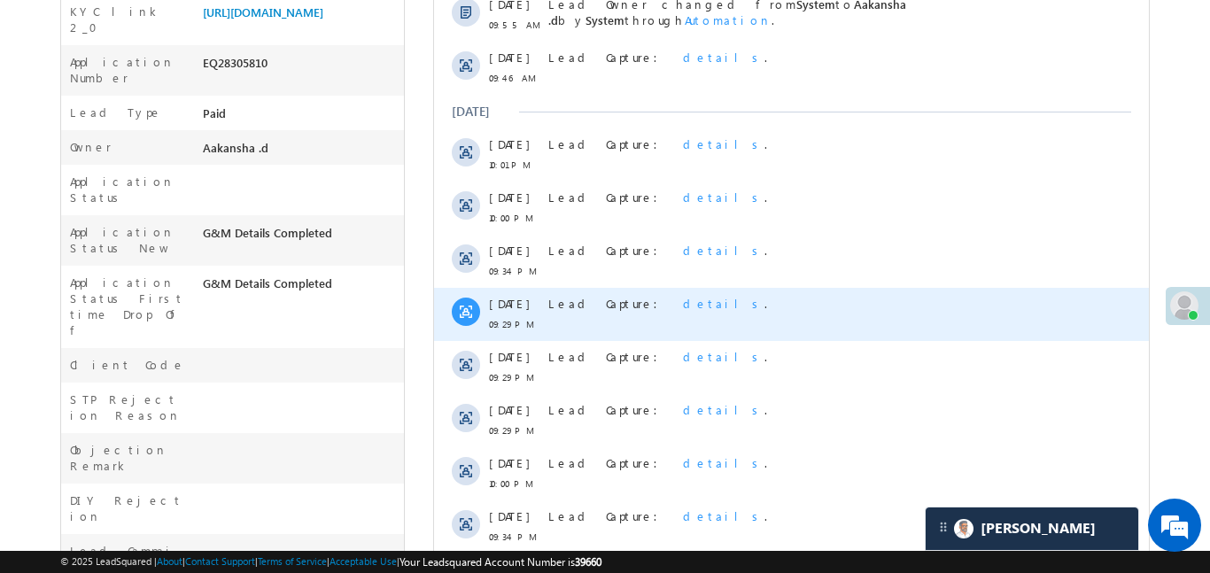
scroll to position [499, 0]
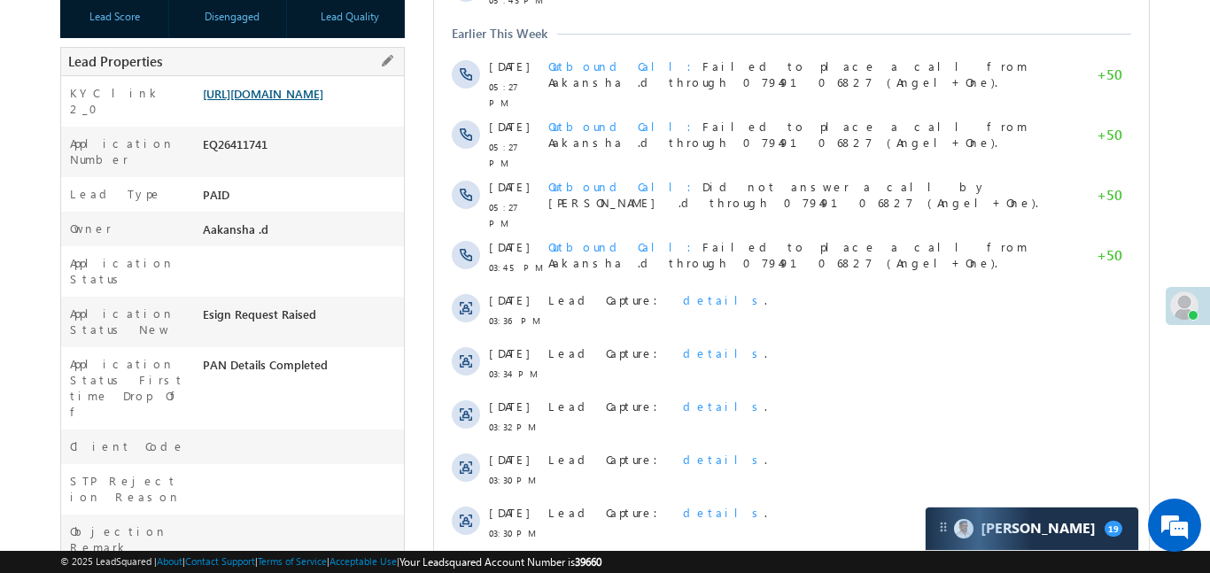
click at [321, 101] on link "[URL][DOMAIN_NAME]" at bounding box center [263, 93] width 120 height 15
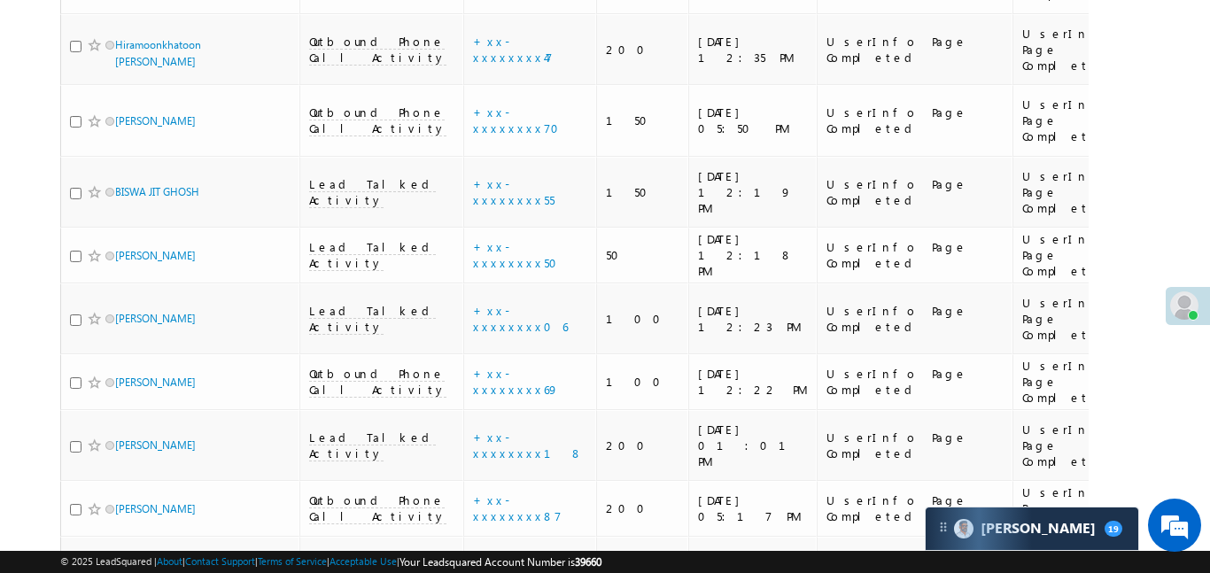
scroll to position [5186, 0]
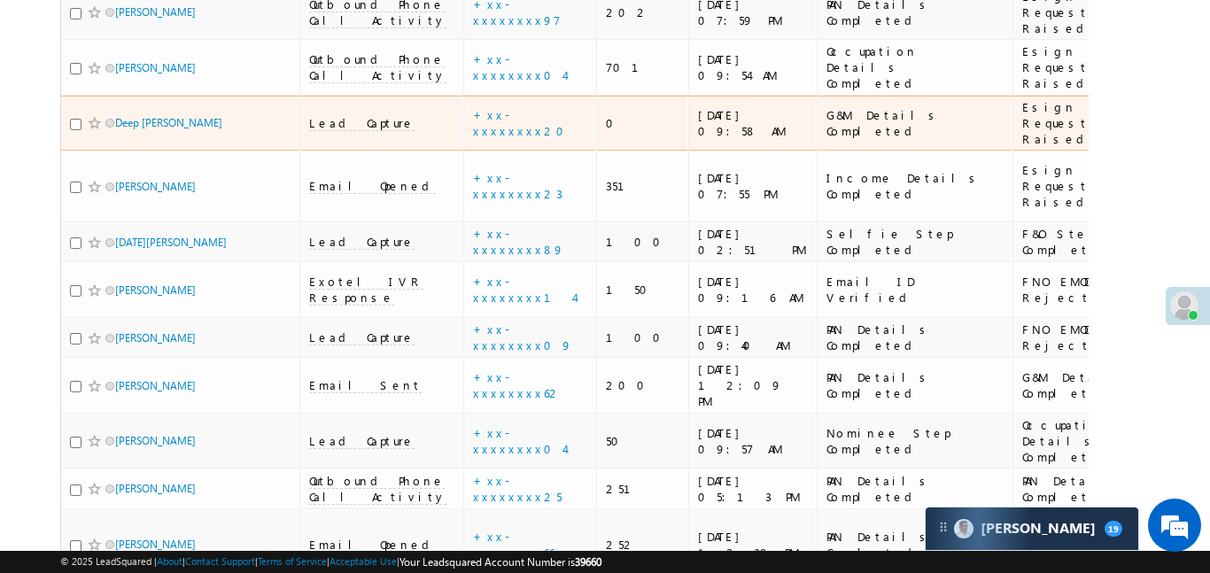
click at [347, 131] on span "Lead Capture" at bounding box center [361, 123] width 105 height 16
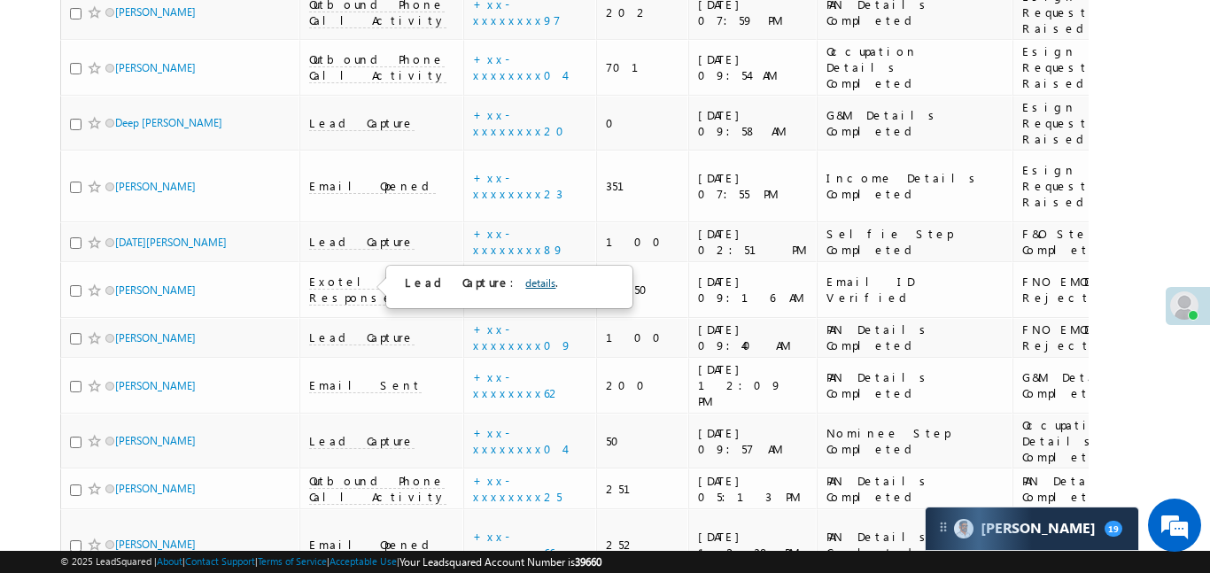
click at [525, 289] on link "details" at bounding box center [540, 282] width 30 height 13
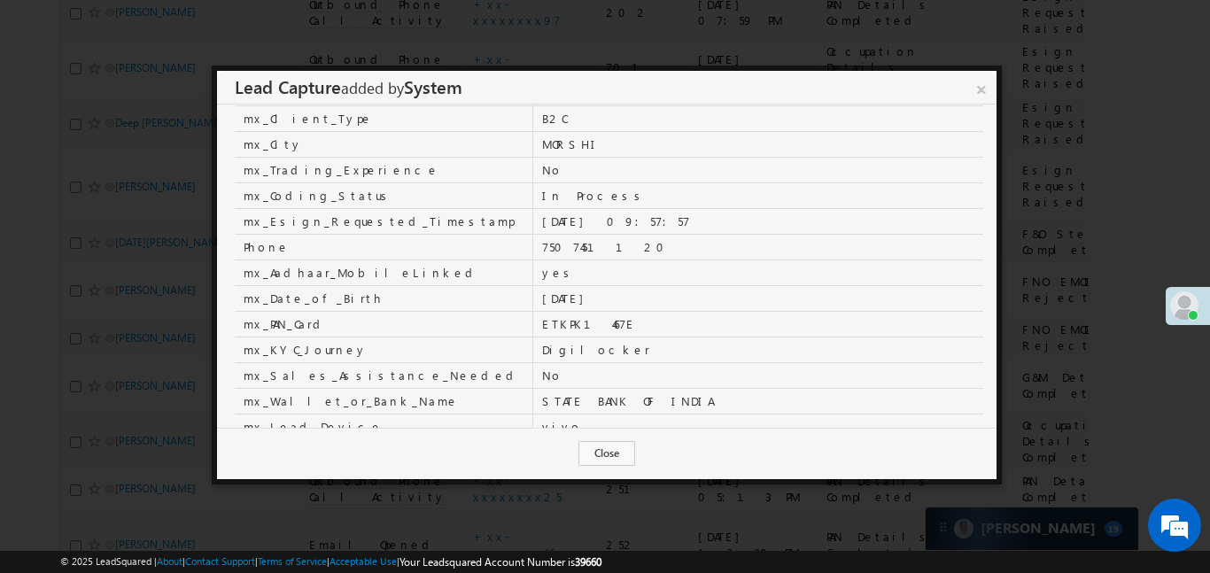
scroll to position [600, 0]
click at [973, 98] on link "×" at bounding box center [981, 86] width 30 height 31
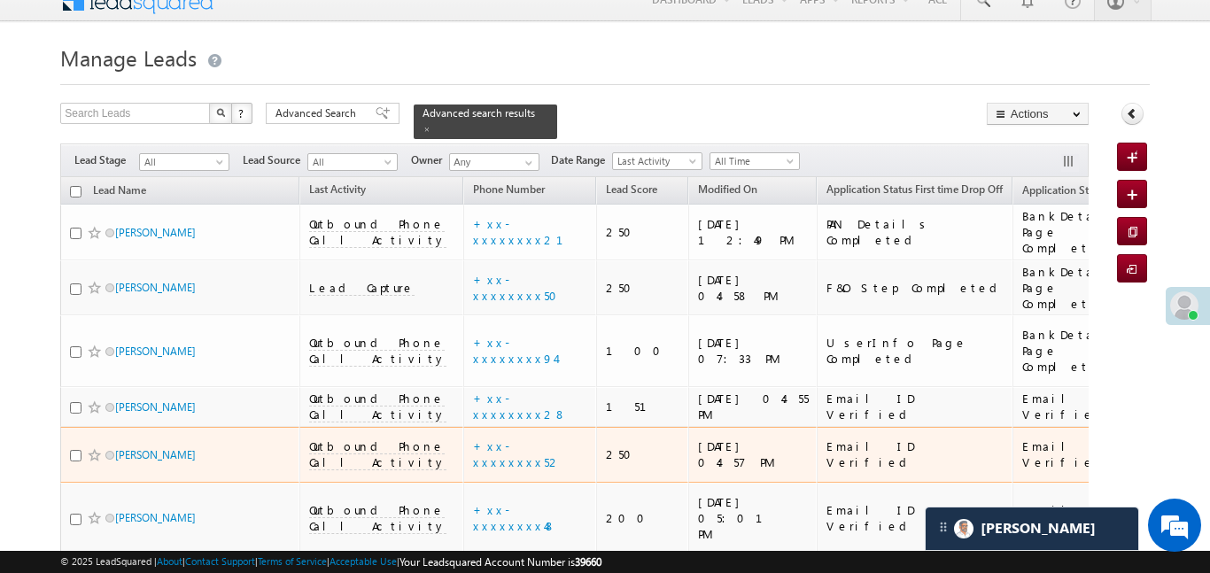
scroll to position [0, 0]
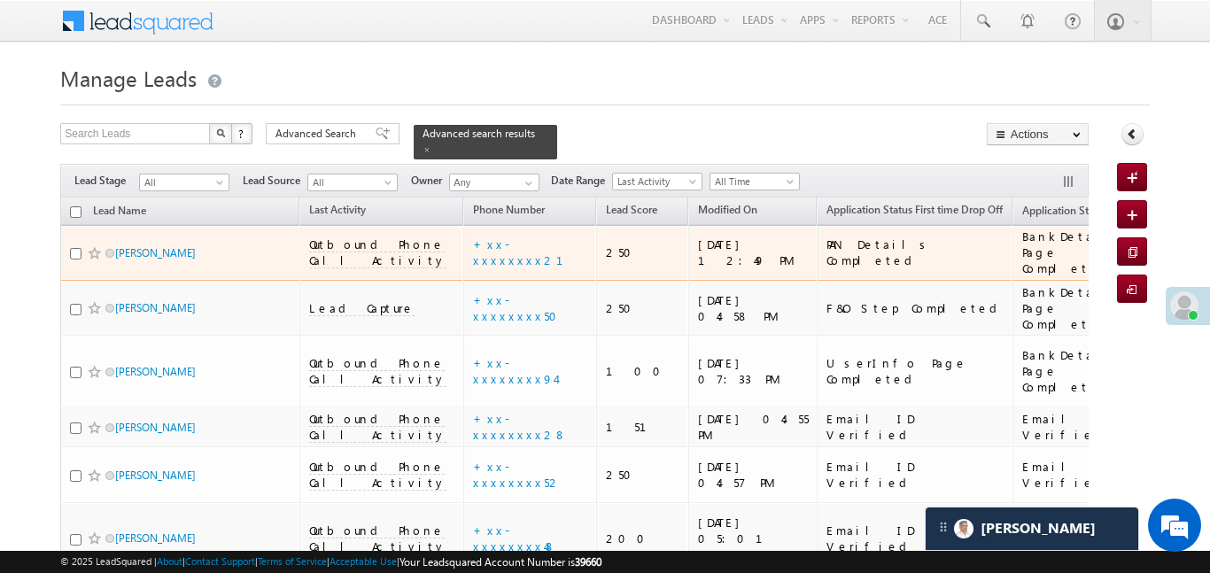
click at [199, 174] on span "All" at bounding box center [182, 182] width 84 height 16
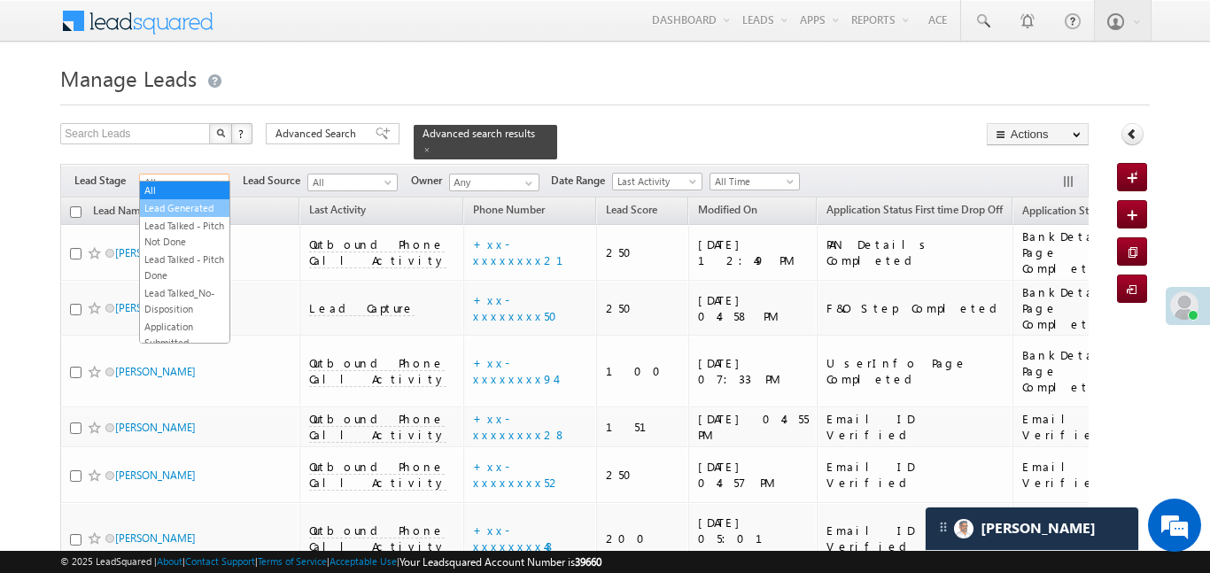
click at [205, 209] on link "Lead Generated" at bounding box center [184, 208] width 89 height 16
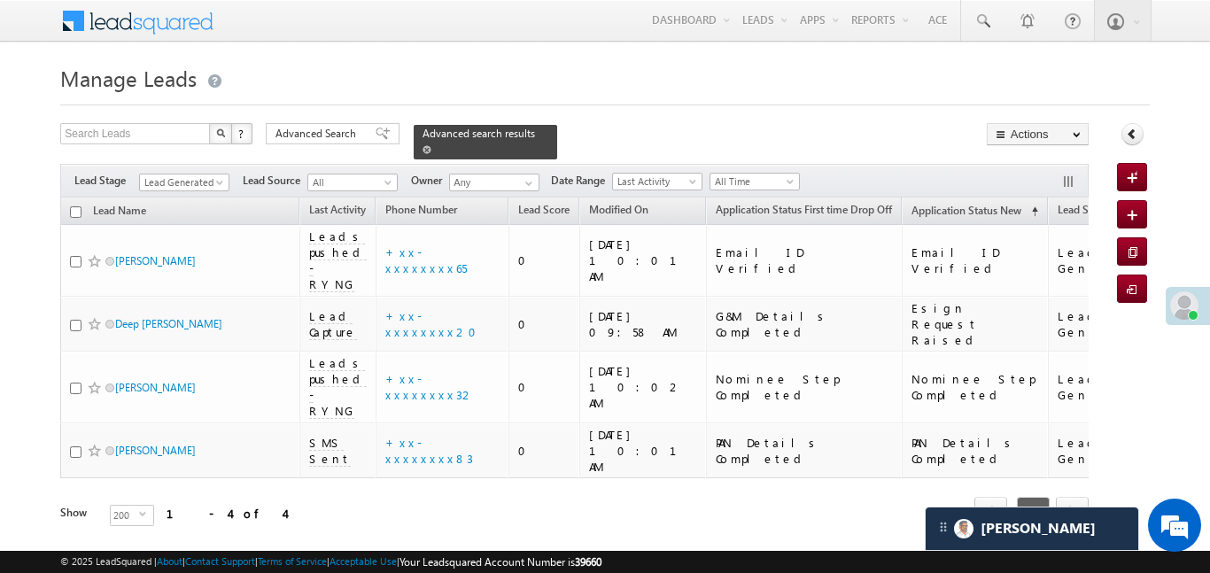
click at [431, 145] on span at bounding box center [426, 149] width 9 height 9
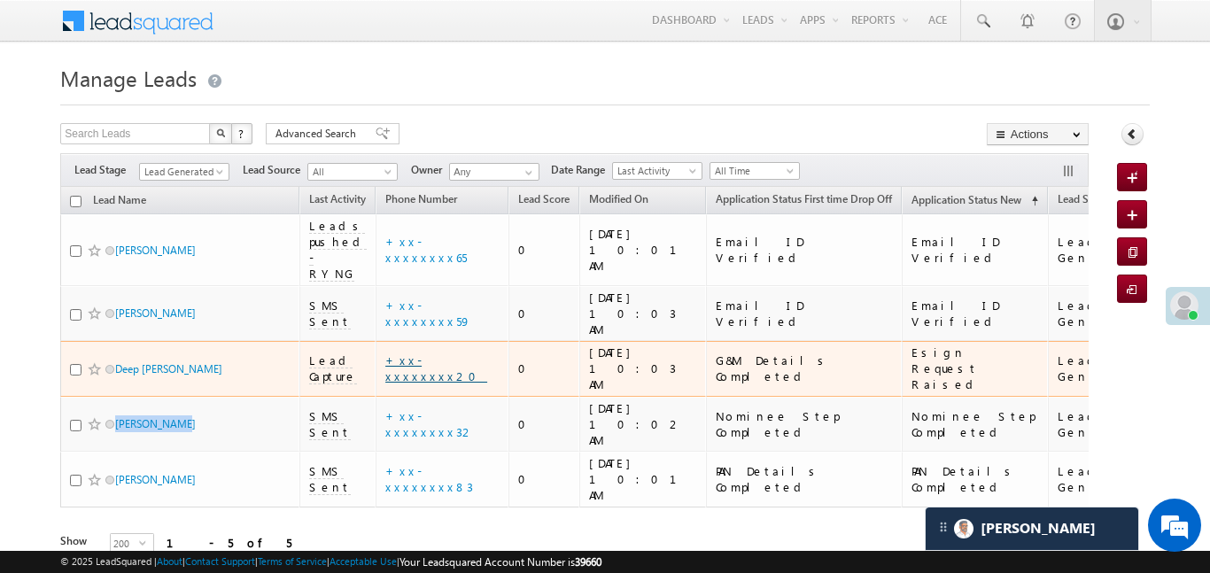
click at [430, 352] on link "+xx-xxxxxxxx20" at bounding box center [436, 367] width 102 height 31
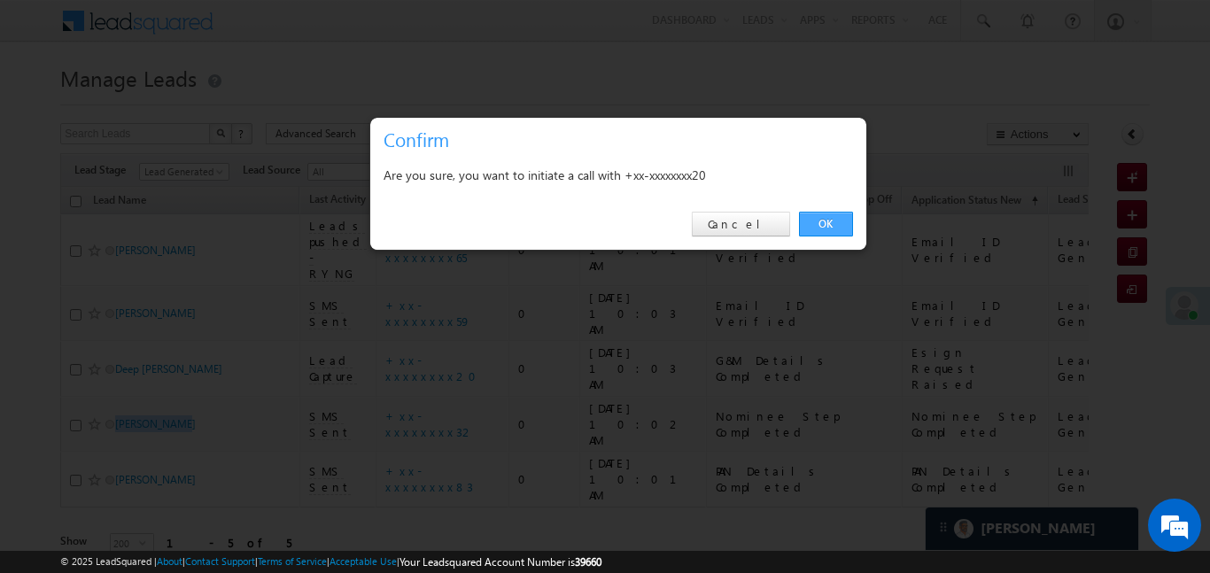
click at [809, 215] on link "OK" at bounding box center [826, 224] width 54 height 25
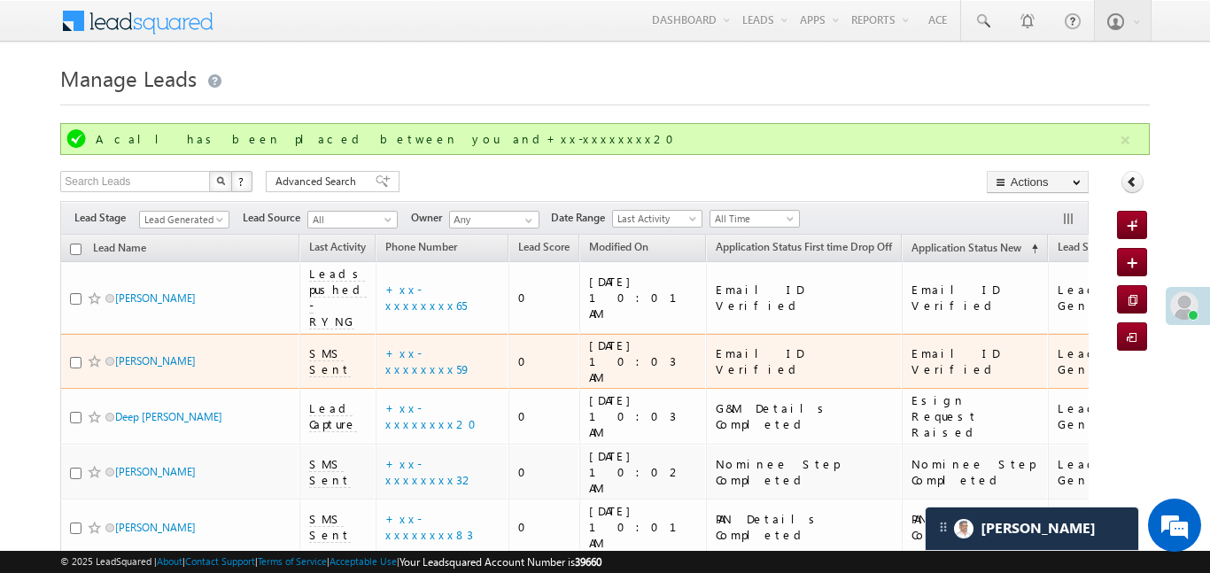
click at [314, 345] on span "SMS Sent" at bounding box center [330, 361] width 42 height 32
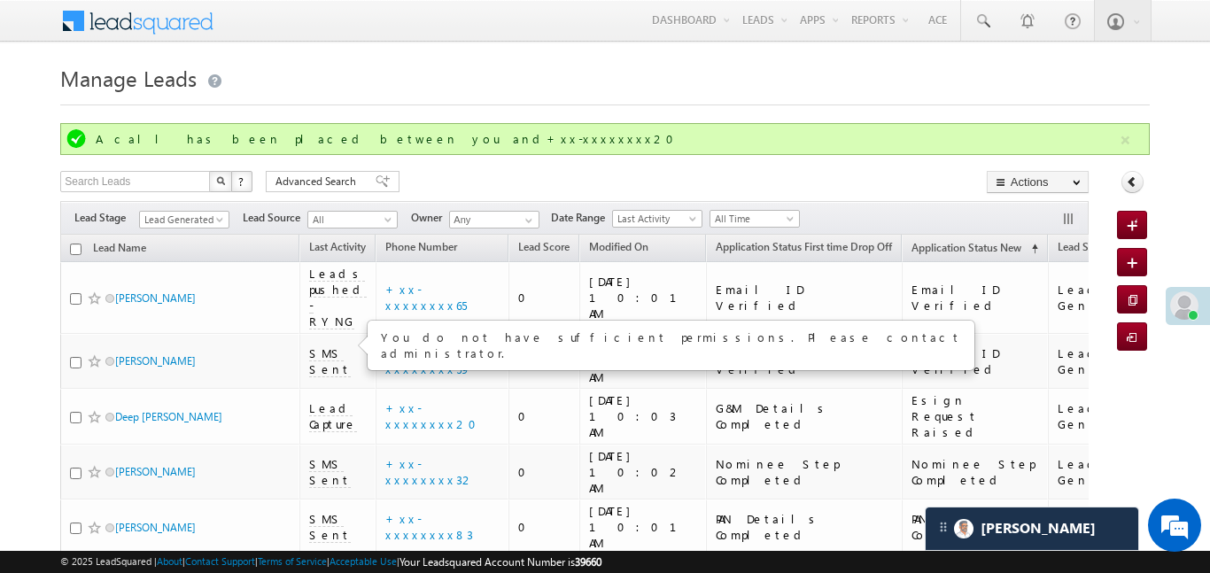
click at [570, 123] on div "A call has been placed between you and+xx-xxxxxxxx20" at bounding box center [604, 139] width 1088 height 32
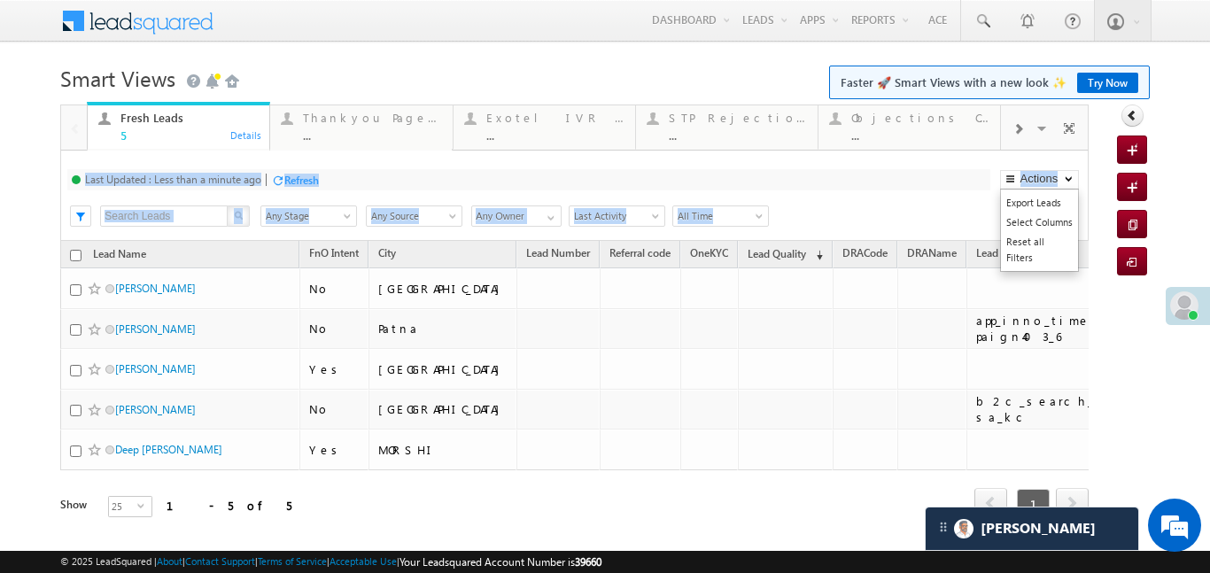
drag, startPoint x: 1042, startPoint y: 134, endPoint x: 1057, endPoint y: 181, distance: 49.3
click at [1057, 181] on div "Fresh Leads 5 Details Thankyou Page leads ... Details Exotel IVR 2.0 ... Detail…" at bounding box center [574, 335] width 1028 height 463
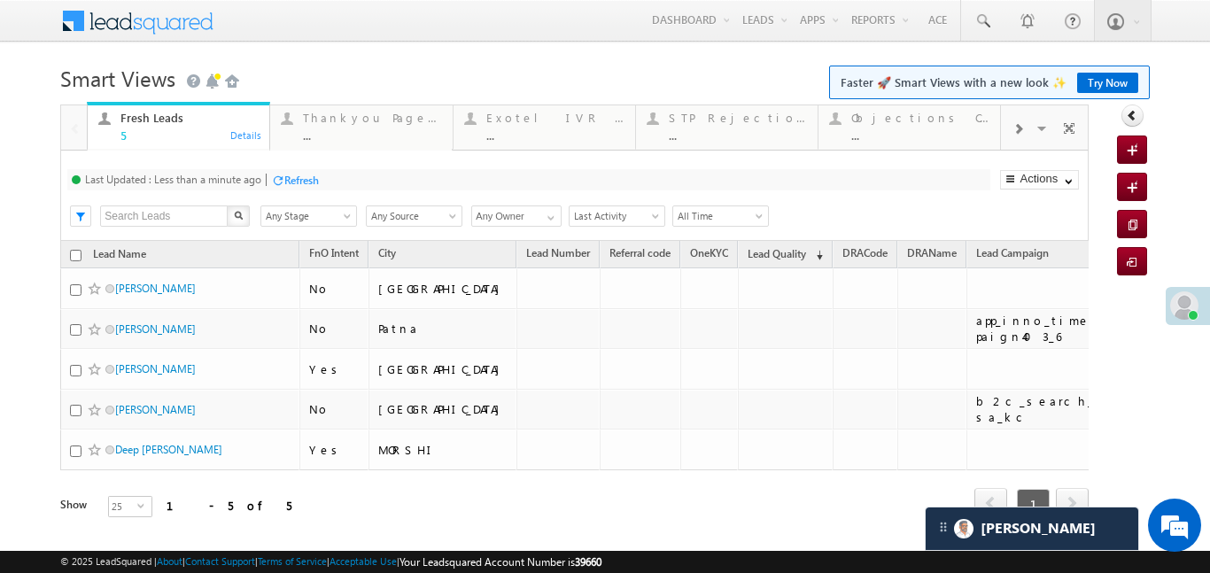
click at [1021, 122] on span at bounding box center [1017, 129] width 11 height 14
click at [921, 120] on div "Coded [DATE]" at bounding box center [920, 118] width 138 height 14
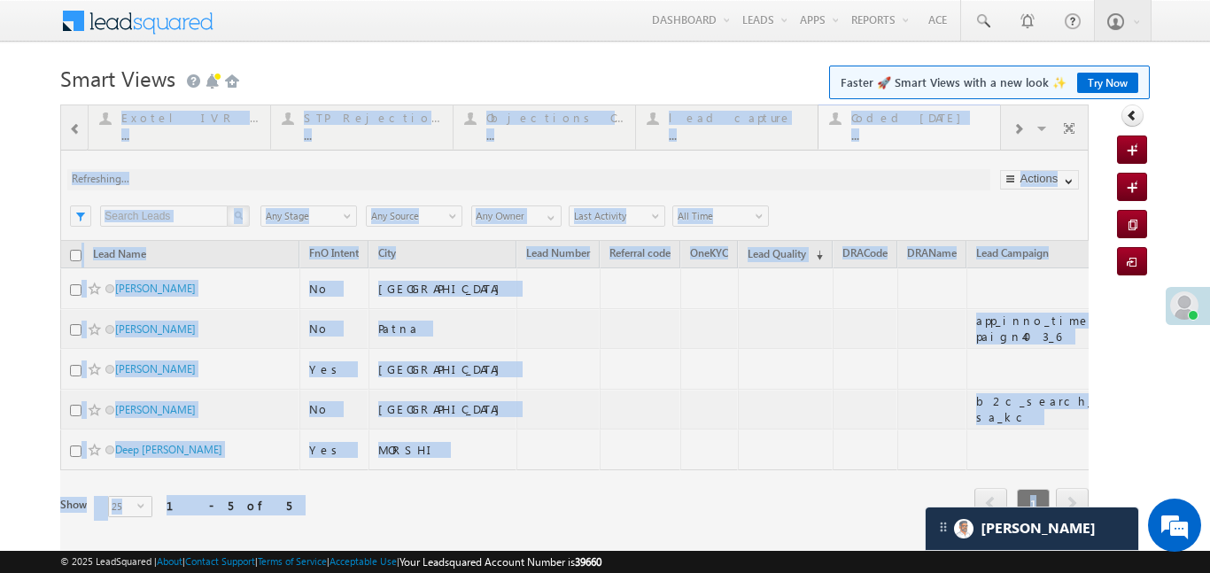
click at [921, 120] on div at bounding box center [574, 335] width 1028 height 463
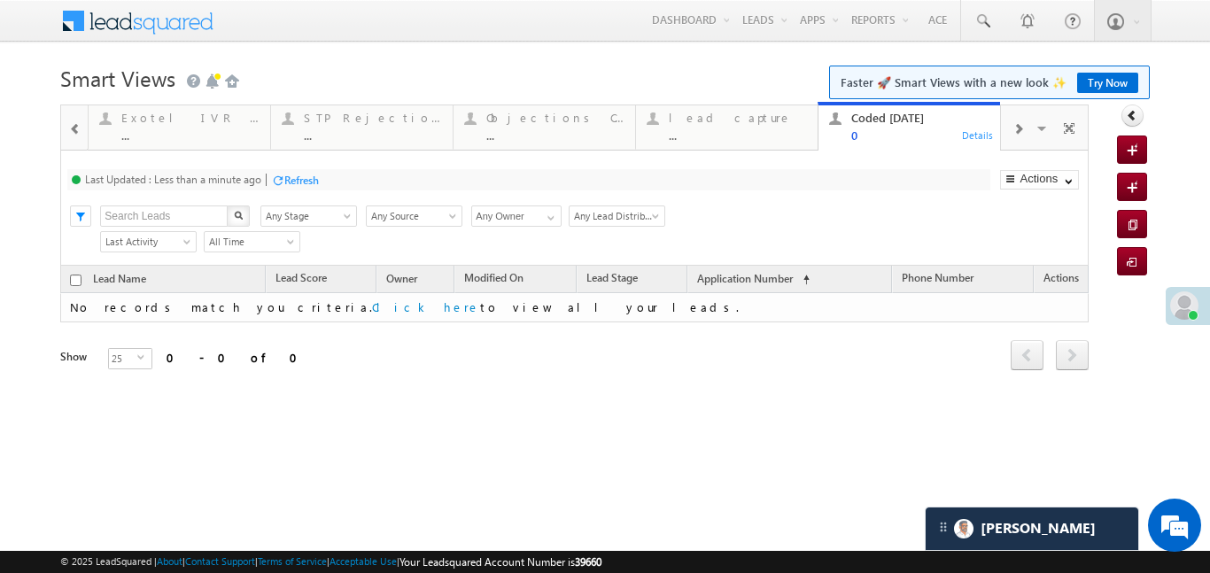
click at [66, 132] on div at bounding box center [75, 128] width 23 height 40
click at [66, 132] on div at bounding box center [74, 126] width 26 height 43
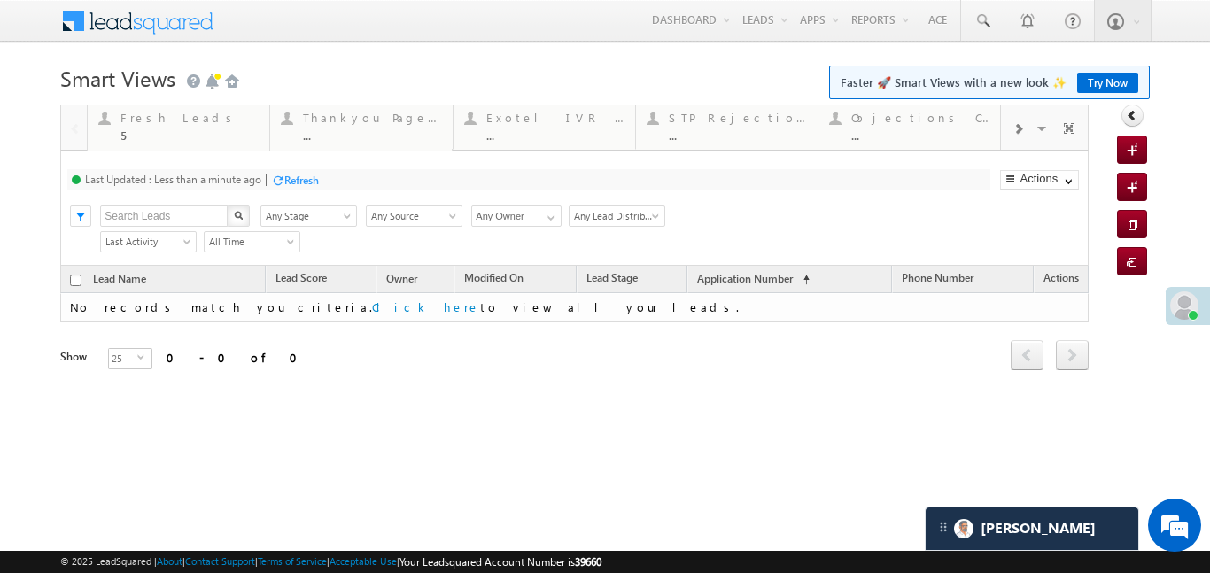
click at [66, 132] on div at bounding box center [74, 126] width 26 height 43
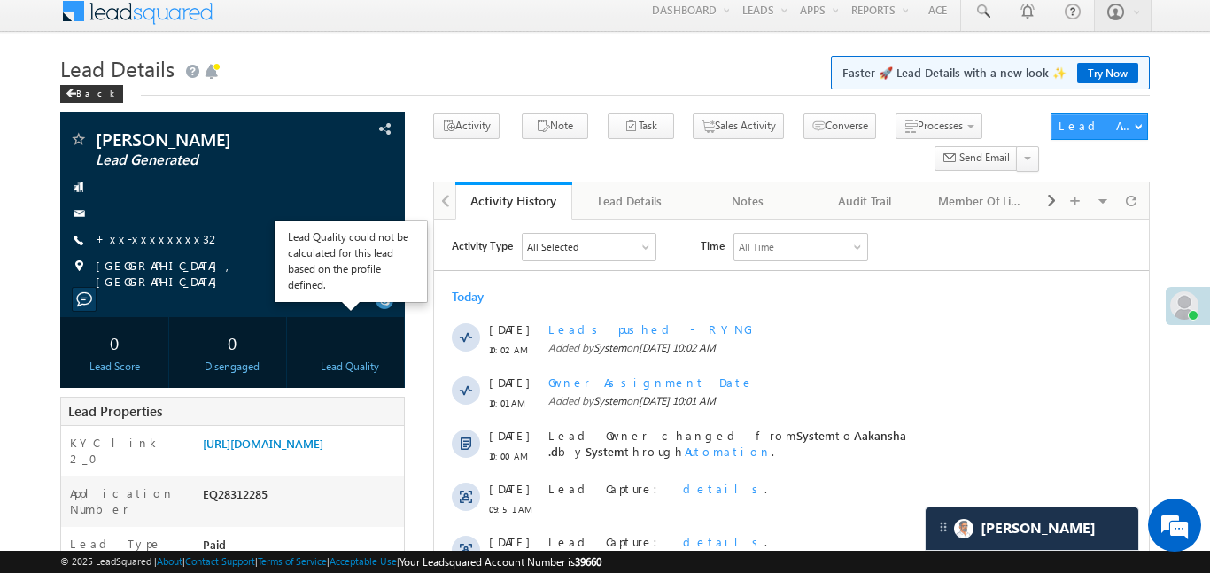
scroll to position [58, 0]
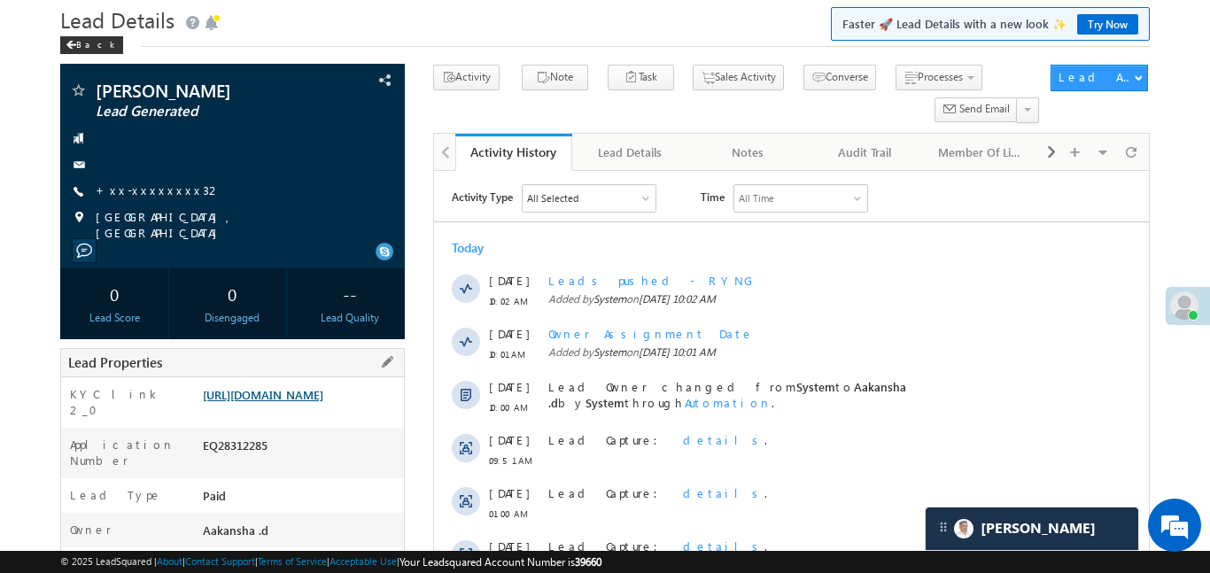
drag, startPoint x: 348, startPoint y: 436, endPoint x: 343, endPoint y: 421, distance: 16.0
click at [348, 411] on div "[URL][DOMAIN_NAME]" at bounding box center [300, 398] width 205 height 25
click at [323, 402] on link "[URL][DOMAIN_NAME]" at bounding box center [263, 394] width 120 height 15
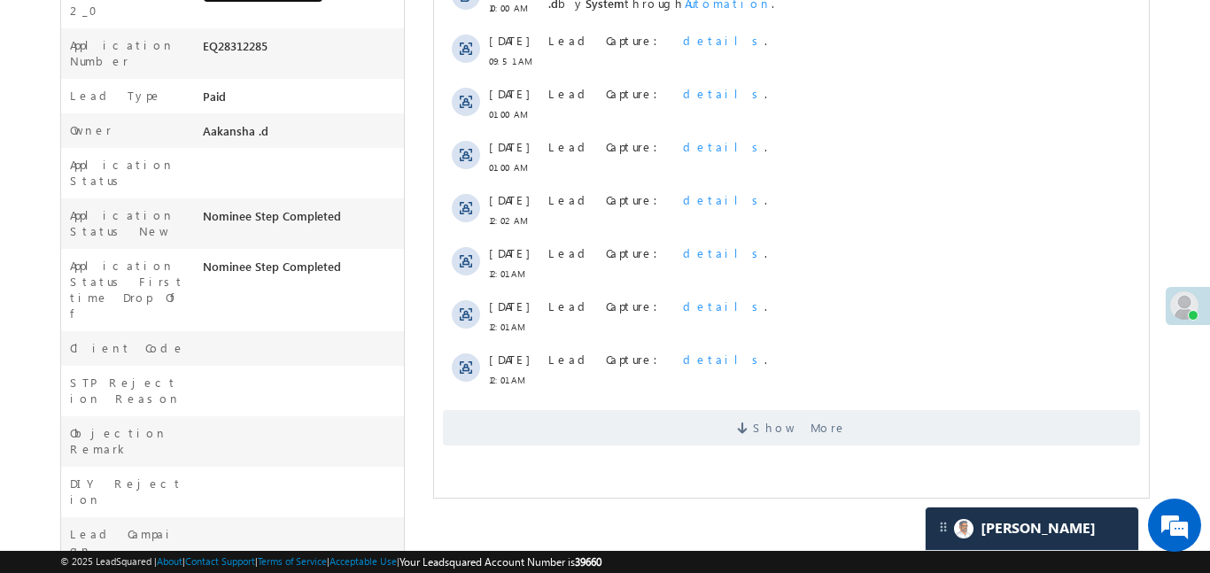
scroll to position [747, 0]
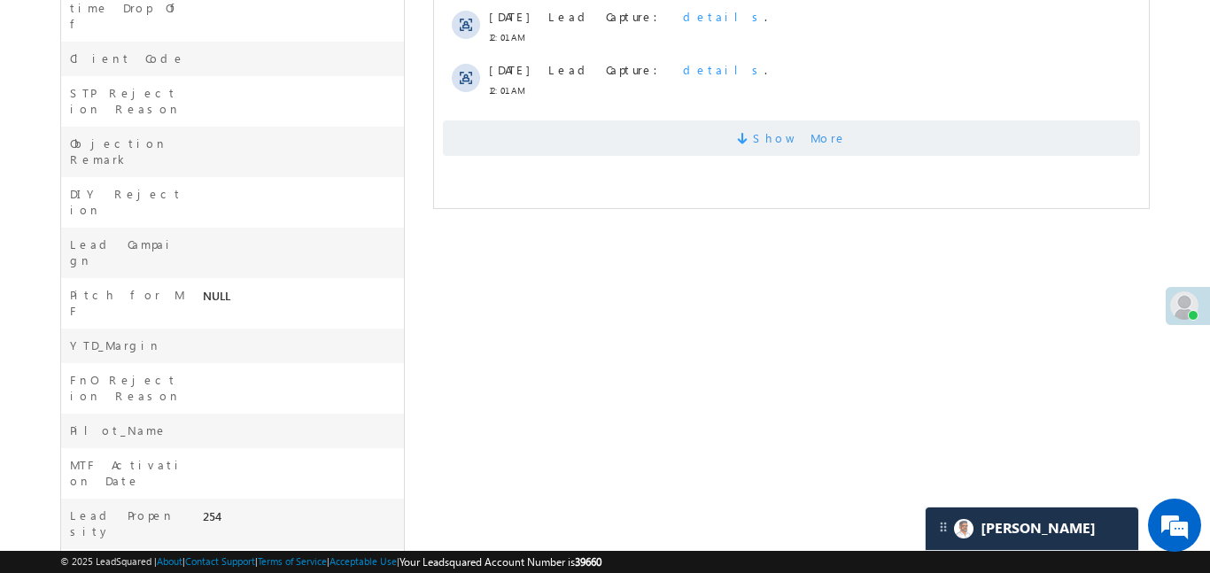
click at [703, 154] on span "Show More" at bounding box center [790, 137] width 697 height 35
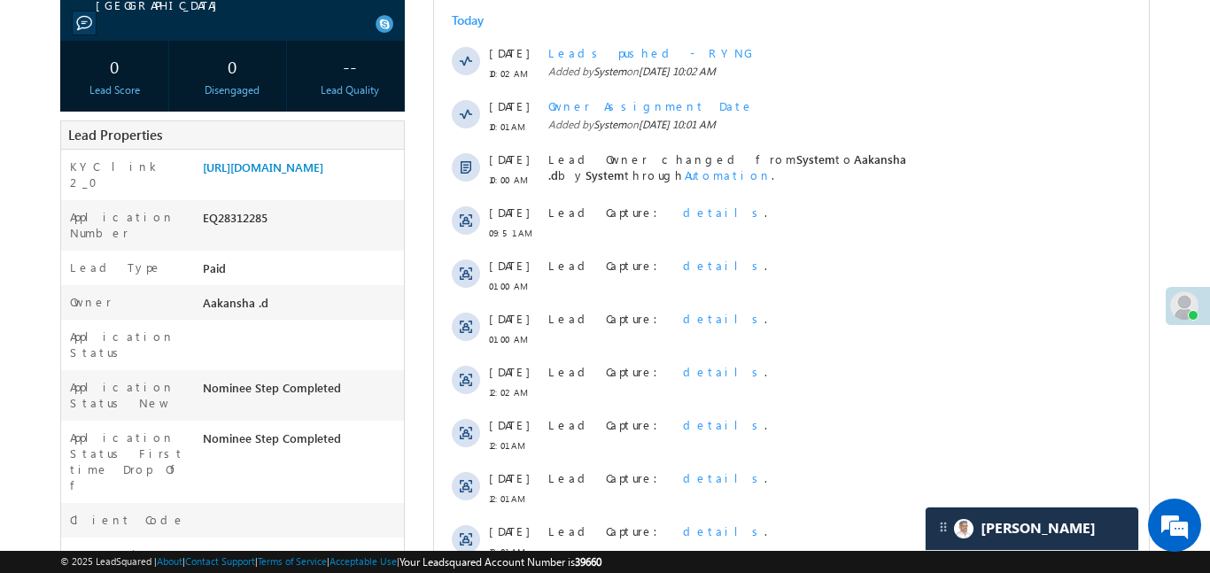
scroll to position [284, 0]
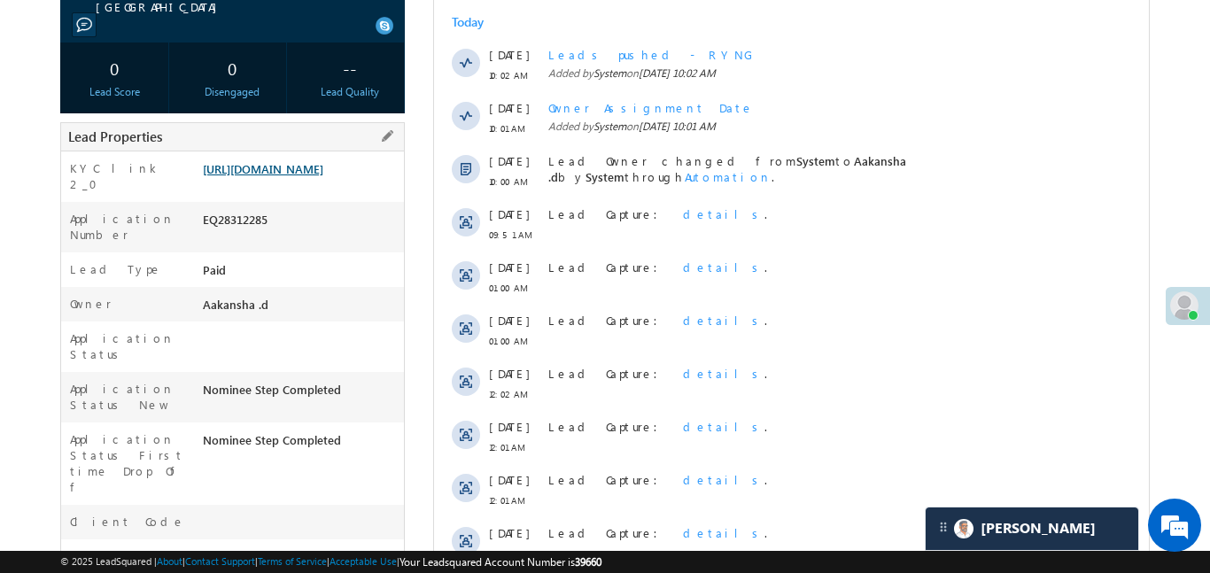
click at [323, 176] on link "[URL][DOMAIN_NAME]" at bounding box center [263, 168] width 120 height 15
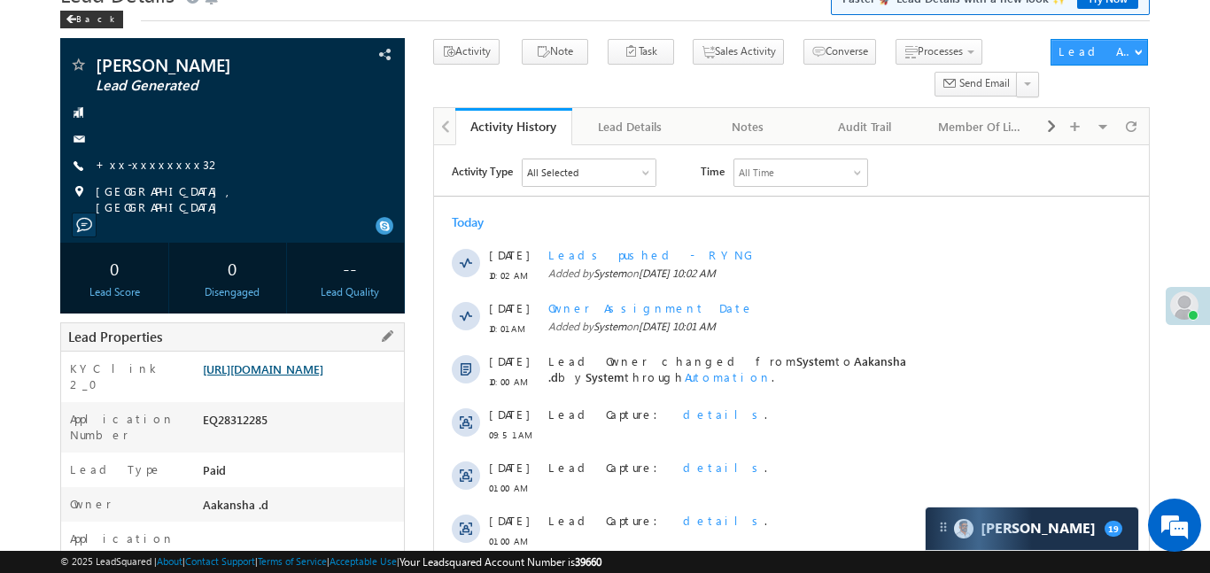
click at [266, 369] on link "[URL][DOMAIN_NAME]" at bounding box center [263, 368] width 120 height 15
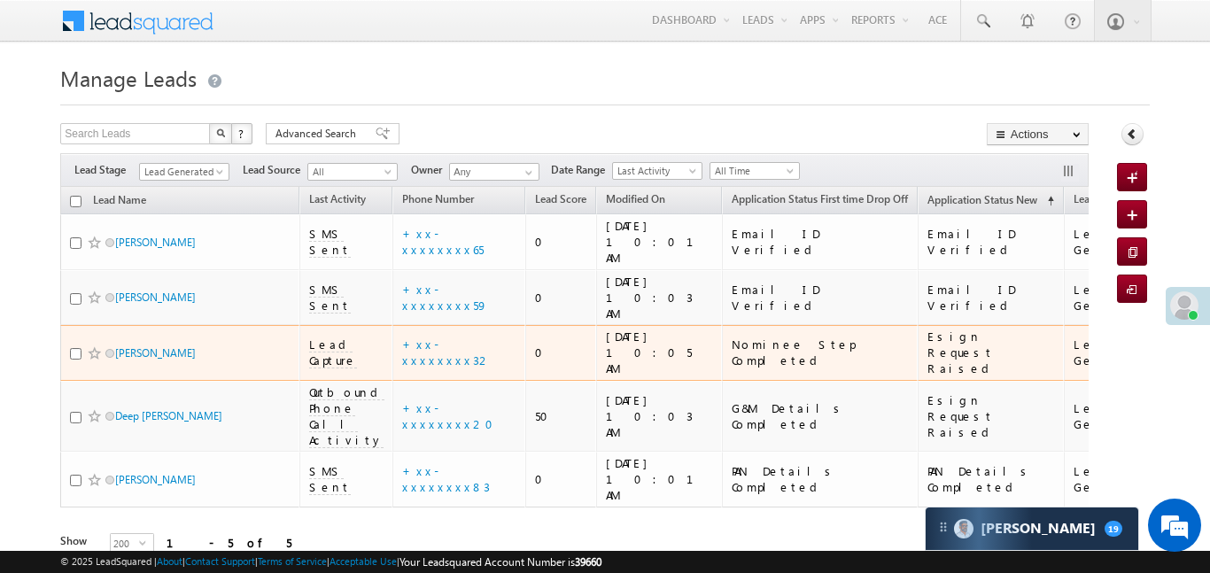
drag, startPoint x: 310, startPoint y: 306, endPoint x: 324, endPoint y: 310, distance: 14.8
click at [313, 337] on span "Lead Capture" at bounding box center [333, 353] width 48 height 32
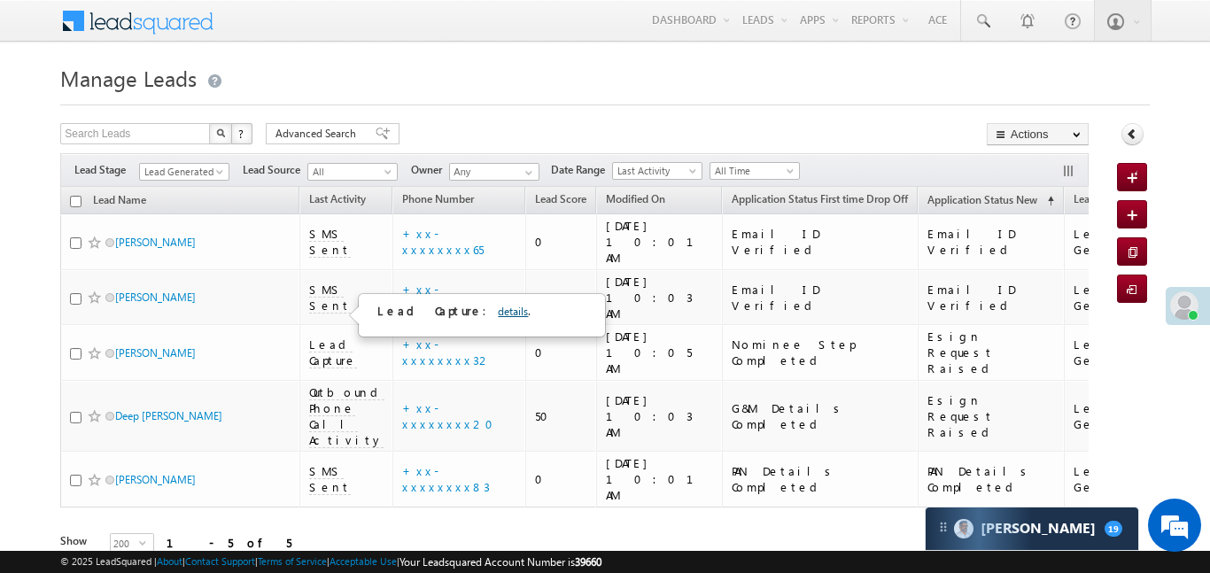
click at [498, 313] on link "details" at bounding box center [513, 311] width 30 height 13
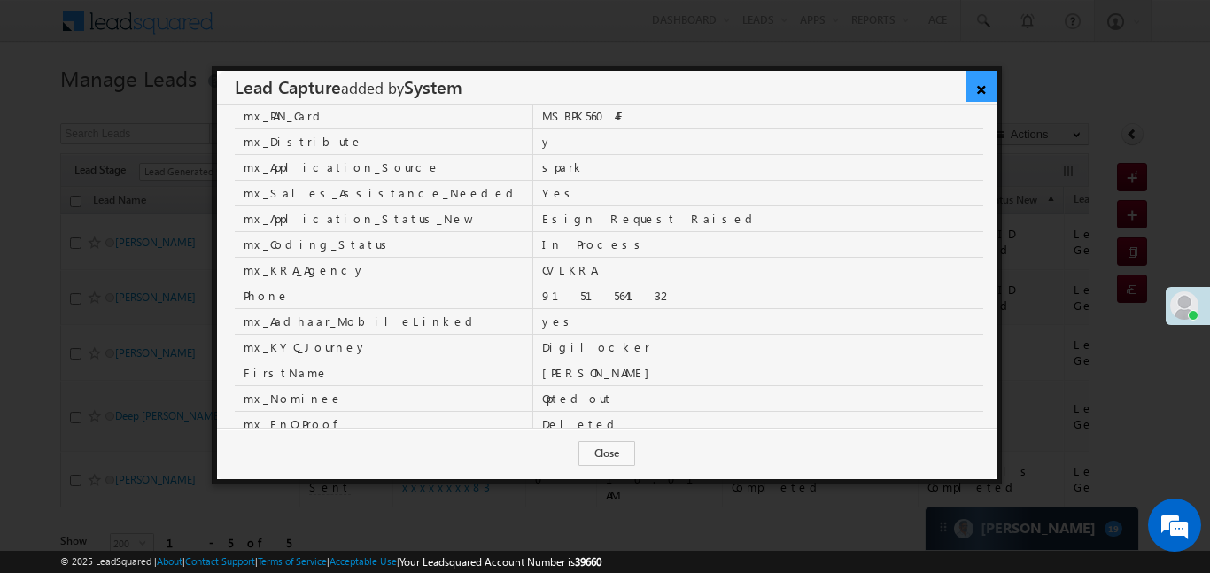
click at [987, 94] on link "×" at bounding box center [980, 86] width 31 height 31
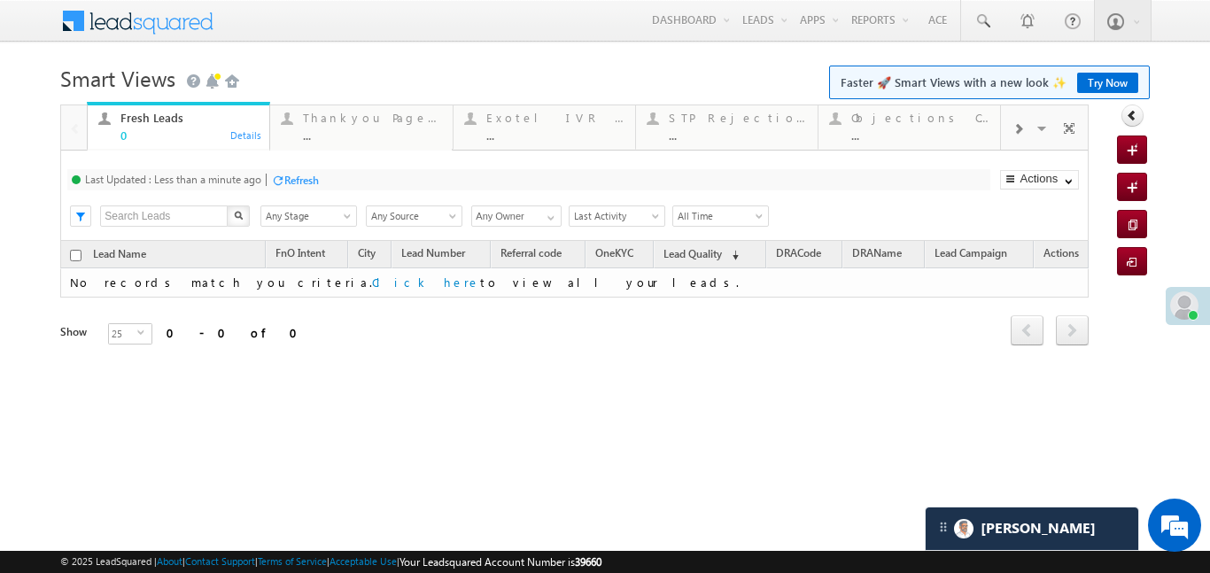
click at [1021, 132] on span at bounding box center [1017, 129] width 11 height 14
click at [905, 143] on link "Coded Today ... Details" at bounding box center [908, 126] width 183 height 48
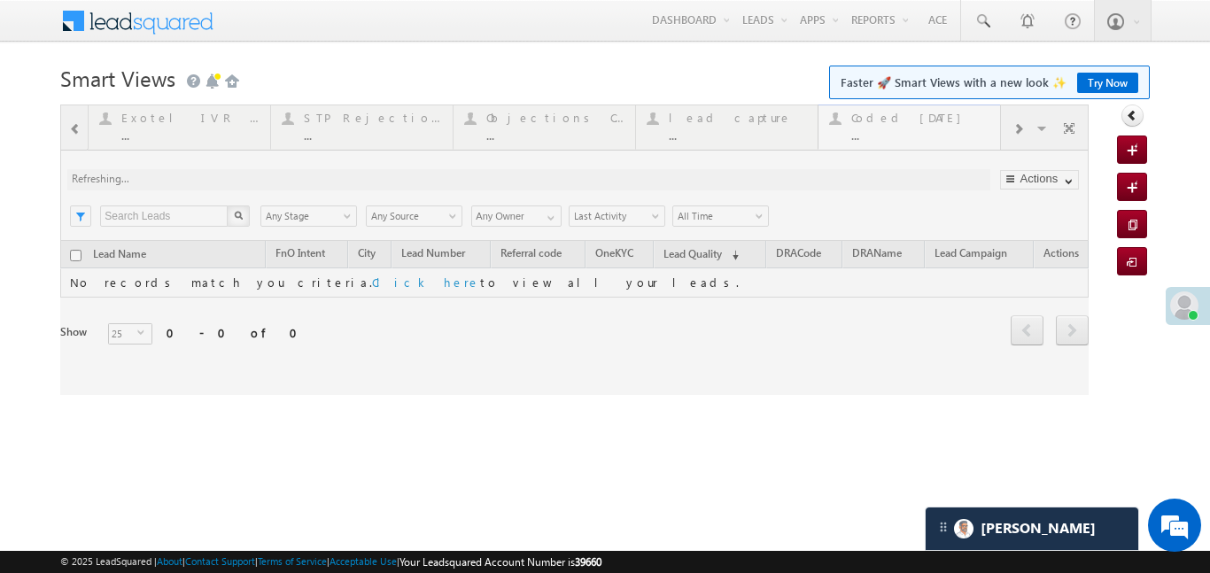
click at [905, 143] on div at bounding box center [574, 249] width 1028 height 290
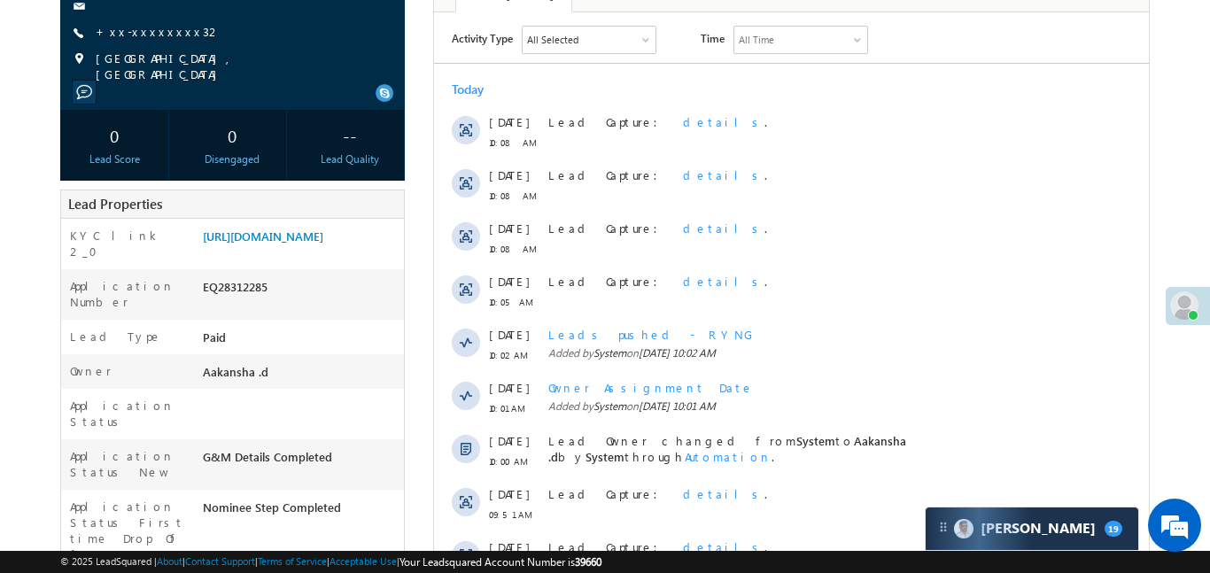
scroll to position [282, 0]
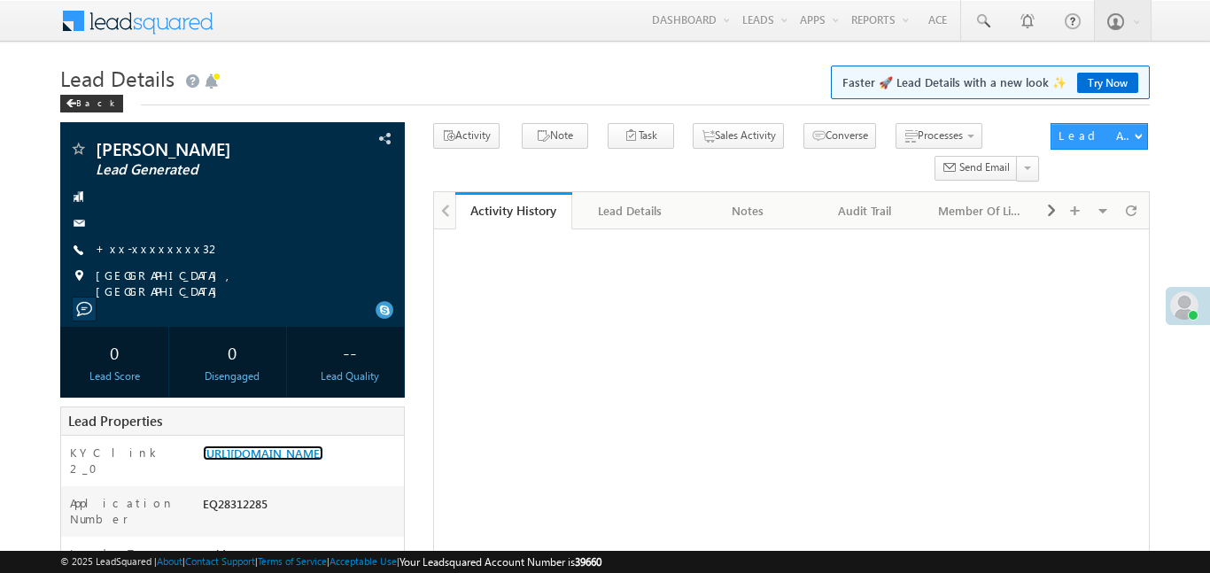
click at [318, 445] on link "[URL][DOMAIN_NAME]" at bounding box center [263, 452] width 120 height 15
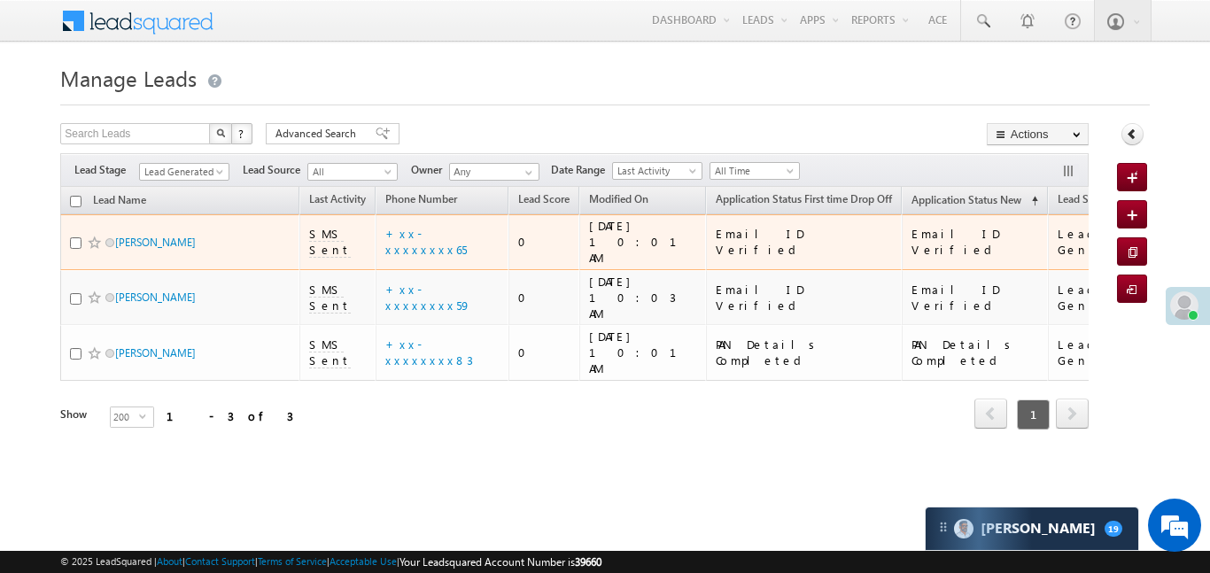
click at [426, 246] on td "+xx-xxxxxxxx65" at bounding box center [441, 242] width 133 height 56
click at [435, 239] on link "+xx-xxxxxxxx65" at bounding box center [425, 241] width 81 height 31
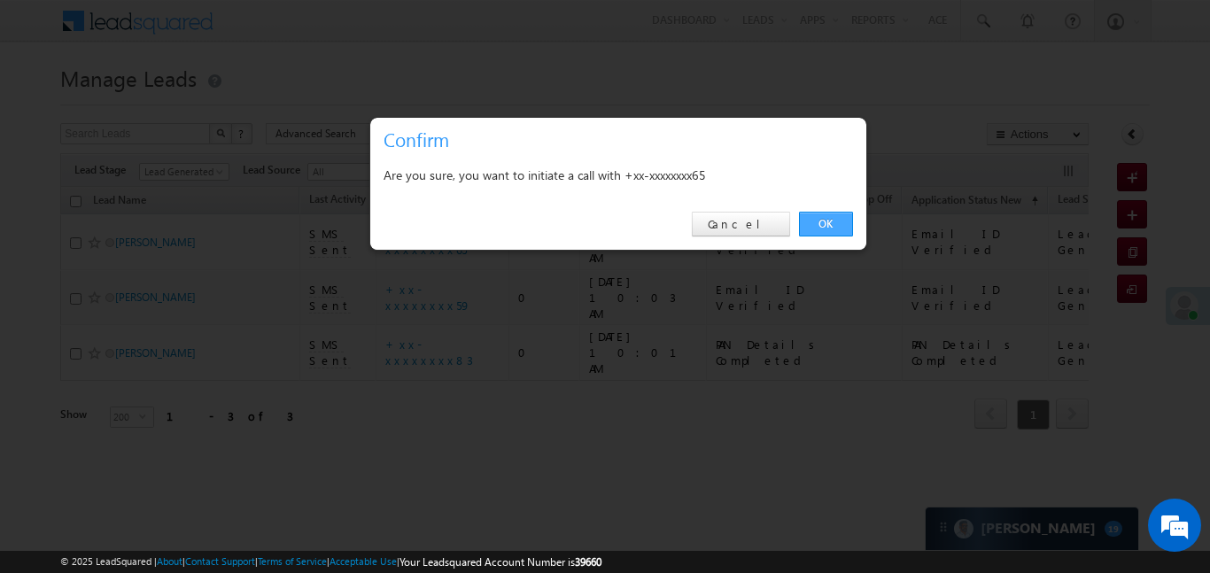
click at [828, 228] on link "OK" at bounding box center [826, 224] width 54 height 25
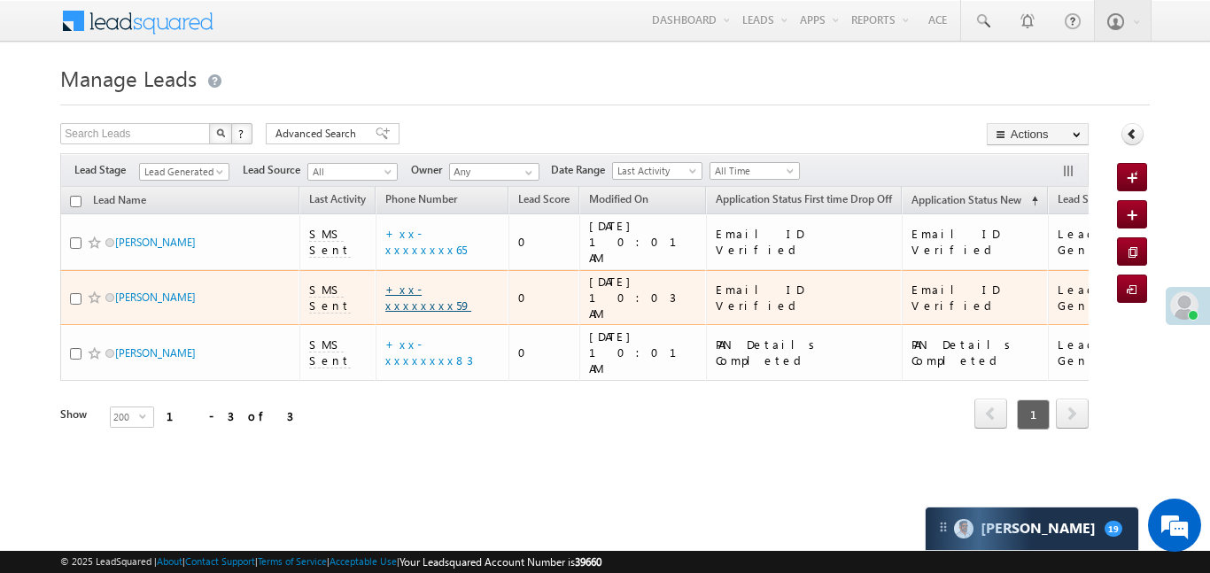
click at [439, 282] on link "+xx-xxxxxxxx59" at bounding box center [428, 297] width 86 height 31
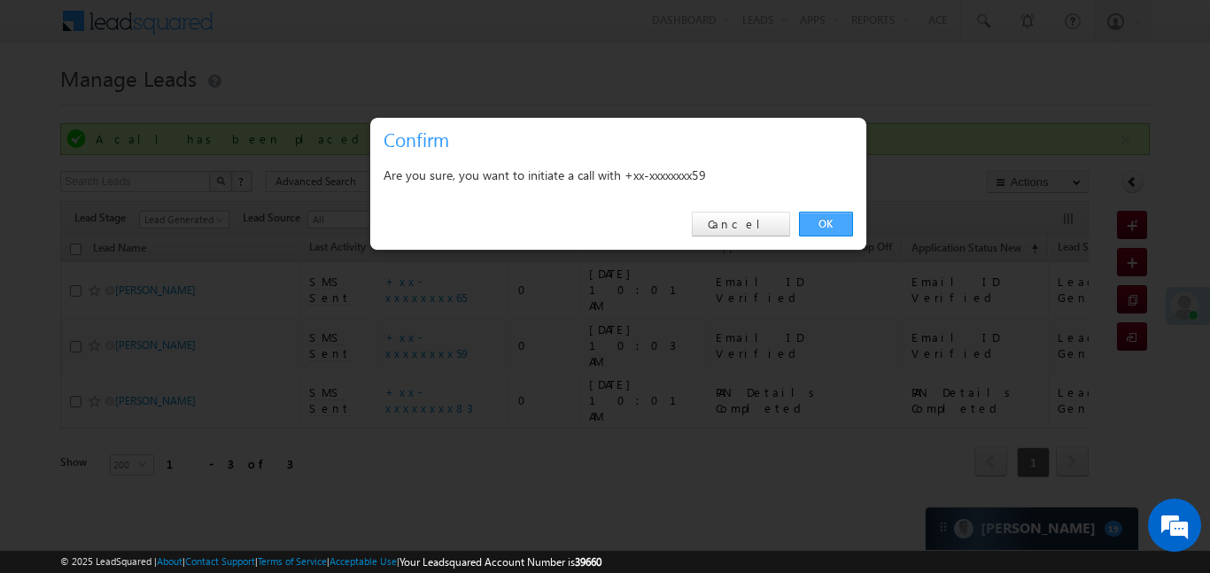
click at [825, 212] on link "OK" at bounding box center [826, 224] width 54 height 25
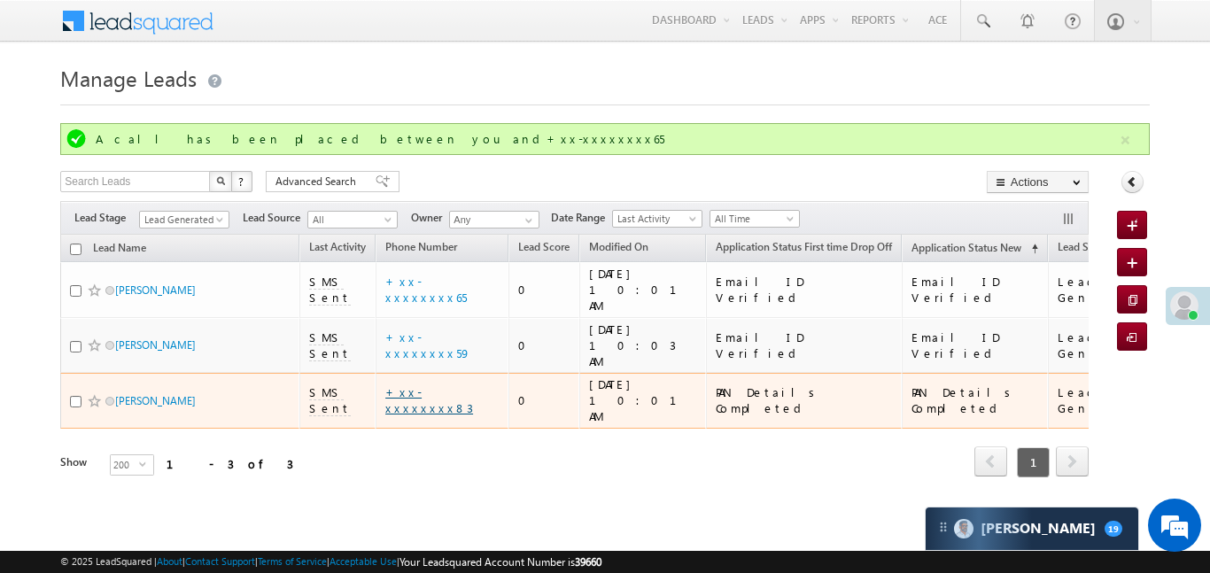
click at [445, 384] on link "+xx-xxxxxxxx83" at bounding box center [429, 399] width 88 height 31
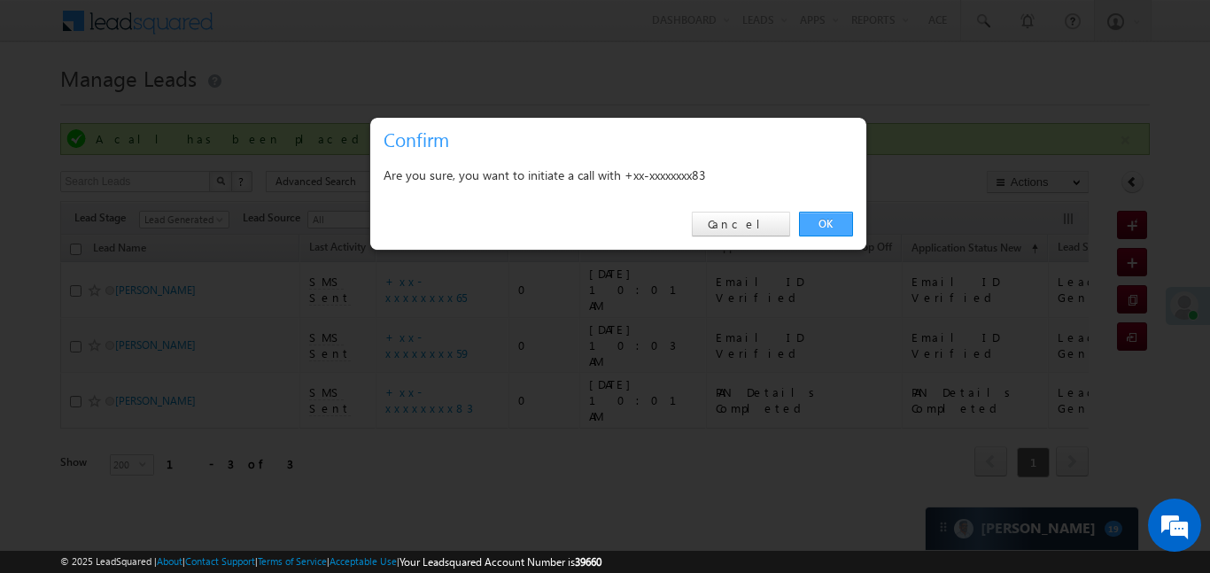
click at [825, 227] on link "OK" at bounding box center [826, 224] width 54 height 25
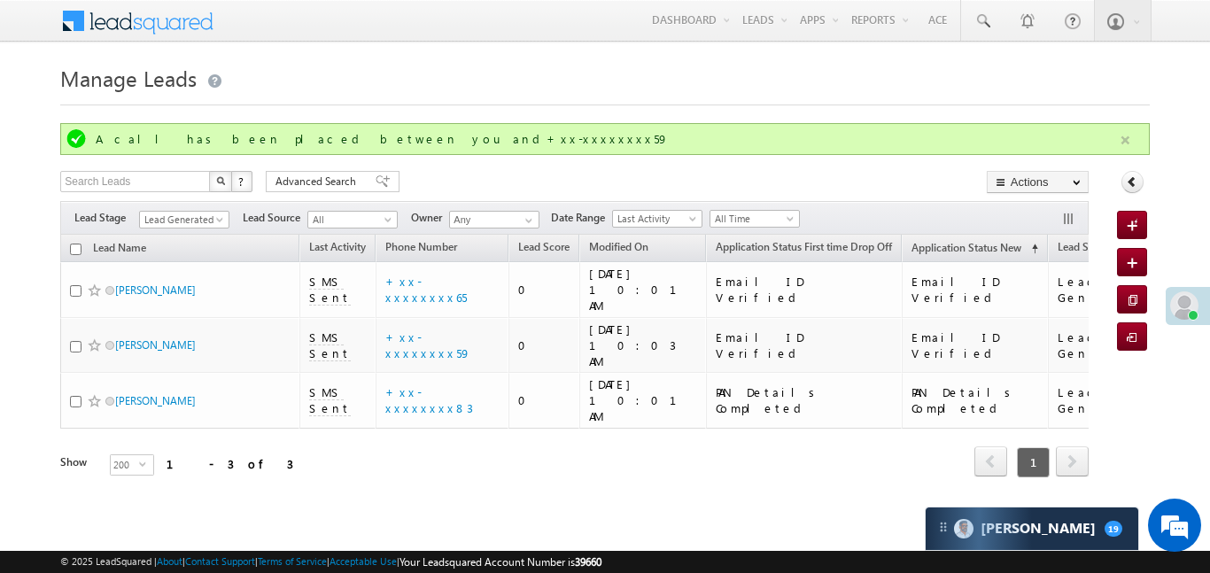
click at [1120, 134] on button "button" at bounding box center [1125, 140] width 22 height 22
click at [907, 515] on html "Menu Aakansha .d Aakan sha.D @ange lbrok ing.c om" at bounding box center [605, 285] width 1210 height 570
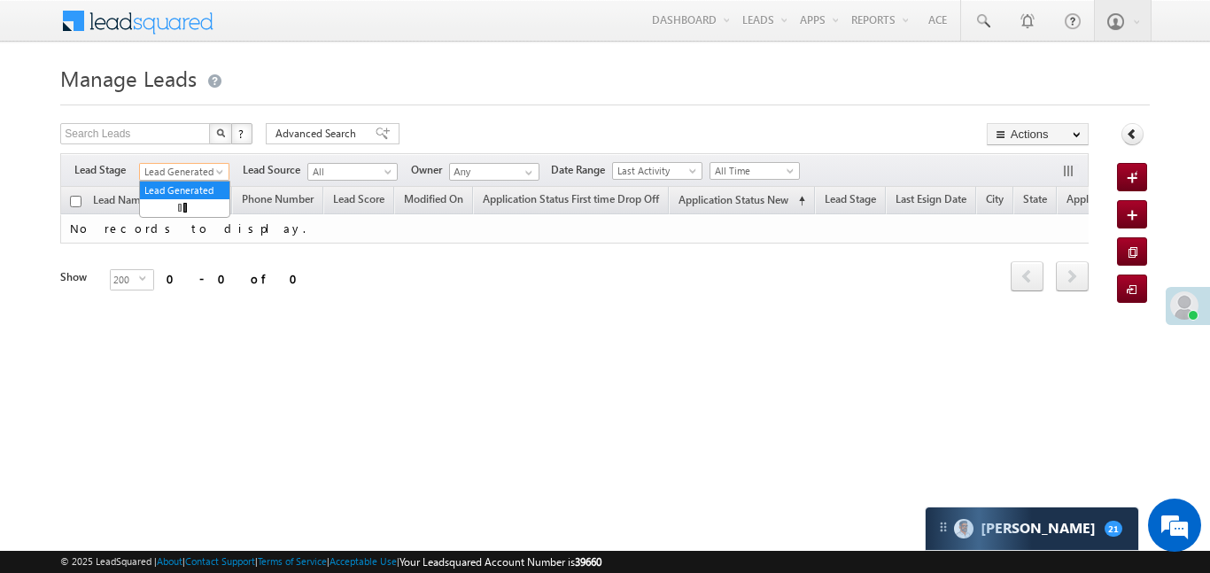
click at [205, 169] on span "Lead Generated" at bounding box center [182, 172] width 84 height 16
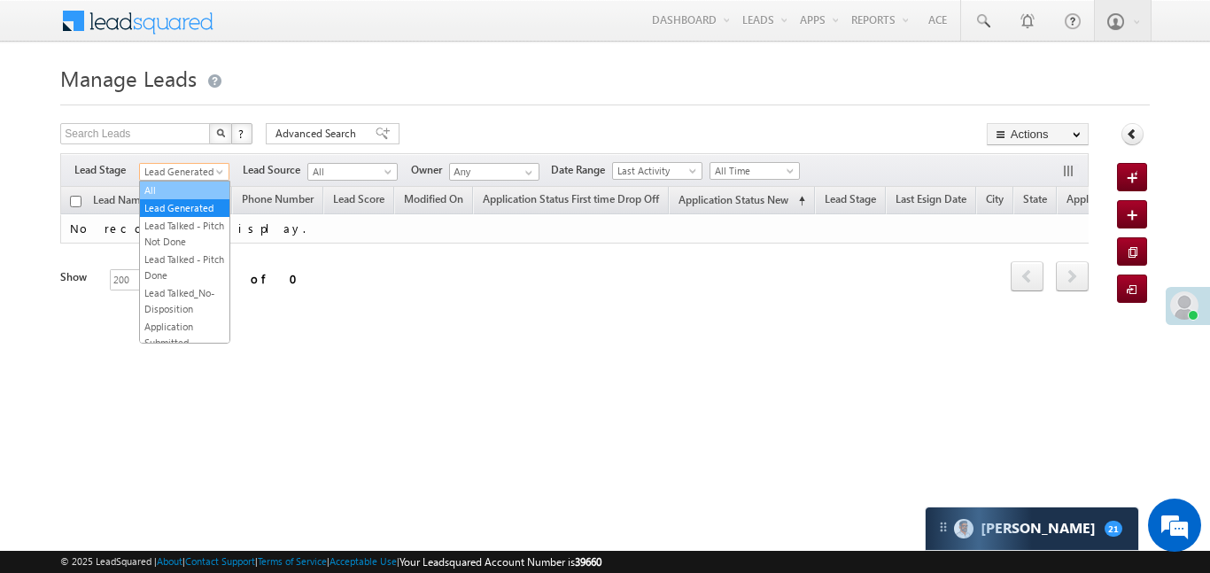
click at [193, 189] on link "All" at bounding box center [184, 190] width 89 height 16
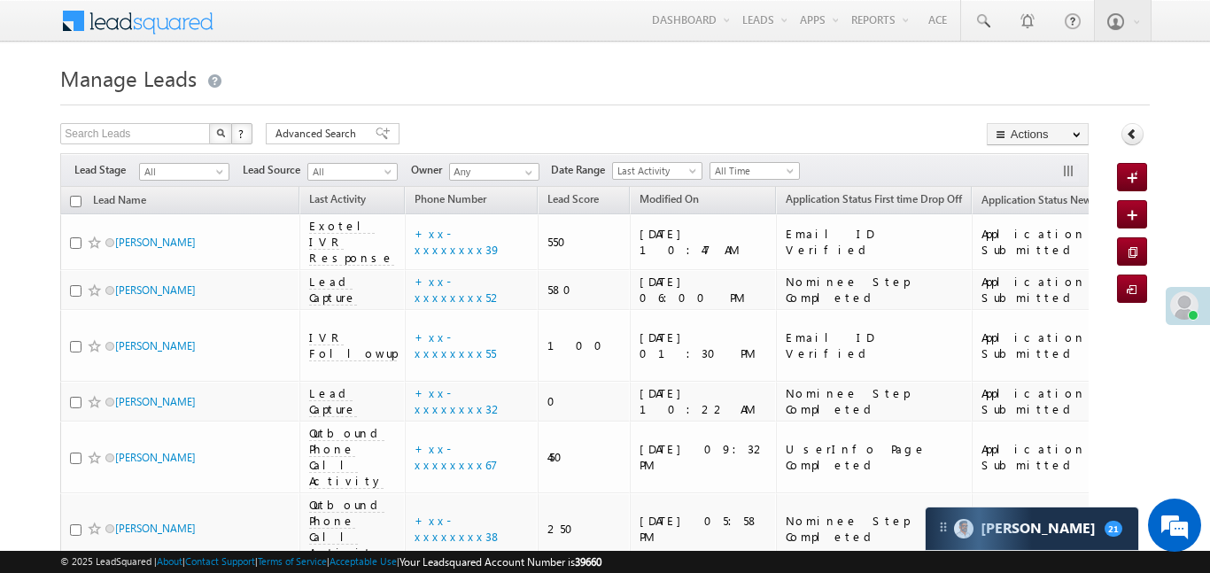
click at [720, 166] on span "All Time" at bounding box center [752, 171] width 84 height 16
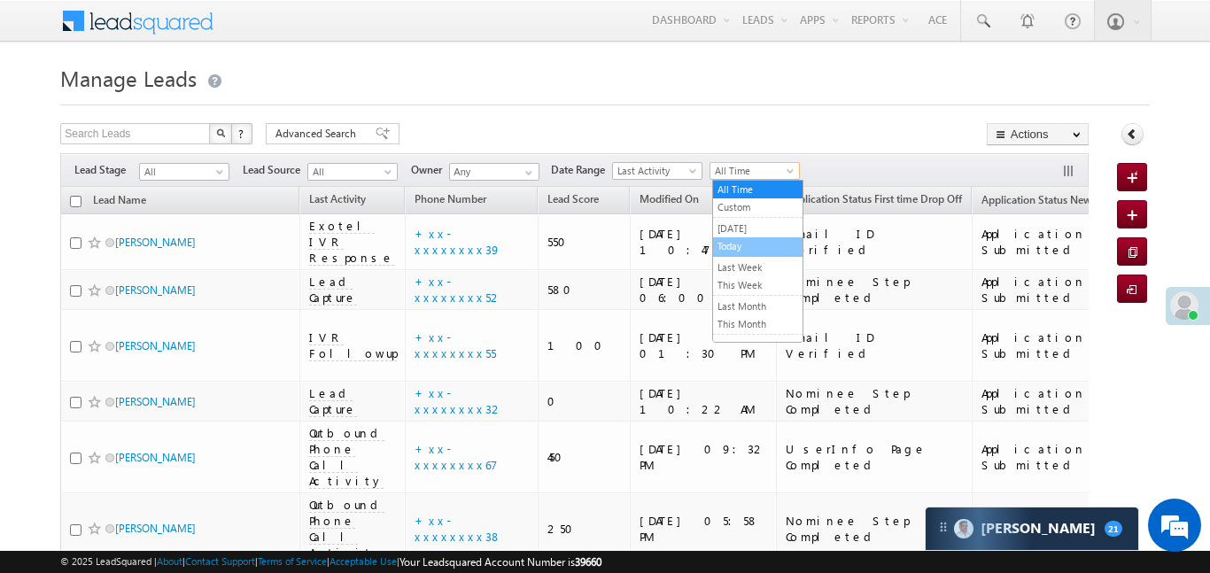
drag, startPoint x: 752, startPoint y: 241, endPoint x: 712, endPoint y: 248, distance: 40.5
click at [713, 248] on link "Today" at bounding box center [757, 246] width 89 height 16
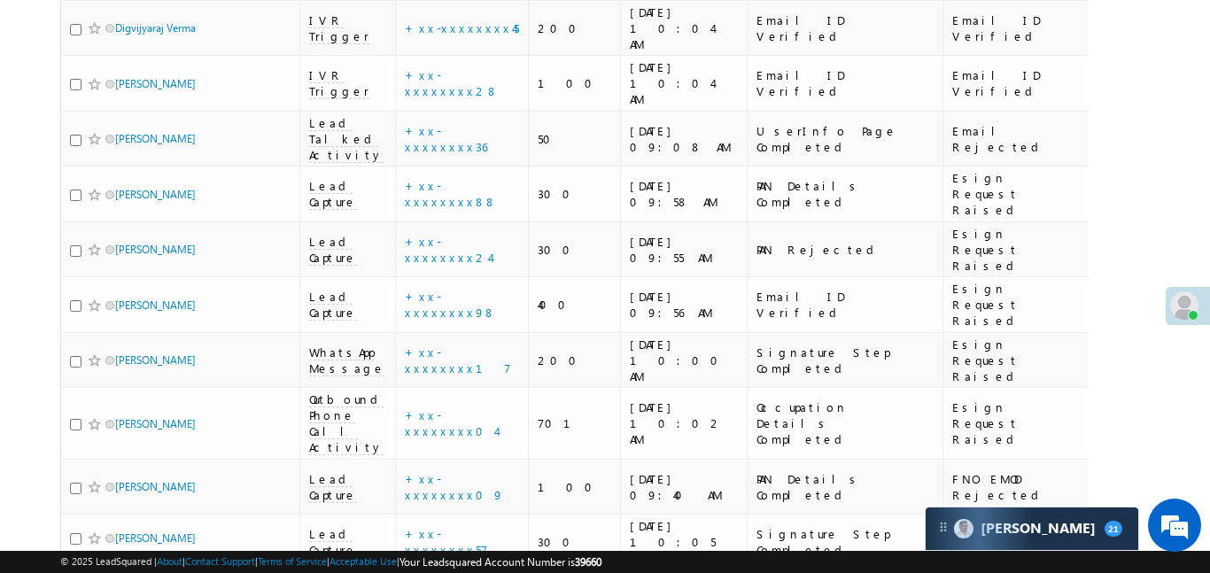
scroll to position [2660, 0]
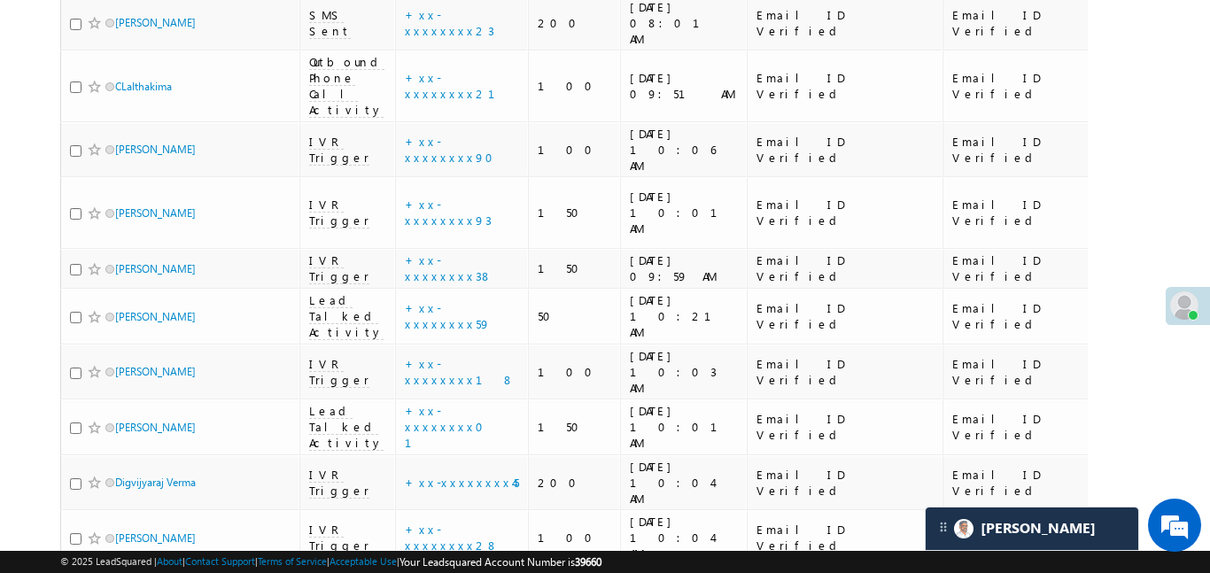
scroll to position [2296, 0]
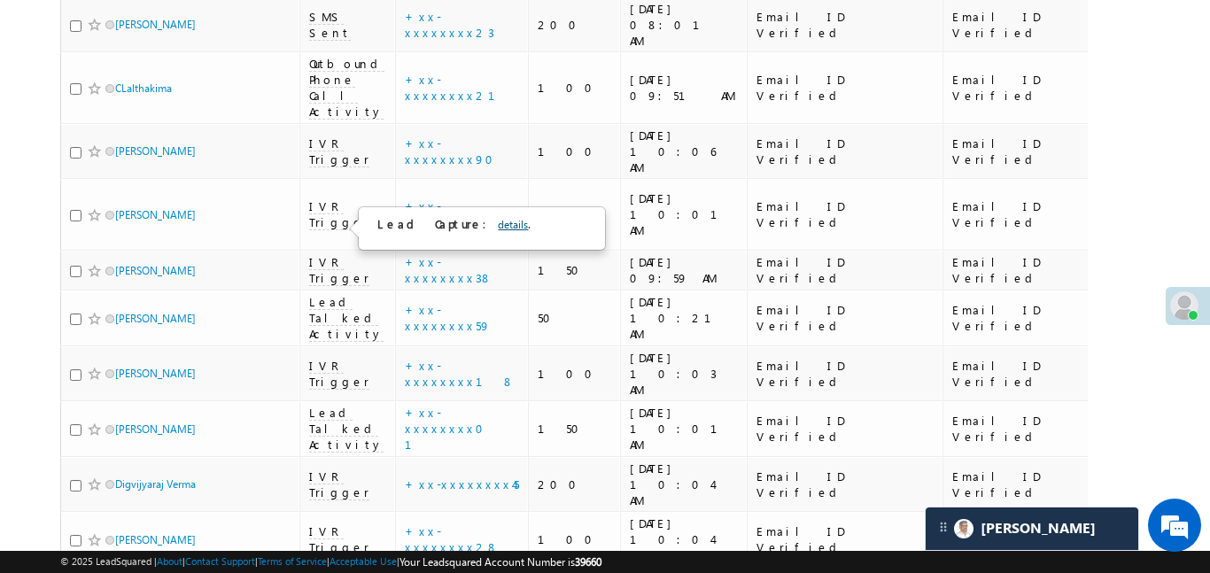
click at [498, 226] on link "details" at bounding box center [513, 224] width 30 height 13
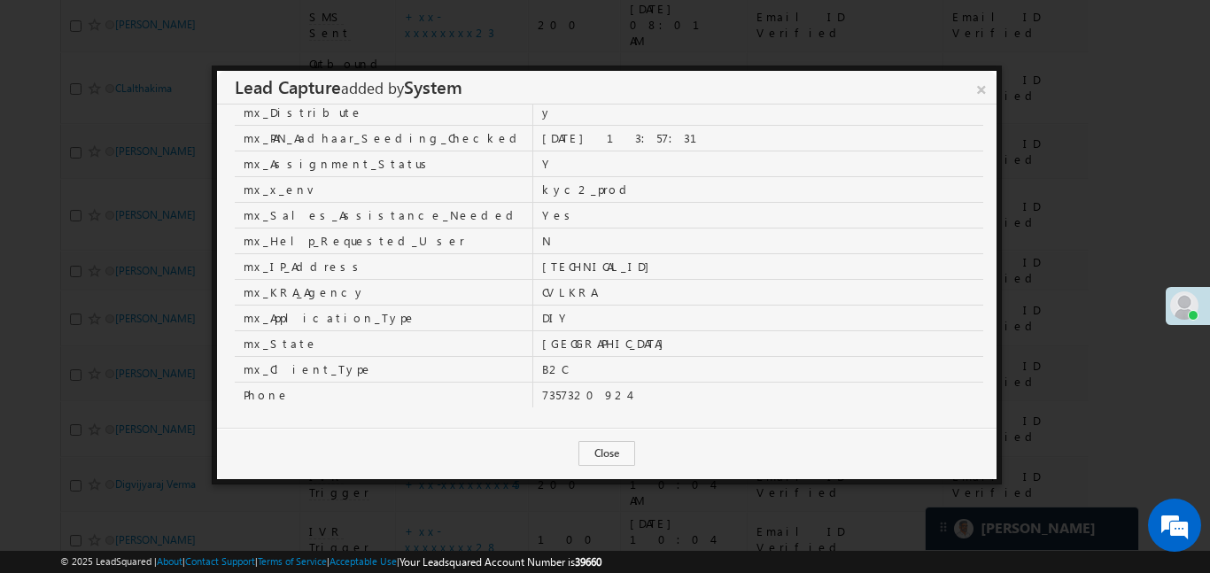
scroll to position [640, 0]
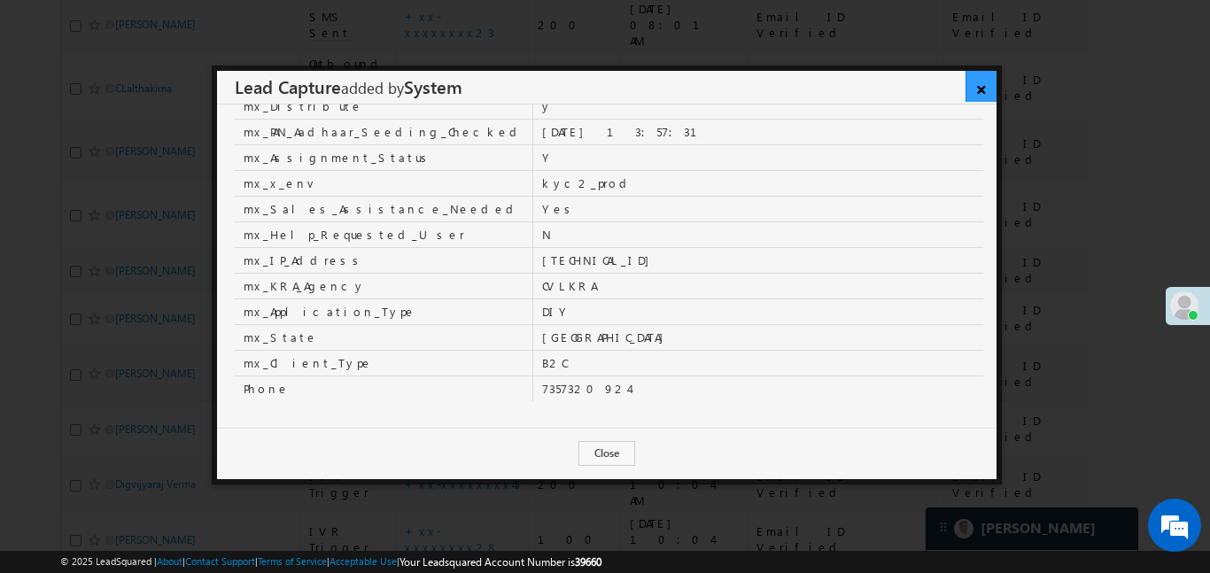
click at [982, 91] on link "×" at bounding box center [980, 86] width 31 height 31
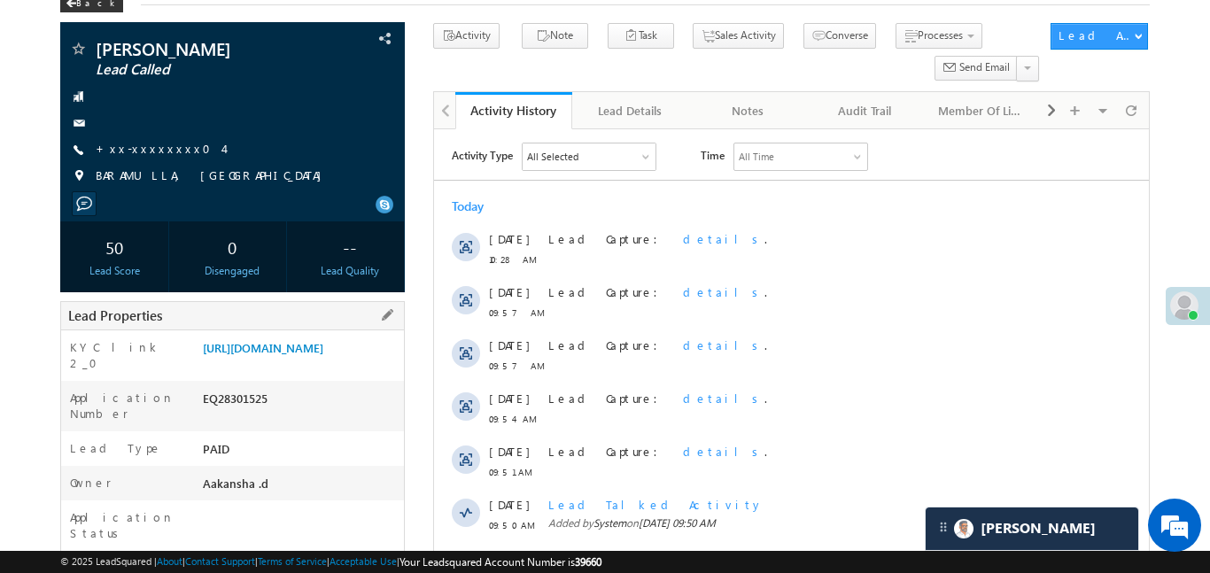
scroll to position [225, 0]
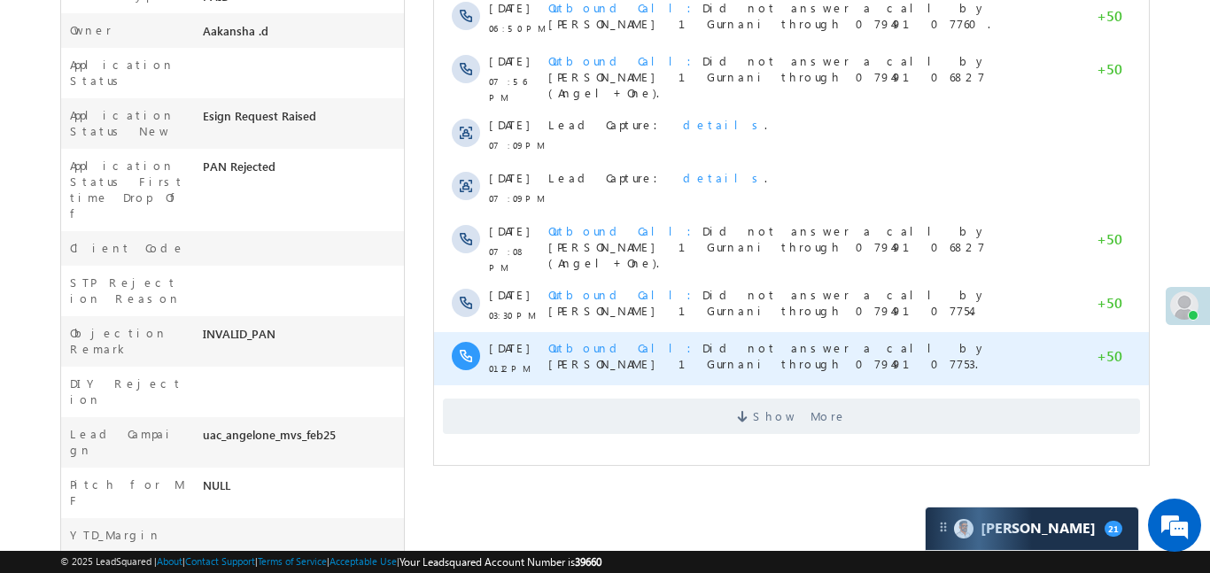
scroll to position [747, 0]
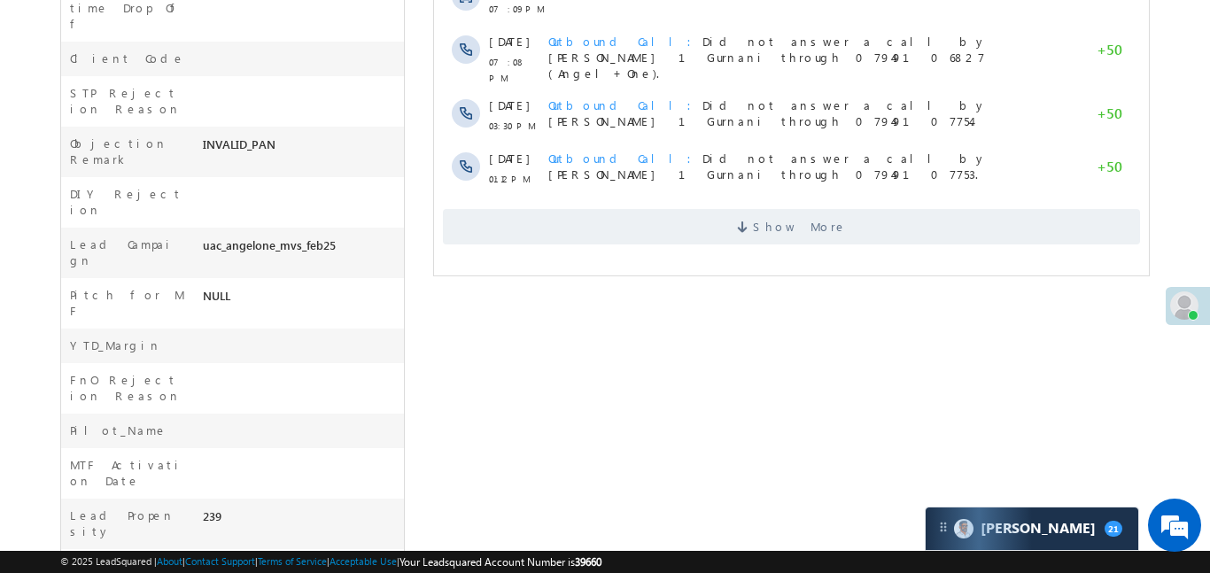
click at [831, 215] on span "Show More" at bounding box center [790, 226] width 697 height 35
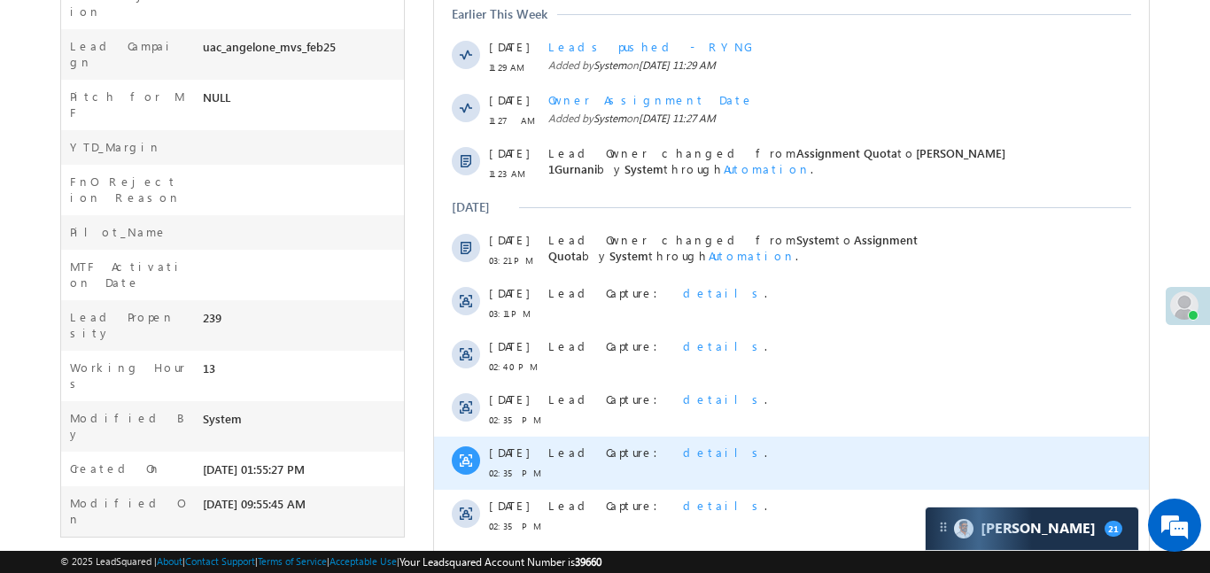
scroll to position [1071, 0]
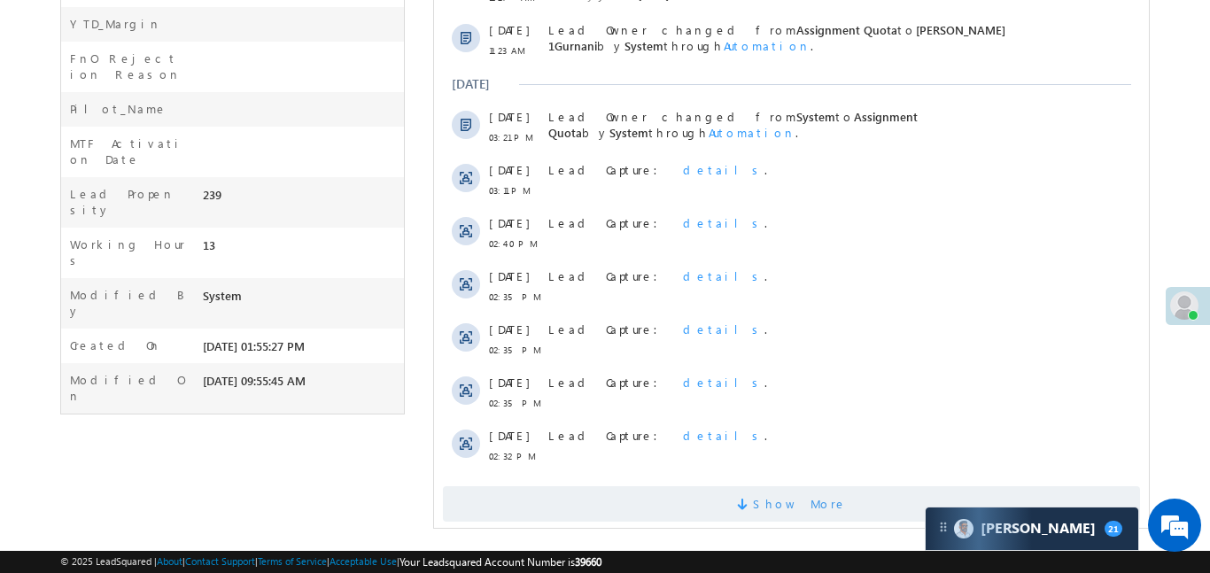
click at [812, 488] on span "Show More" at bounding box center [799, 503] width 94 height 35
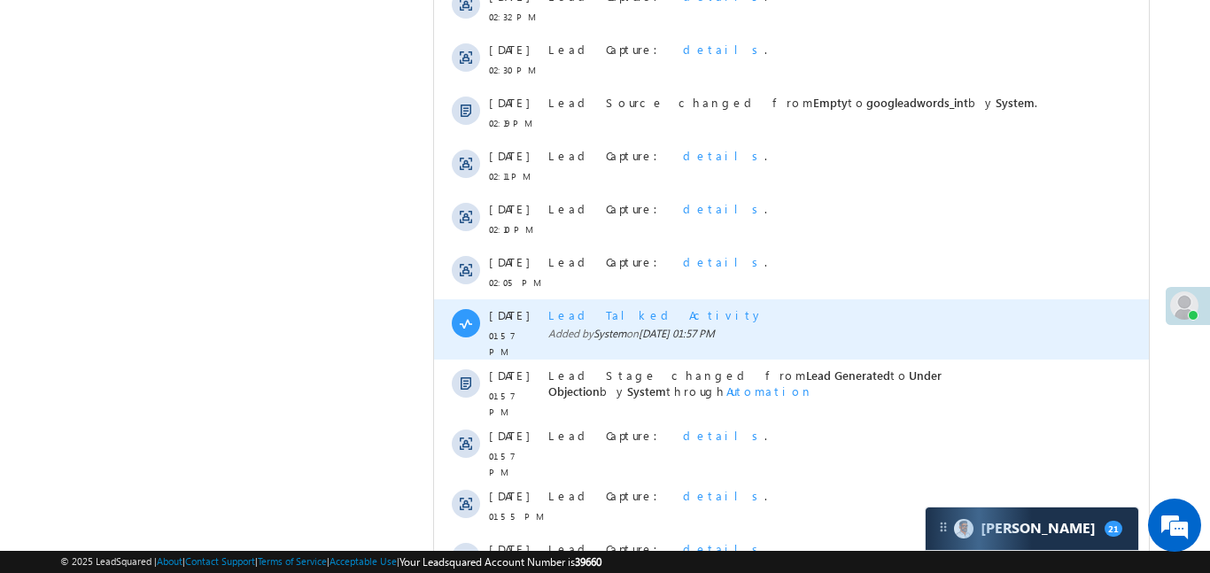
scroll to position [1602, 0]
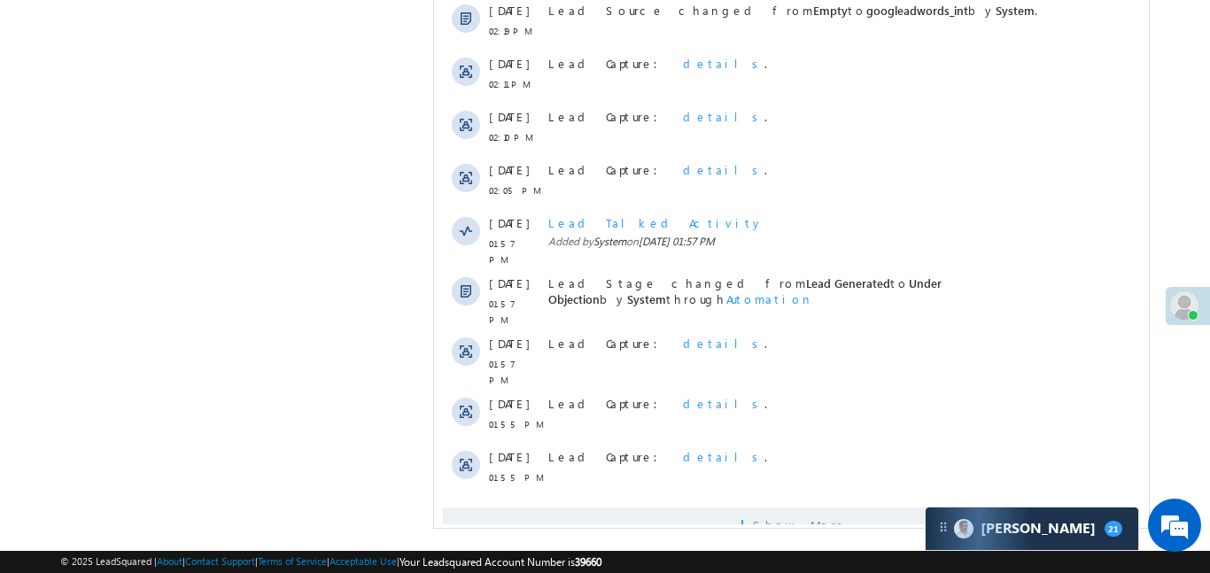
click at [777, 507] on span "Show More" at bounding box center [799, 524] width 94 height 35
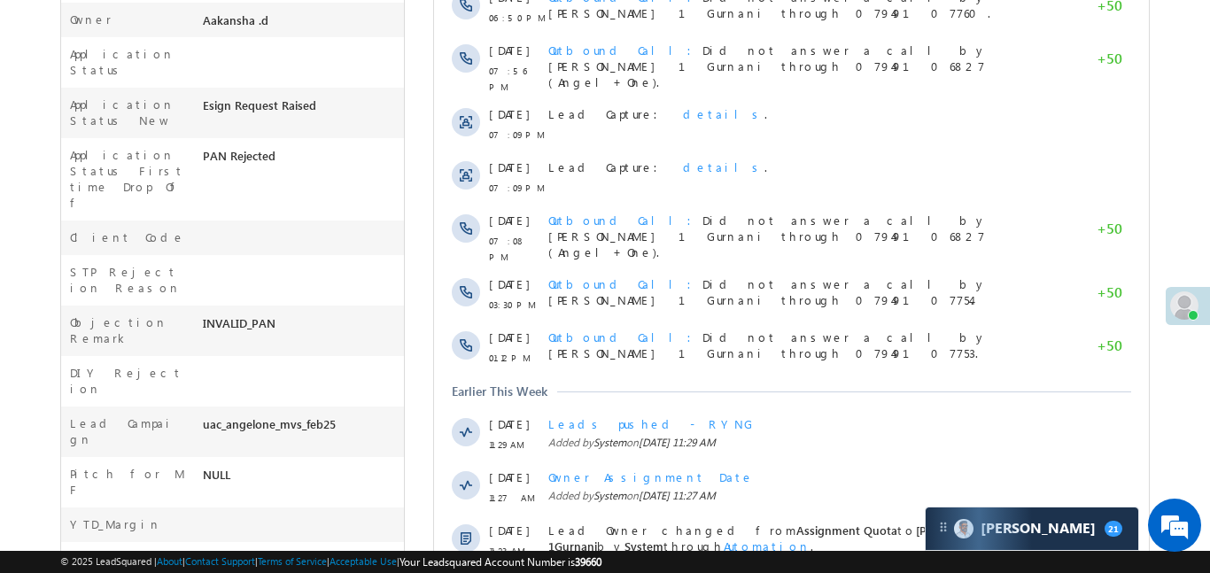
scroll to position [297, 0]
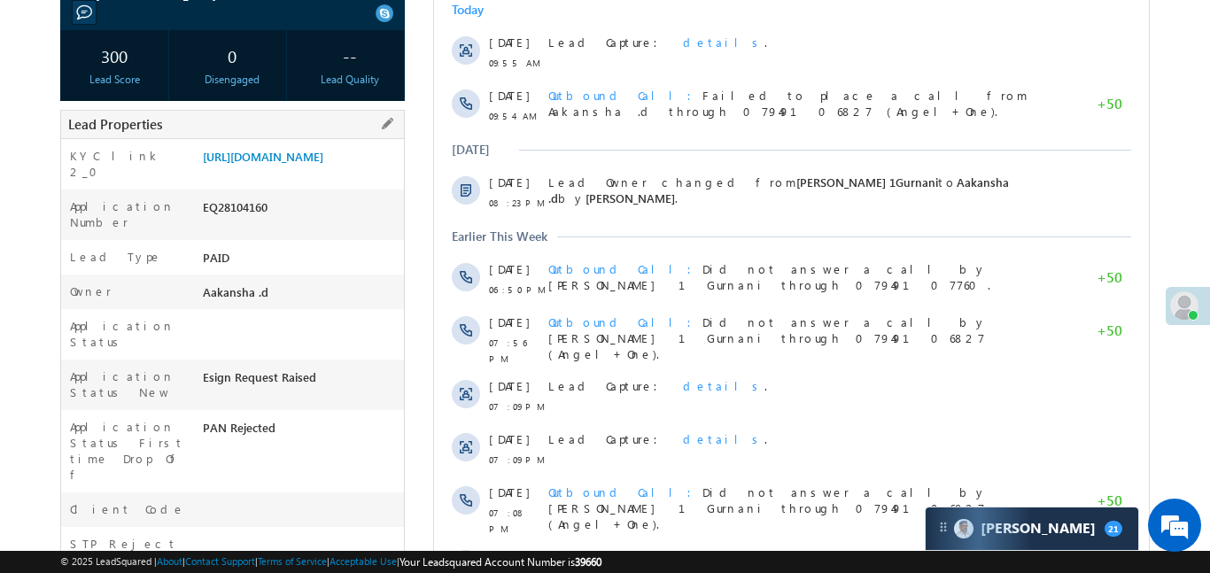
click at [355, 139] on div "KYC link 2_0 [URL][DOMAIN_NAME]" at bounding box center [232, 164] width 343 height 50
click at [323, 164] on link "[URL][DOMAIN_NAME]" at bounding box center [263, 156] width 120 height 15
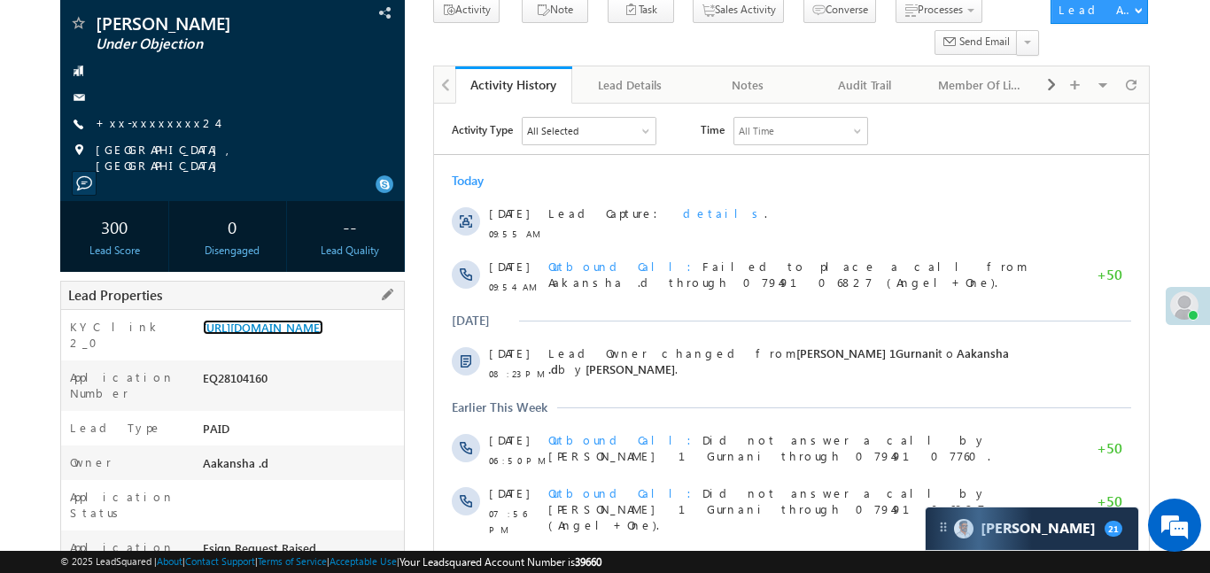
scroll to position [0, 0]
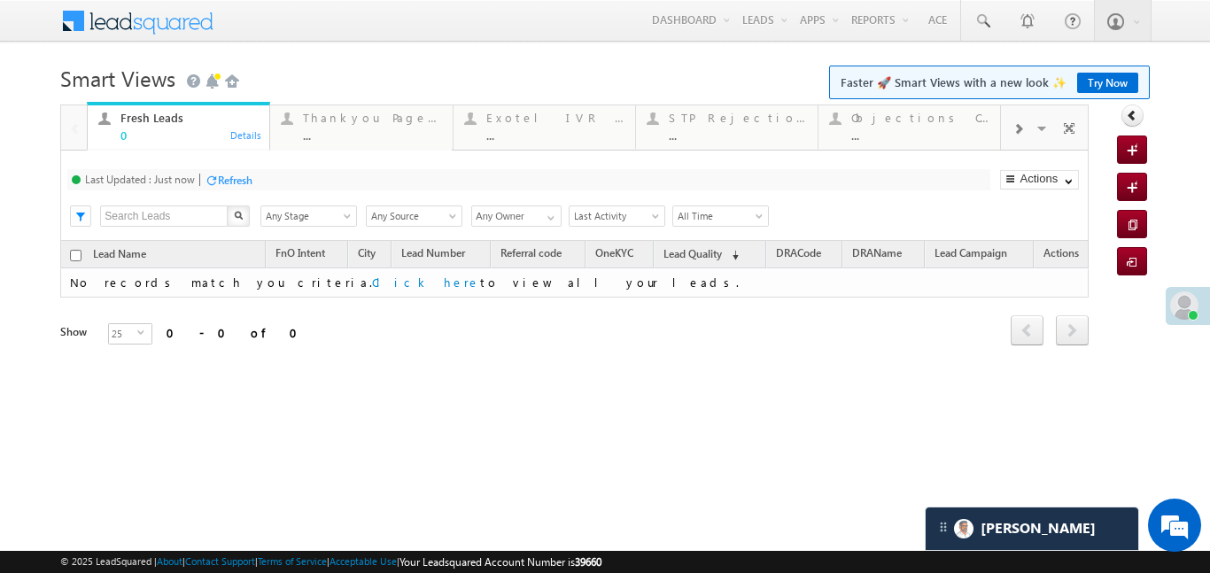
click at [1023, 115] on div at bounding box center [1018, 128] width 34 height 40
click at [937, 130] on div "..." at bounding box center [920, 134] width 138 height 13
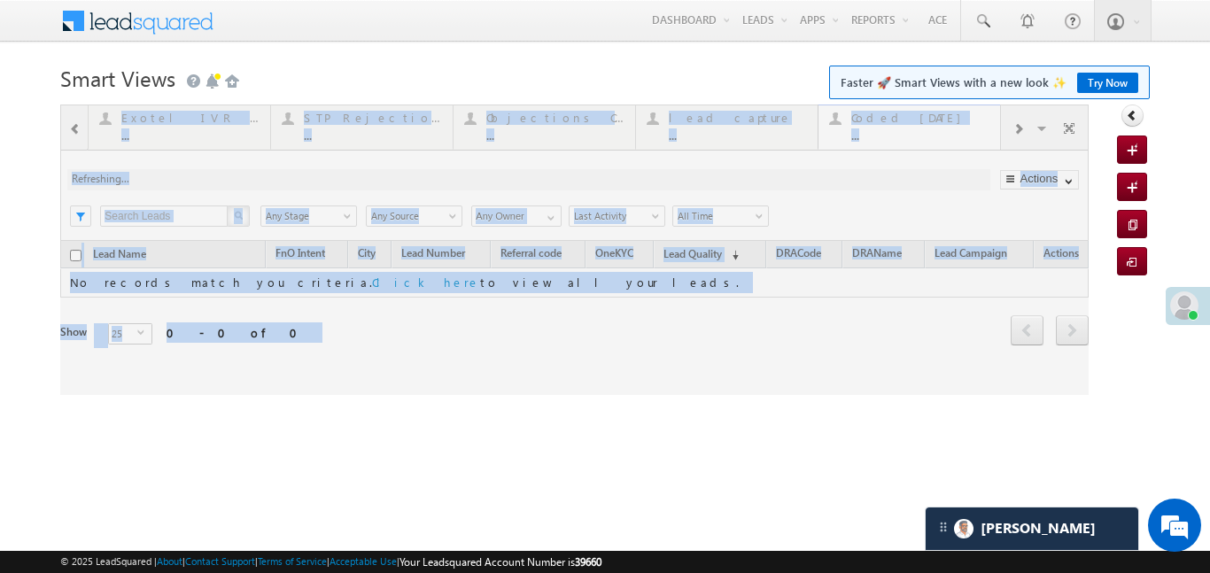
click at [937, 130] on div at bounding box center [574, 249] width 1028 height 290
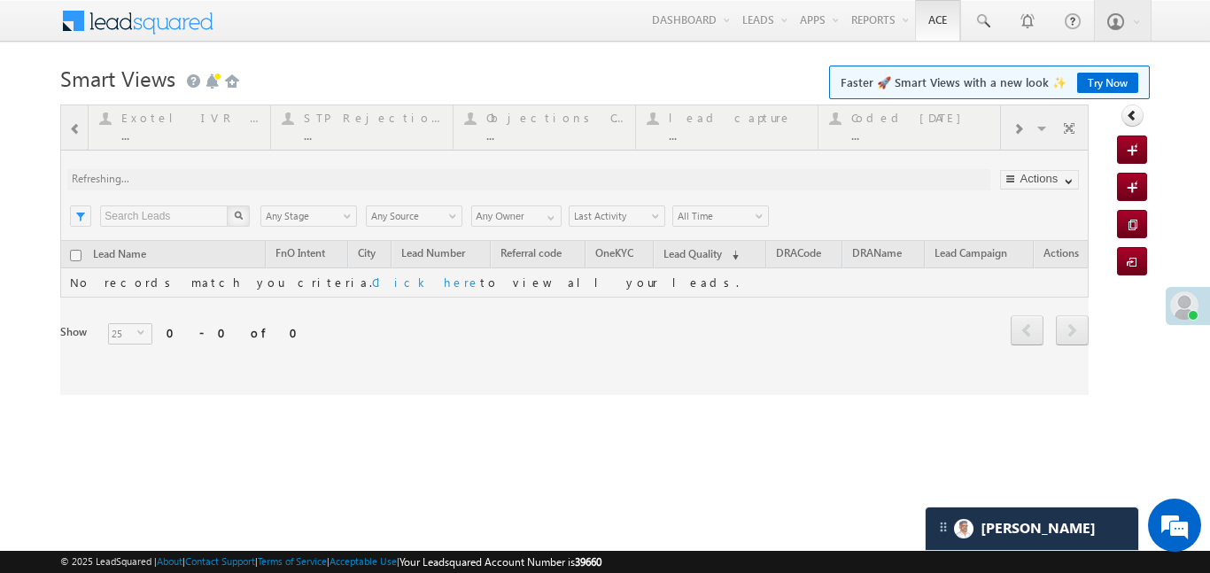
drag, startPoint x: 937, startPoint y: 130, endPoint x: 955, endPoint y: 0, distance: 131.4
click at [936, 129] on div at bounding box center [574, 249] width 1028 height 290
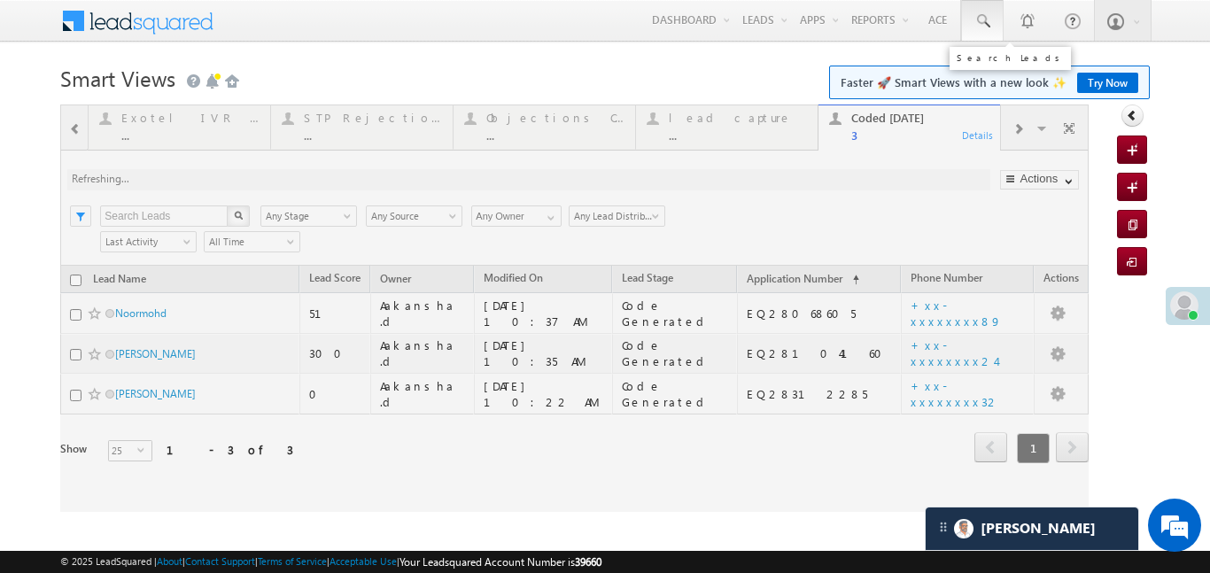
click at [985, 22] on span at bounding box center [982, 21] width 18 height 18
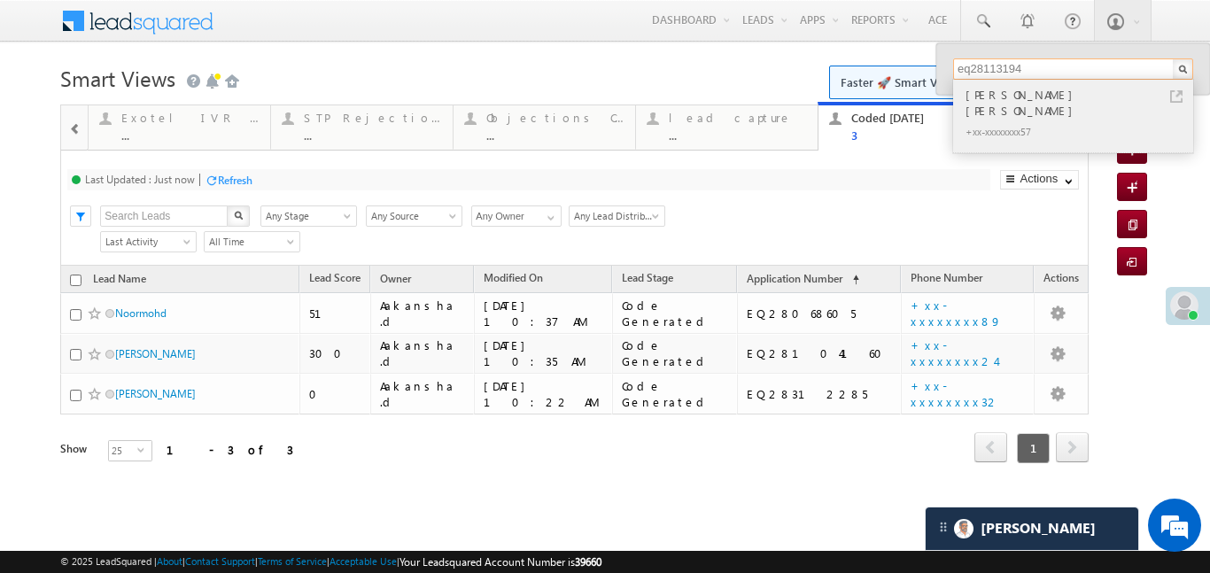
type input "eq28113194"
drag, startPoint x: 980, startPoint y: 92, endPoint x: 1021, endPoint y: 178, distance: 95.1
click at [1022, 177] on body "Menu [PERSON_NAME] .d Aakan sha.D @ange lbrok ing.c om" at bounding box center [605, 256] width 1210 height 512
click at [1023, 100] on div "[PERSON_NAME] [PERSON_NAME]" at bounding box center [1080, 102] width 237 height 35
